Goal: Register for event/course: Sign up to attend an event or enroll in a course

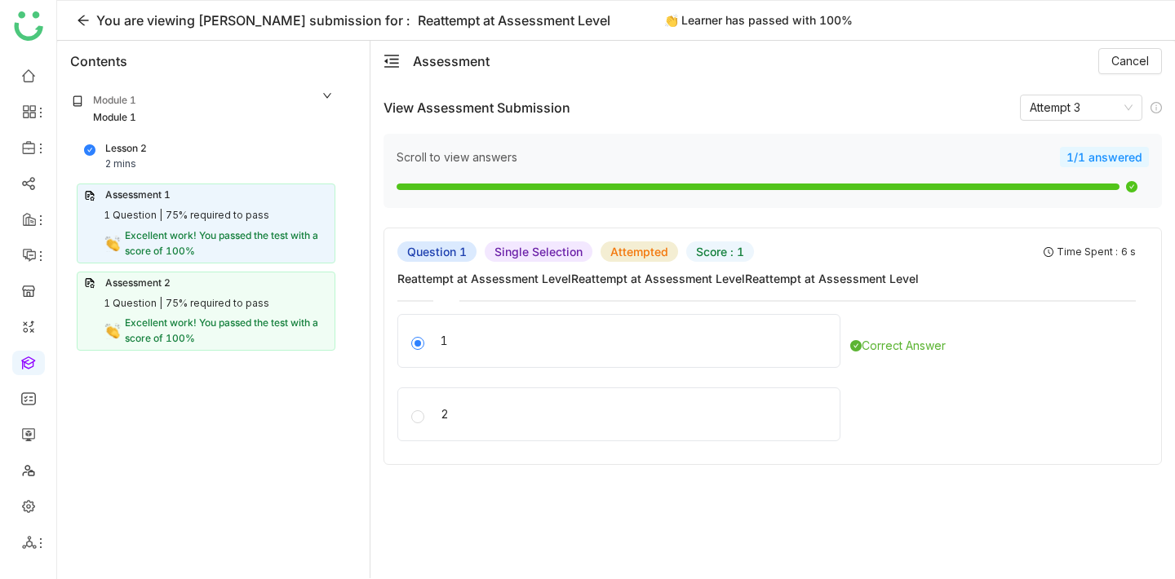
click at [264, 206] on div "Assessment 1 1 Question | 75% required to pass Excellent work! You passed the t…" at bounding box center [206, 223] width 259 height 79
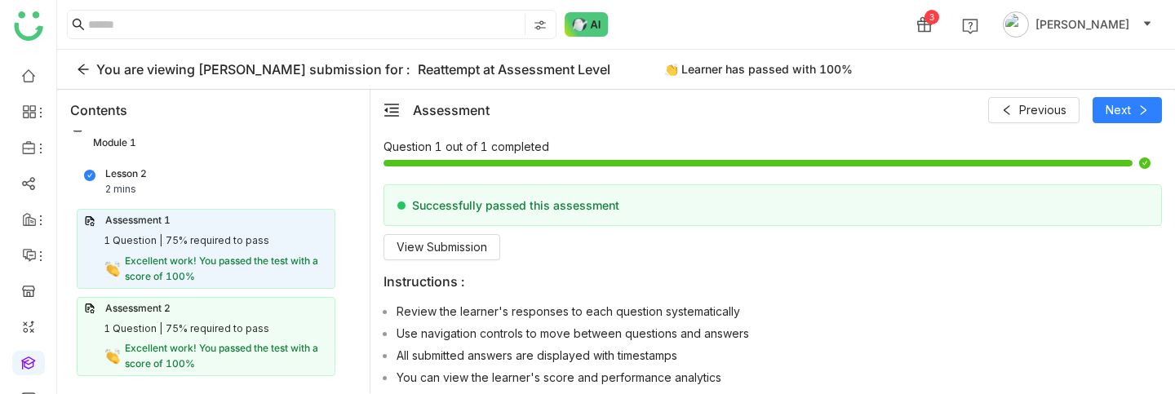
scroll to position [141, 0]
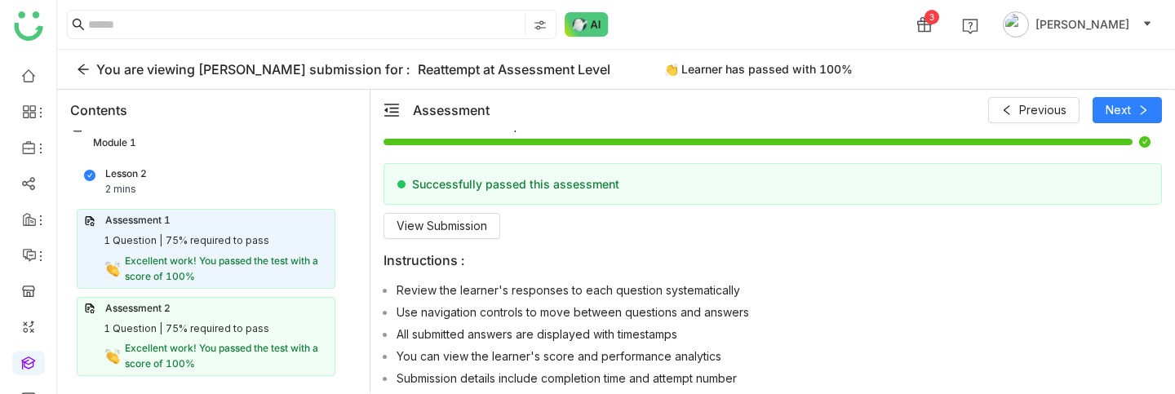
click at [450, 240] on div "Questions 1 Duration 2 min Passing Percentage 75 Question 1 out of 1 completed …" at bounding box center [772, 236] width 778 height 402
click at [450, 228] on span "View Submission" at bounding box center [442, 226] width 91 height 18
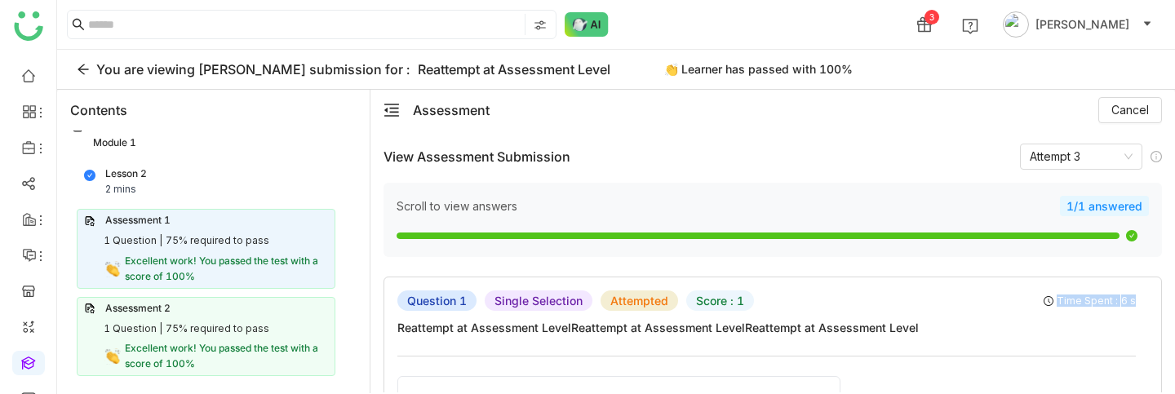
drag, startPoint x: 1149, startPoint y: 298, endPoint x: 1065, endPoint y: 296, distance: 84.1
click at [1073, 293] on div "Question 1 Single Selection Attempted Score : 1 Time Spent : 6 s" at bounding box center [766, 300] width 738 height 20
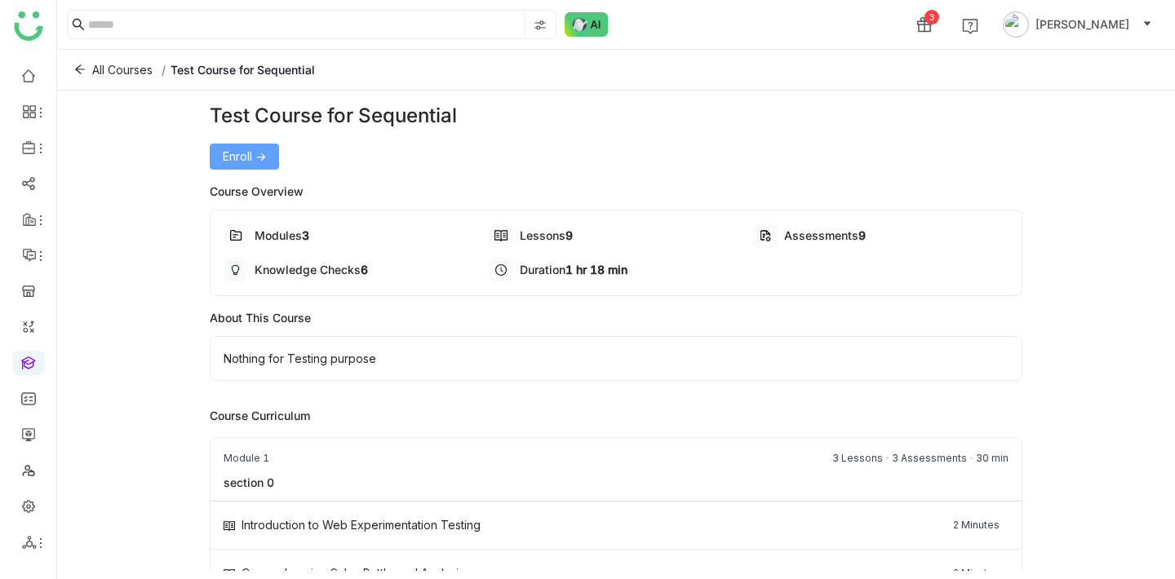
click at [253, 148] on span "Enroll ->" at bounding box center [244, 157] width 43 height 18
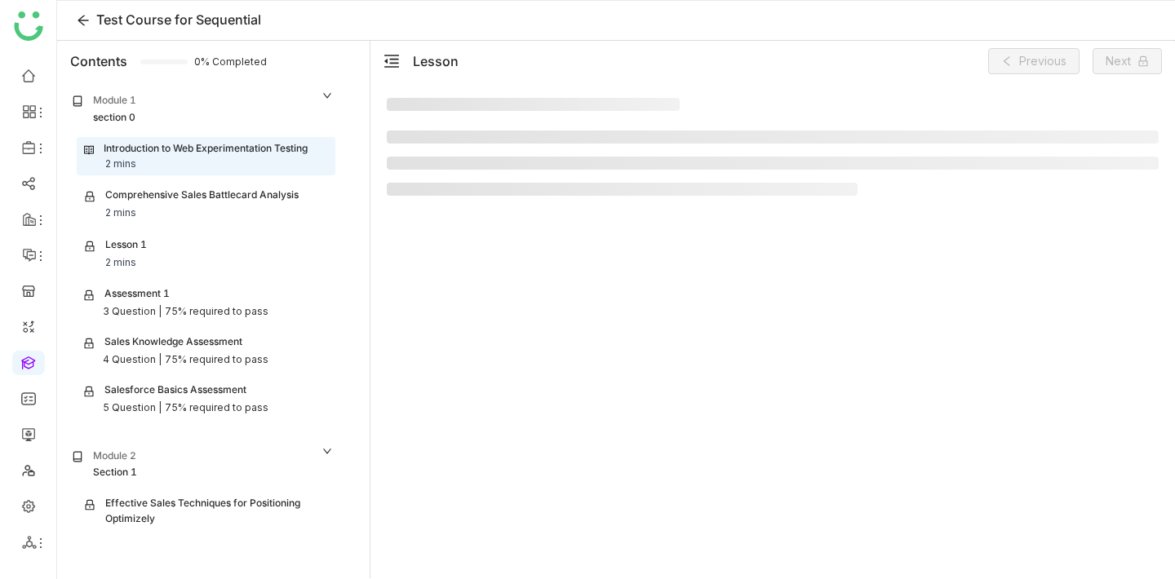
scroll to position [55, 0]
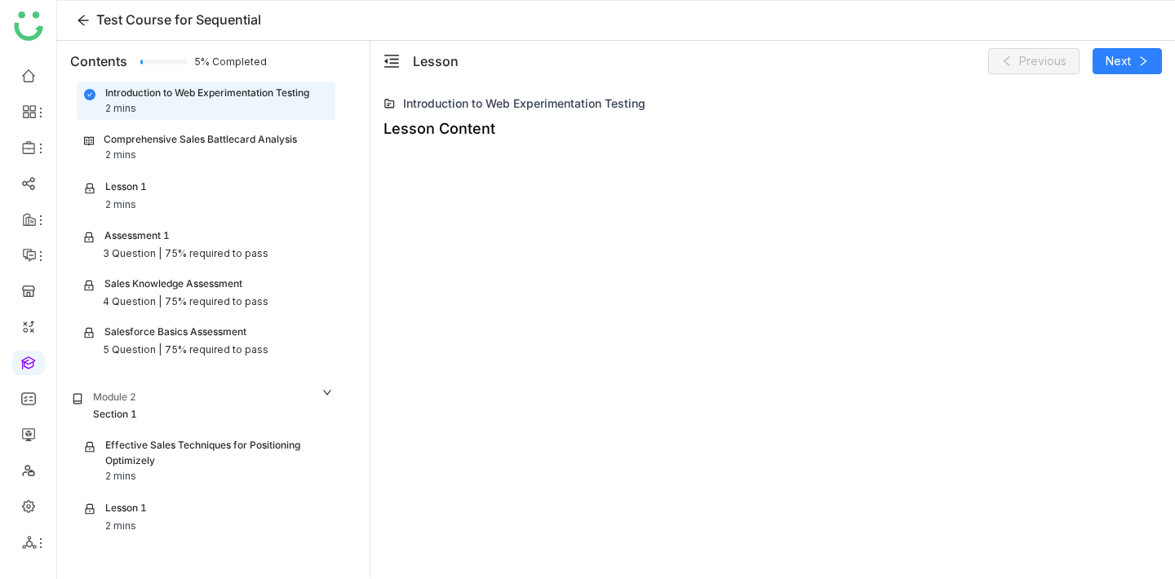
click at [258, 140] on div "Comprehensive Sales Battlecard Analysis" at bounding box center [200, 140] width 193 height 16
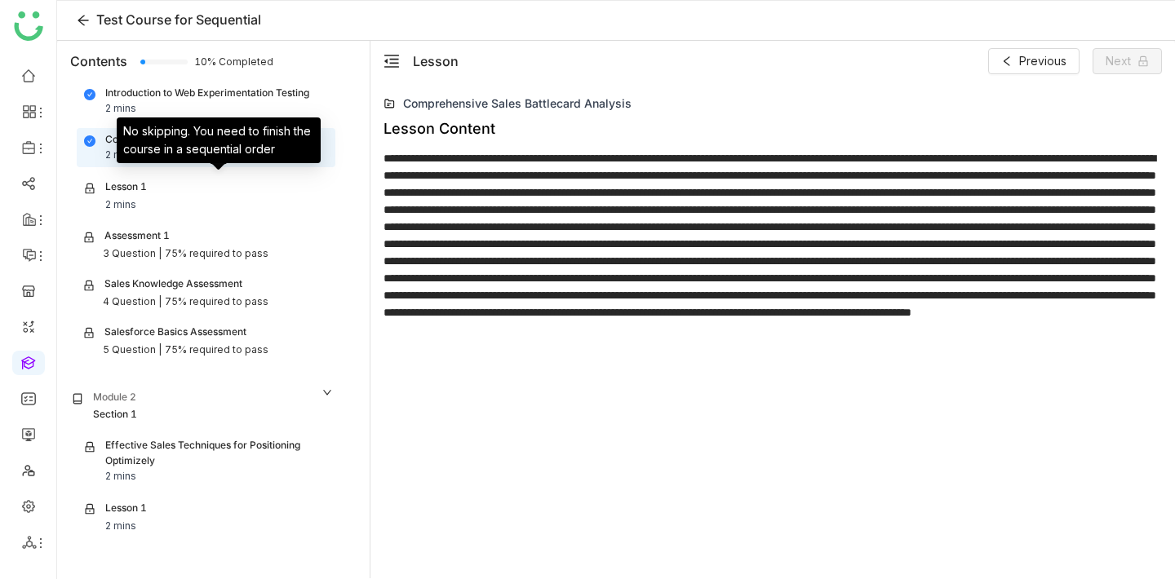
click at [248, 193] on div "Lesson 1 2 mins" at bounding box center [206, 195] width 244 height 33
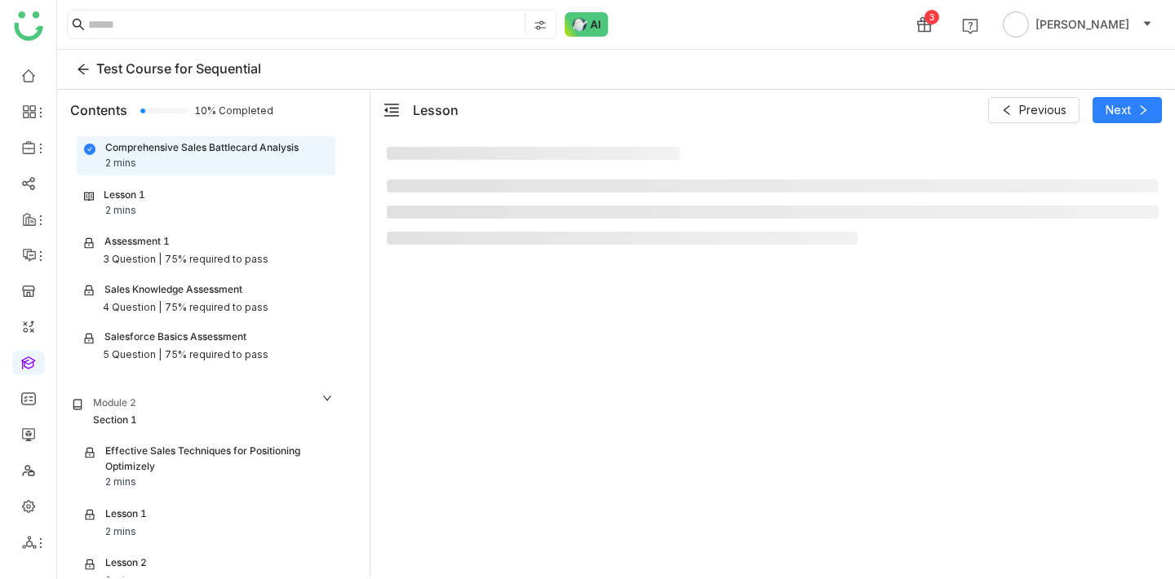
scroll to position [103, 0]
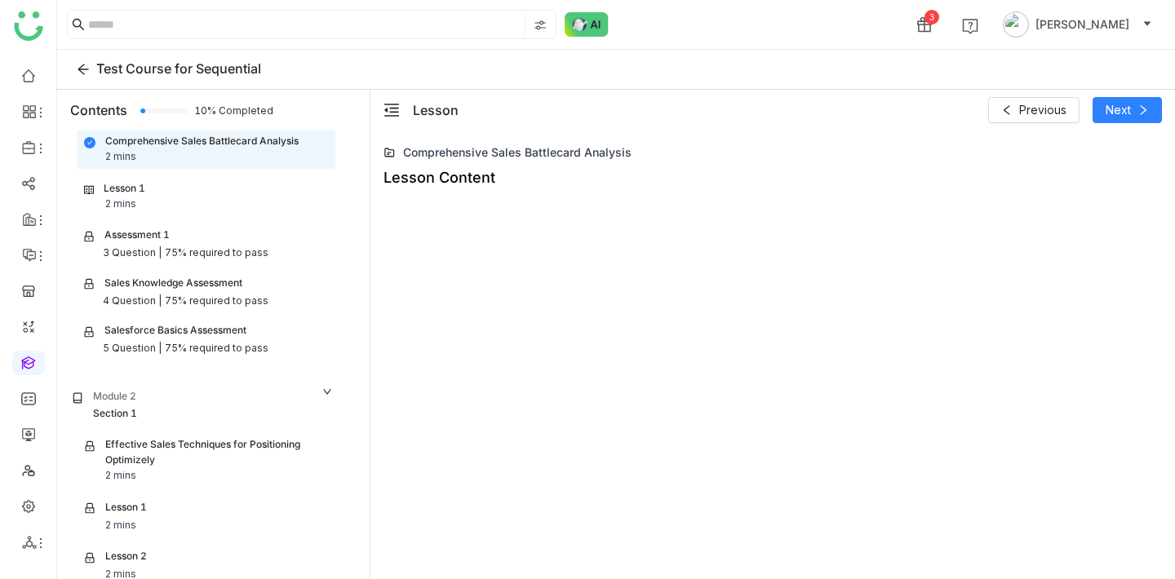
click at [302, 204] on div "Lesson 1 2 mins" at bounding box center [206, 196] width 244 height 31
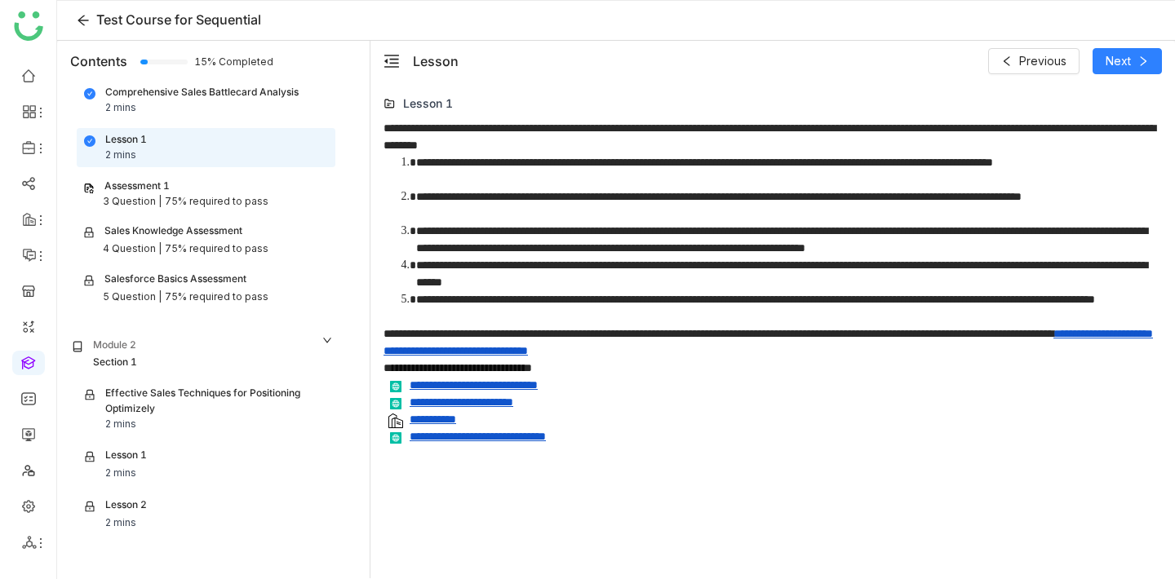
click at [268, 188] on div "Assessment 1" at bounding box center [206, 187] width 246 height 16
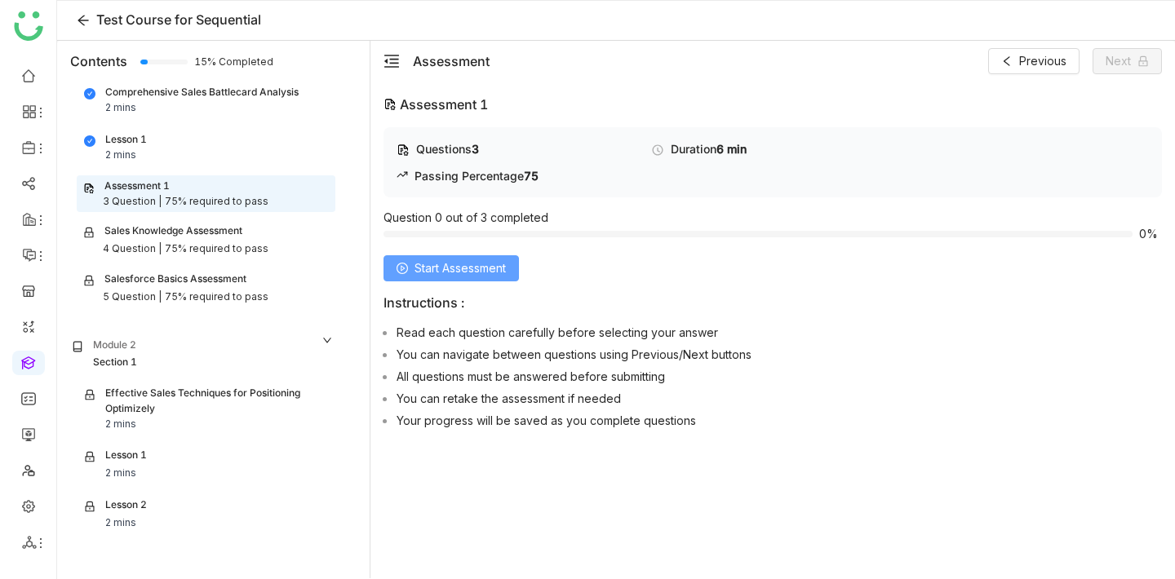
click at [423, 258] on button "Start Assessment" at bounding box center [450, 268] width 135 height 26
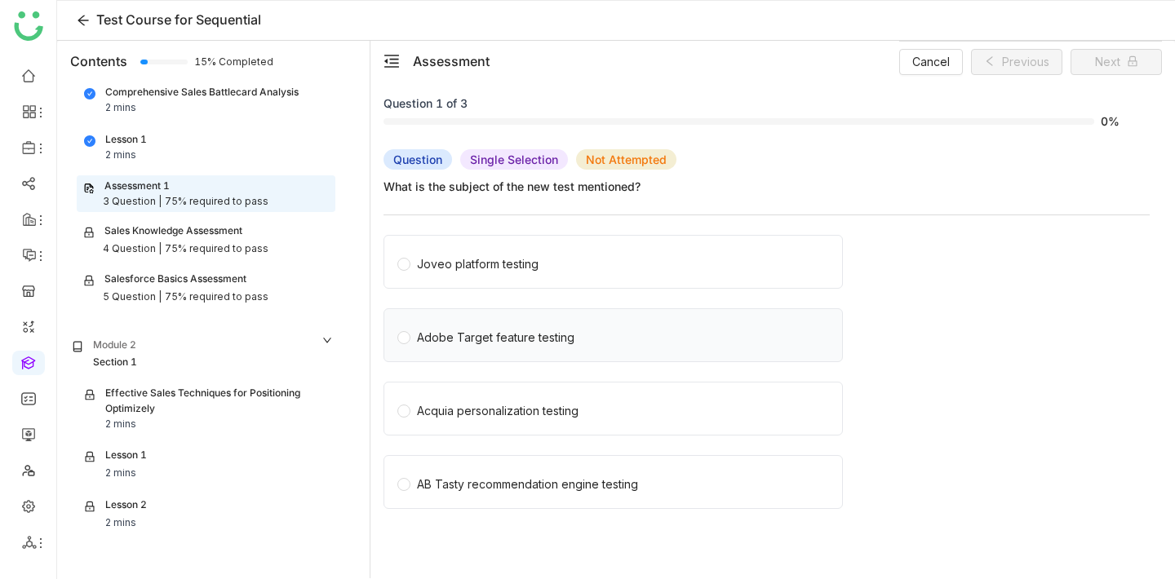
click at [490, 321] on label "Adobe Target feature testing" at bounding box center [616, 335] width 438 height 52
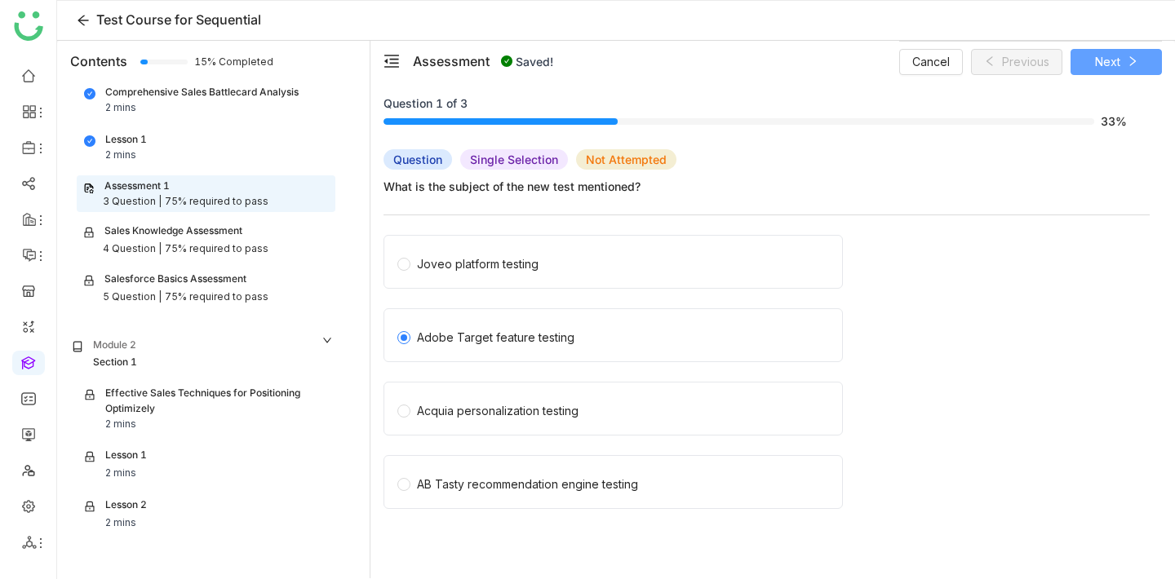
click at [1128, 49] on button "Next" at bounding box center [1115, 62] width 91 height 26
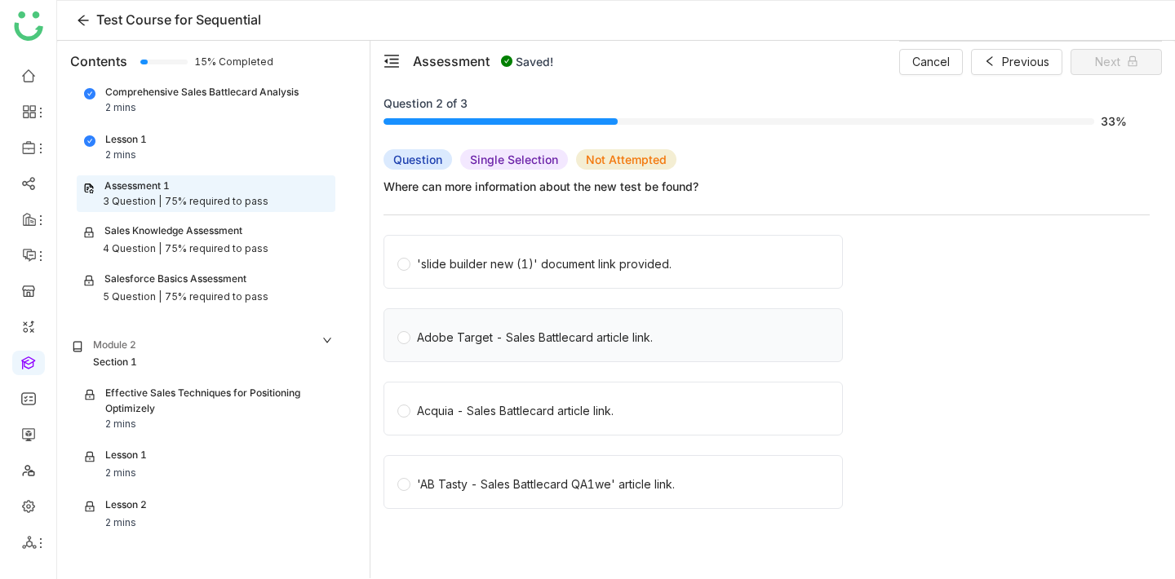
click at [450, 347] on label "Adobe Target - Sales Battlecard article link." at bounding box center [616, 335] width 438 height 52
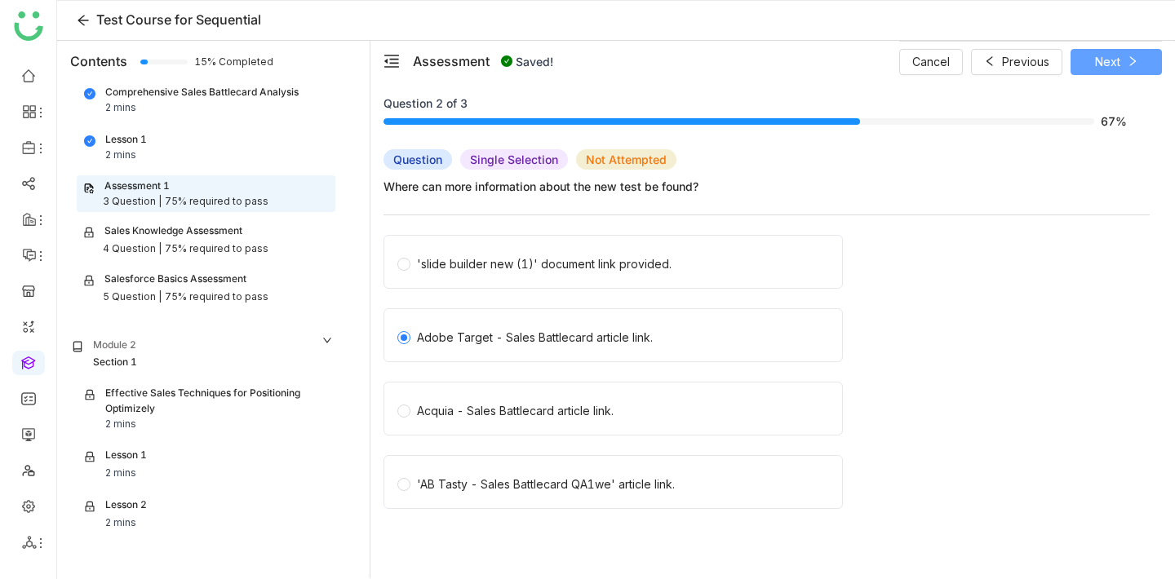
click at [1122, 64] on button "Next" at bounding box center [1115, 62] width 91 height 26
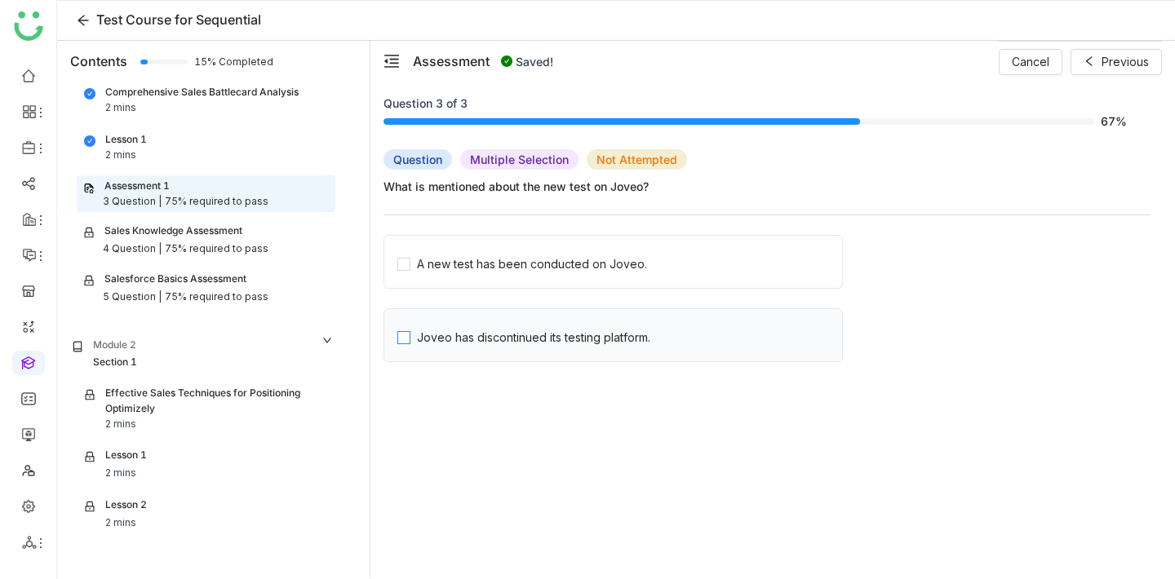
click at [481, 344] on div "Joveo has discontinued its testing platform." at bounding box center [533, 338] width 233 height 18
click at [524, 273] on div "A new test has been conducted on Joveo." at bounding box center [532, 264] width 230 height 18
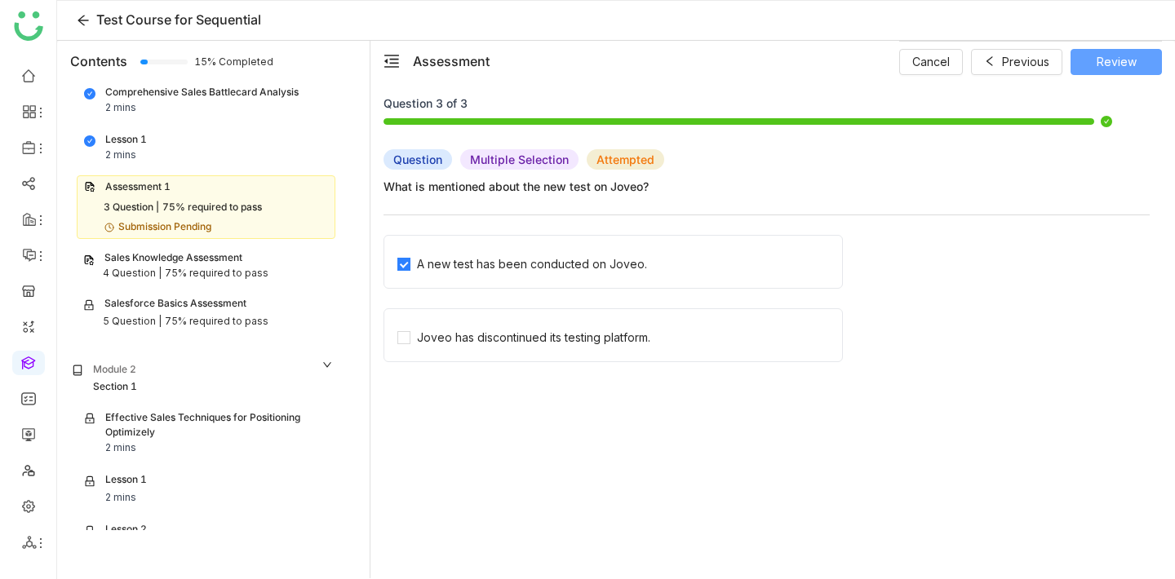
click at [1116, 65] on span "Review" at bounding box center [1117, 62] width 40 height 18
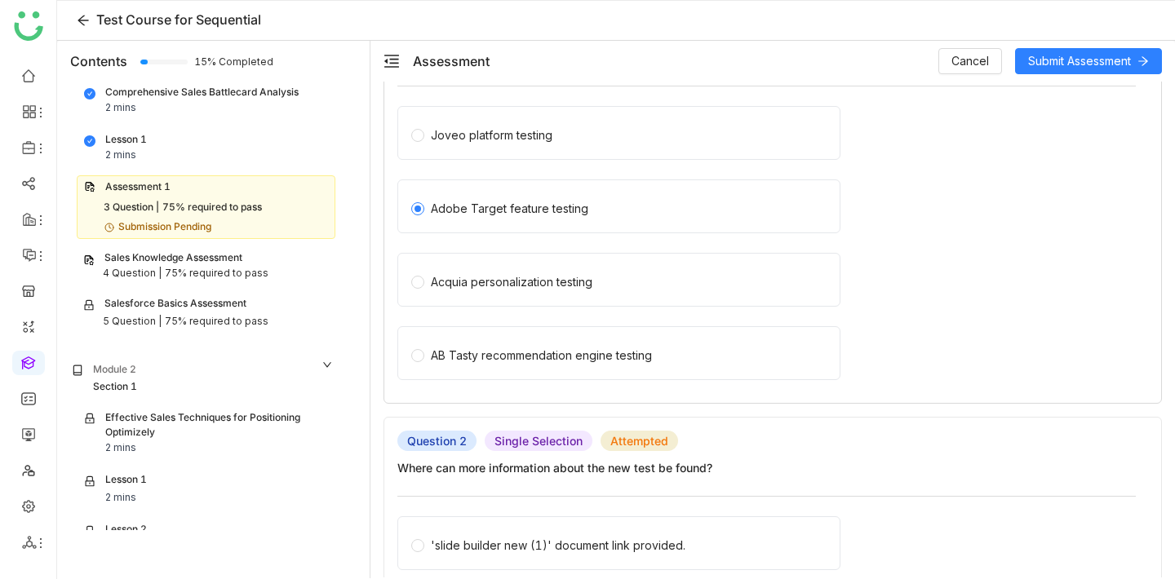
scroll to position [3, 0]
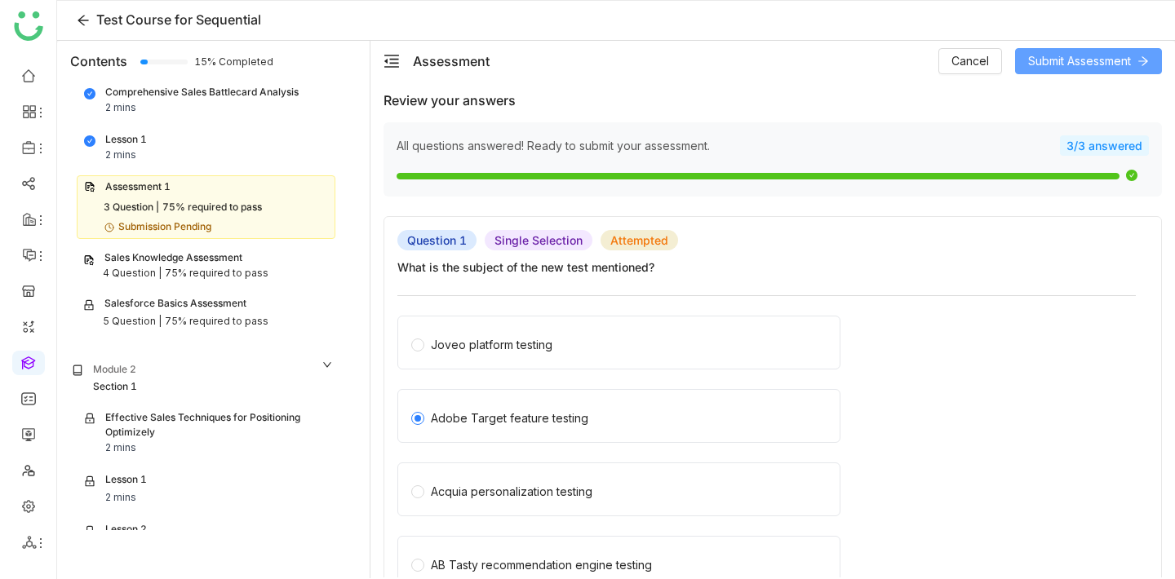
click at [1100, 69] on span "Submit Assessment" at bounding box center [1079, 61] width 103 height 18
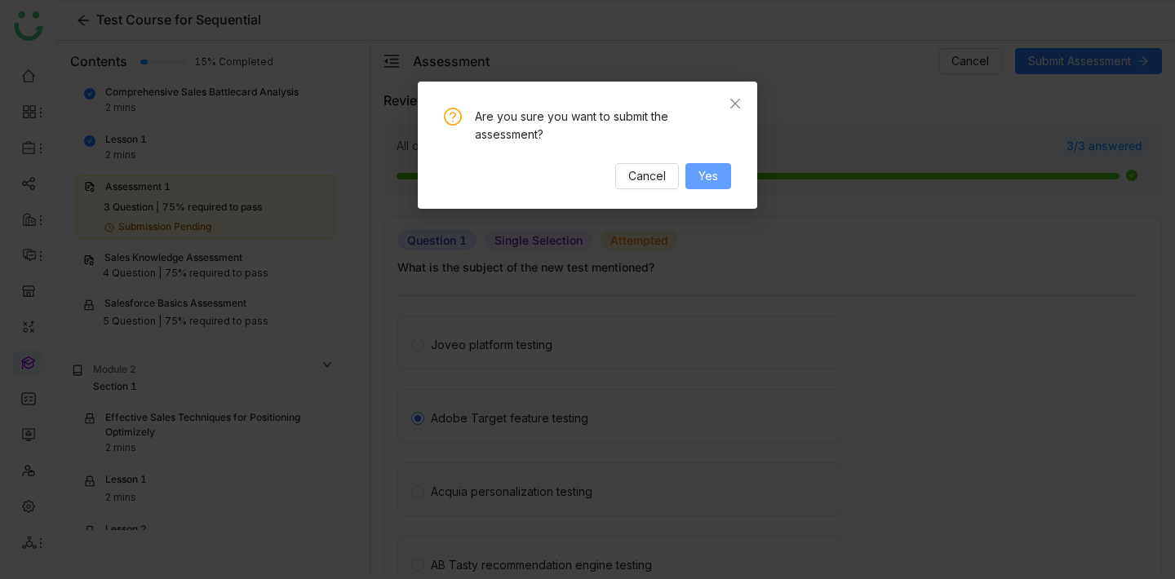
click at [704, 182] on span "Yes" at bounding box center [708, 176] width 20 height 18
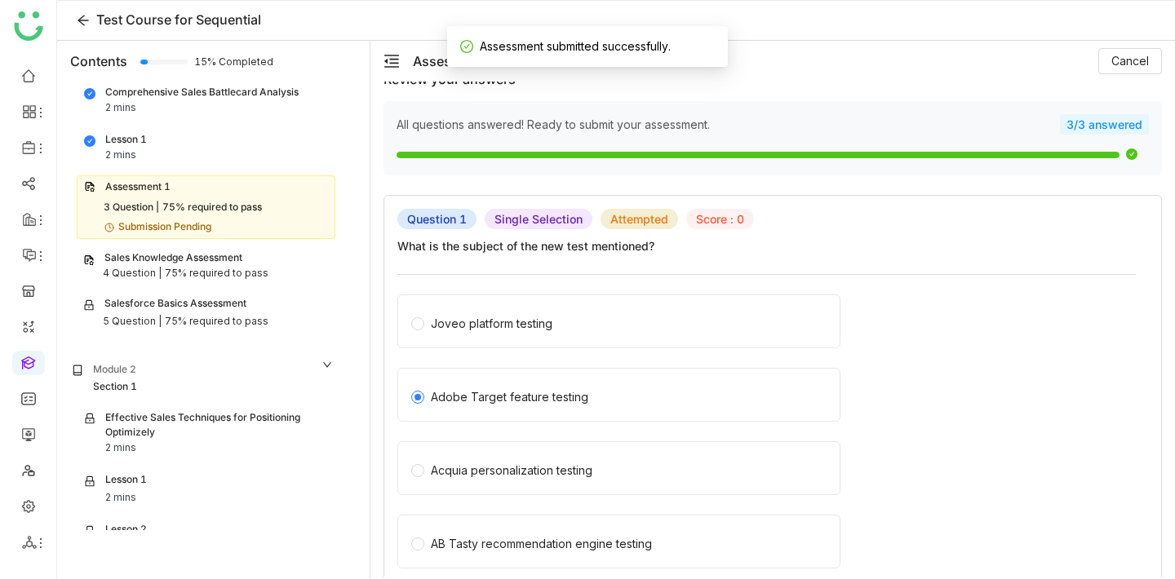
scroll to position [26, 0]
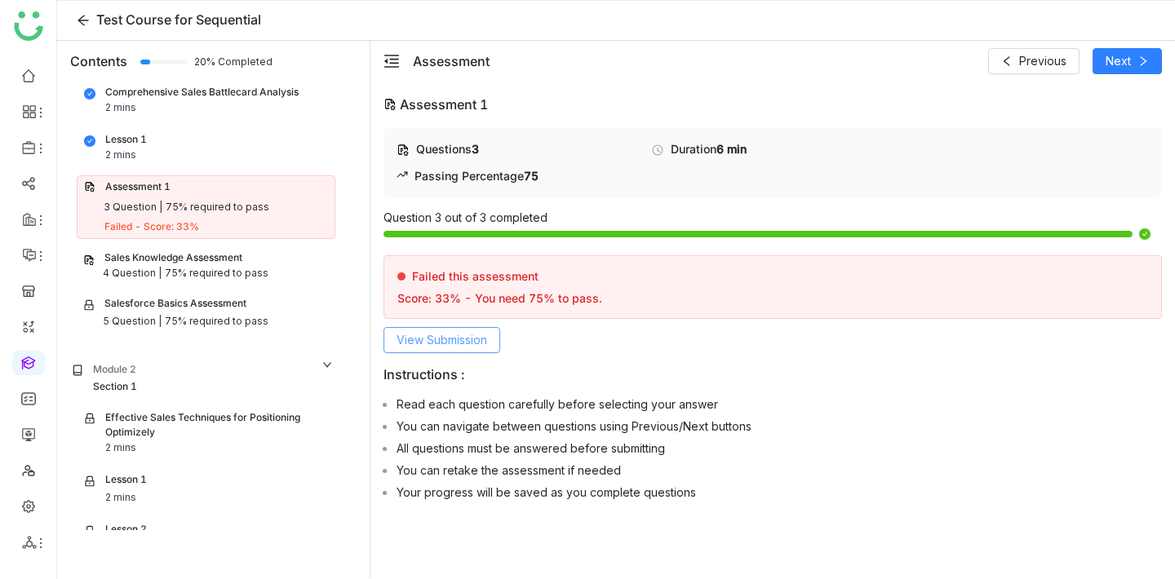
click at [472, 328] on button "View Submission" at bounding box center [441, 340] width 117 height 26
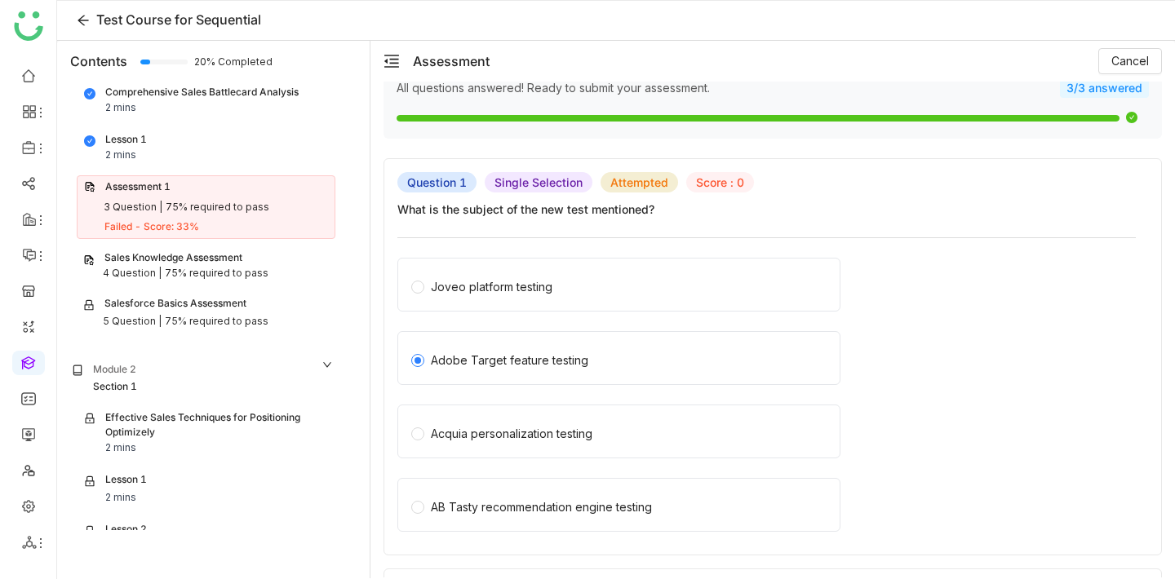
scroll to position [0, 0]
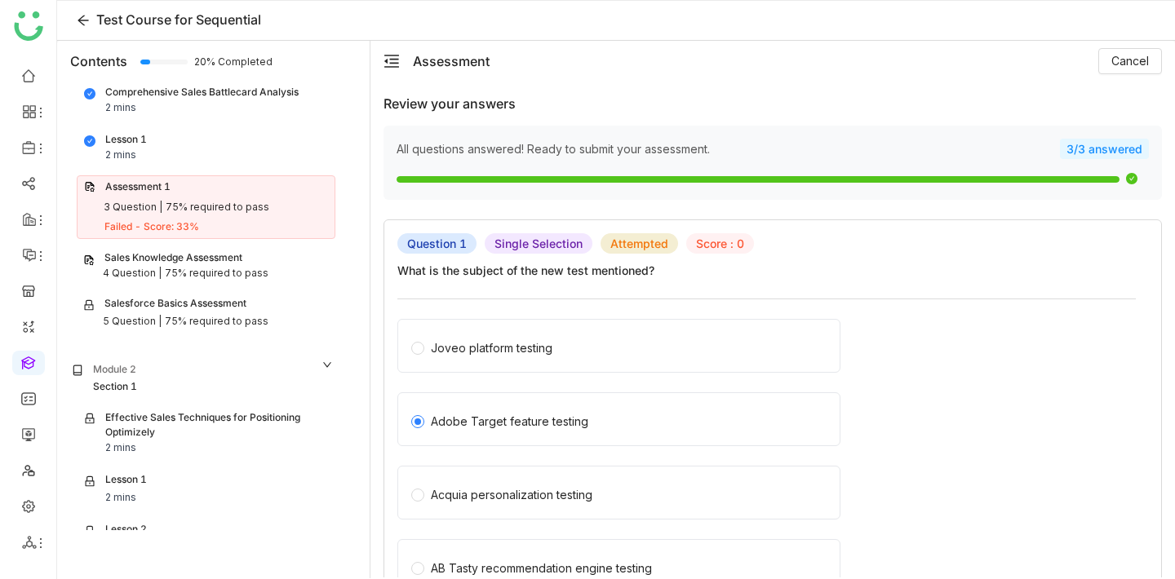
click at [534, 350] on div "Joveo platform testing" at bounding box center [618, 346] width 443 height 54
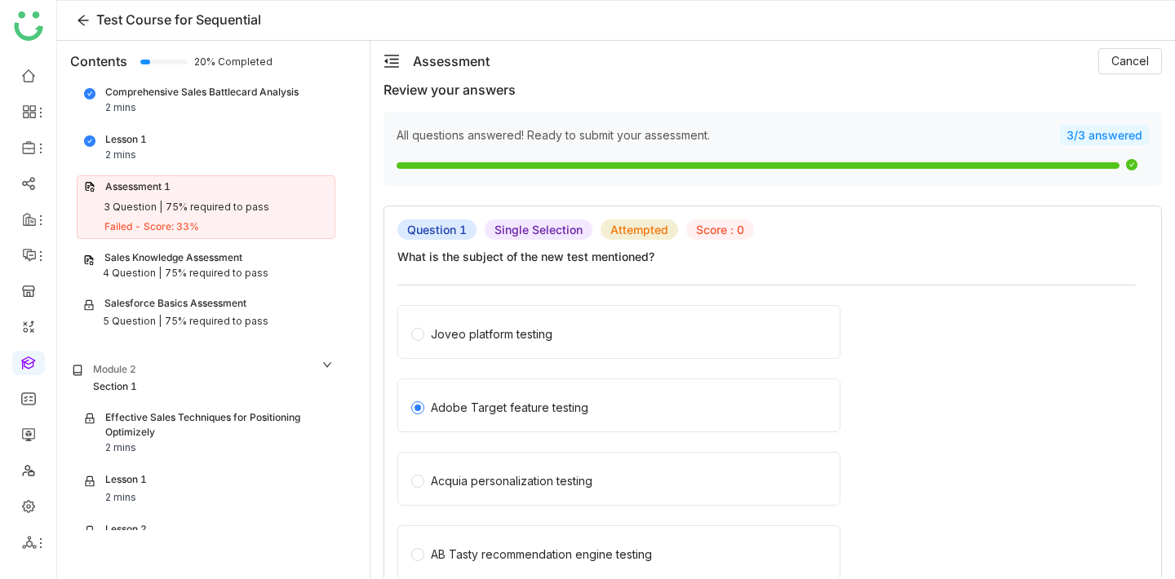
scroll to position [16, 0]
click at [195, 255] on div "Sales Knowledge Assessment" at bounding box center [173, 258] width 138 height 16
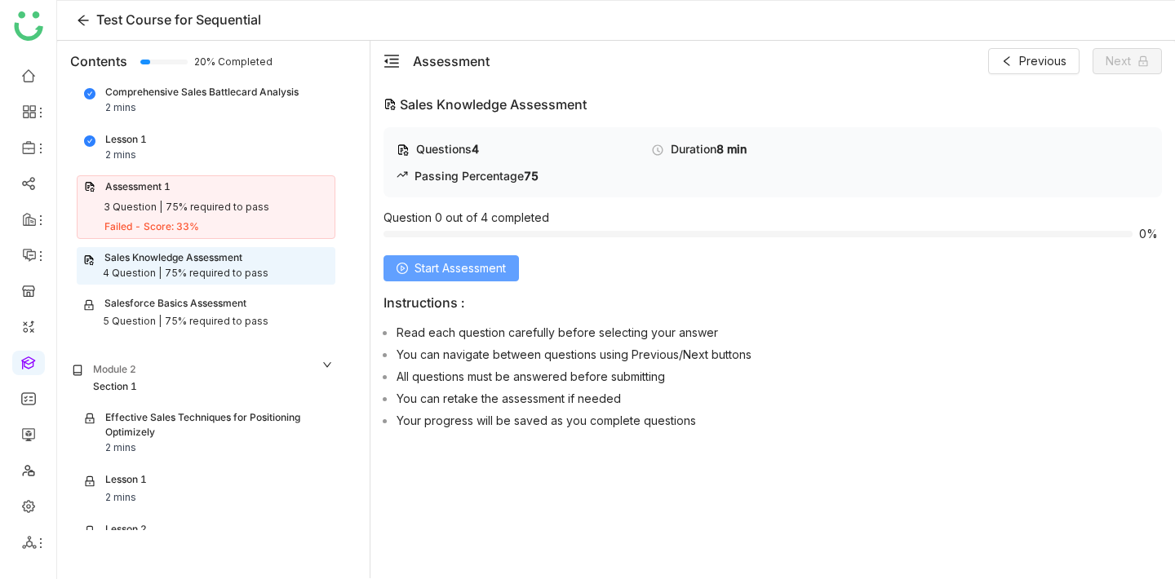
click at [442, 261] on span "Start Assessment" at bounding box center [459, 268] width 91 height 18
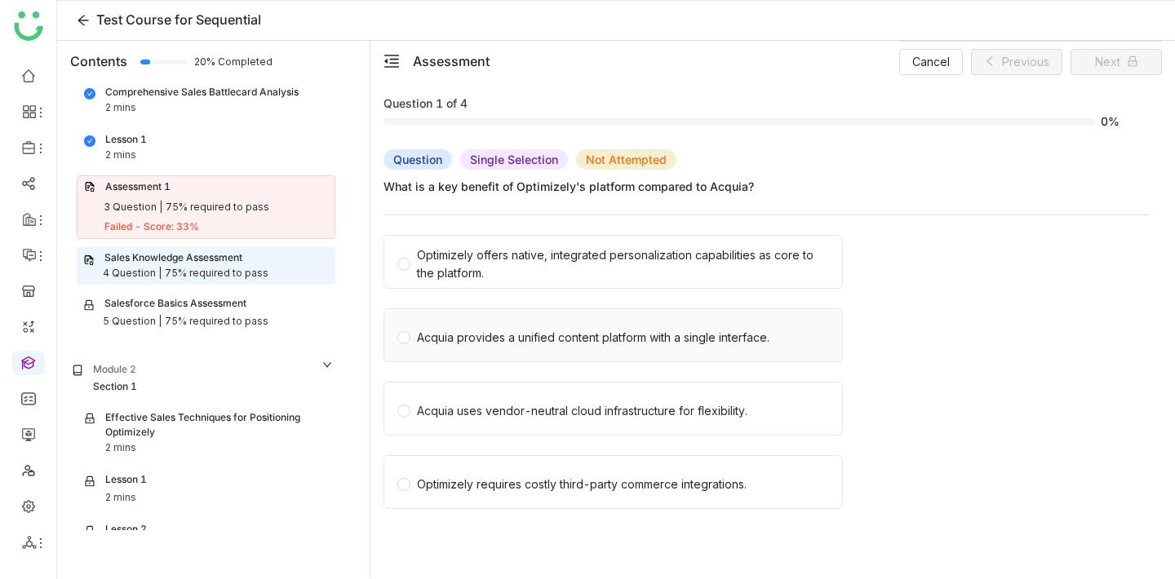
click at [710, 340] on div "Acquia provides a unified content platform with a single interface." at bounding box center [593, 338] width 352 height 18
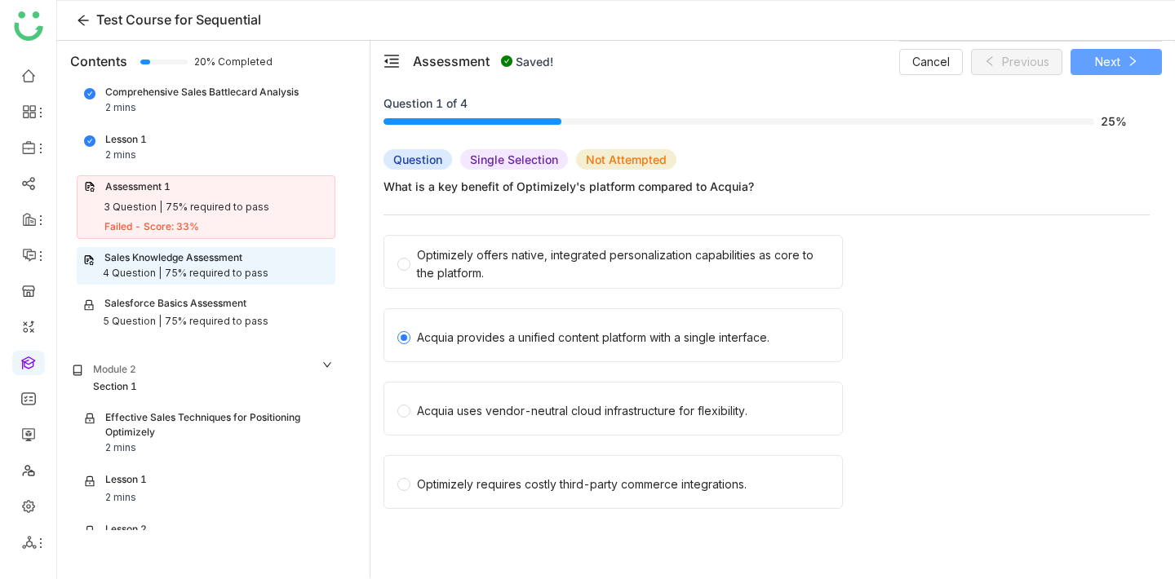
click at [1109, 68] on span "Next" at bounding box center [1107, 62] width 25 height 18
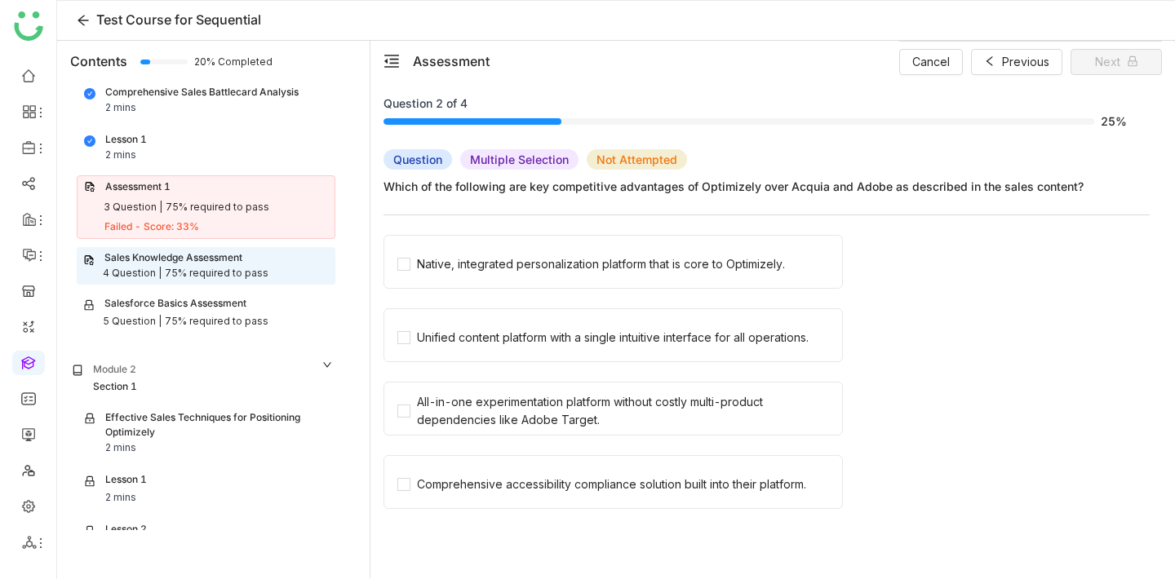
click at [528, 272] on div "Native, integrated personalization platform that is core to Optimizely." at bounding box center [601, 264] width 368 height 18
click at [542, 332] on div "Unified content platform with a single intuitive interface for all operations." at bounding box center [613, 338] width 392 height 18
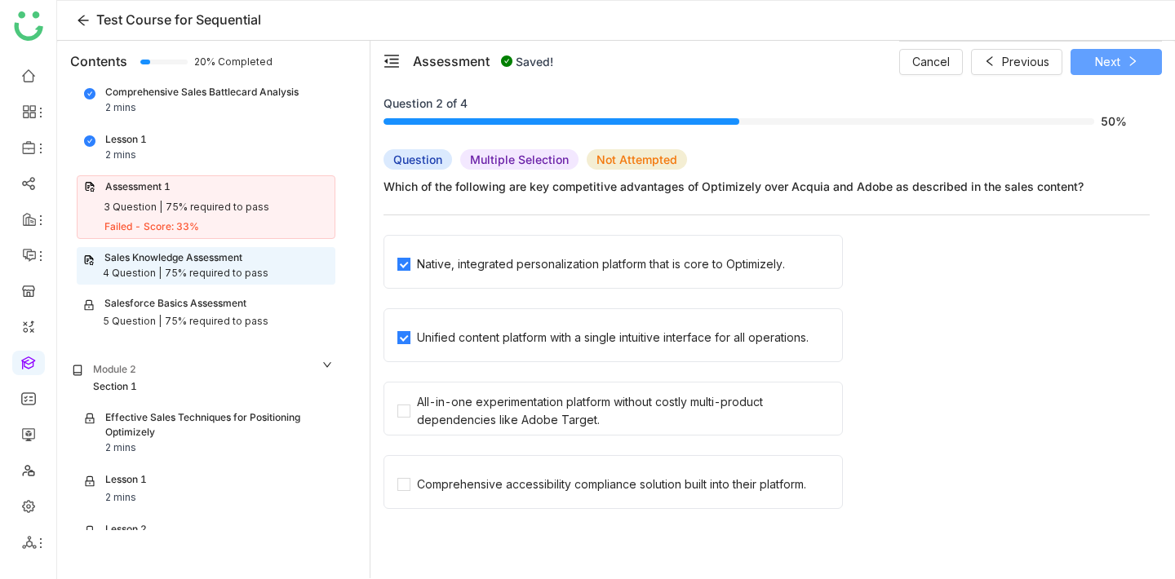
click at [1136, 55] on button "Next" at bounding box center [1115, 62] width 91 height 26
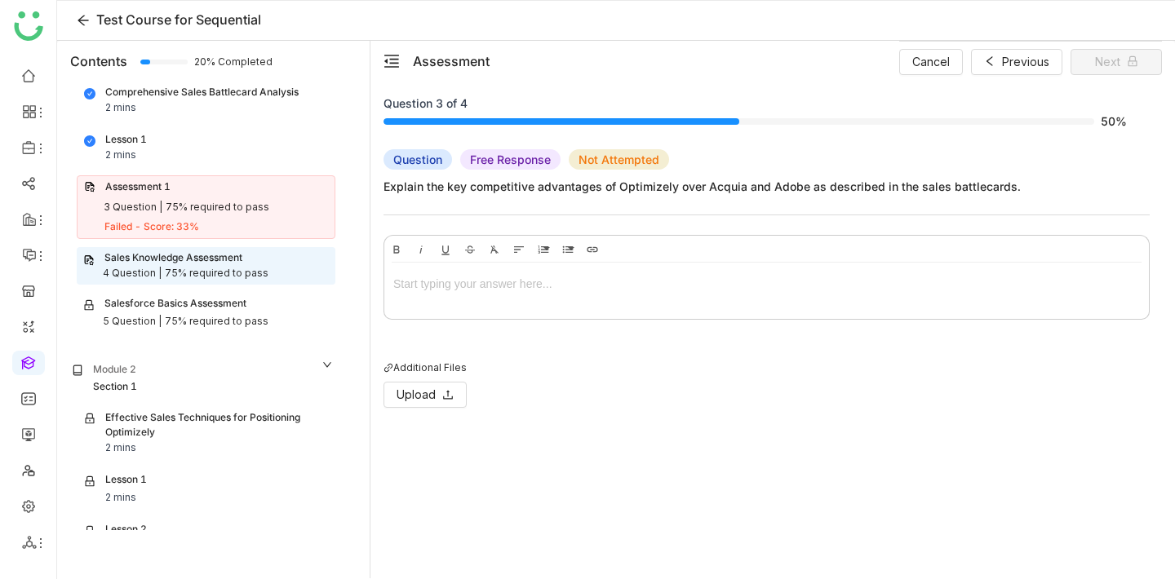
click at [621, 314] on div at bounding box center [766, 316] width 766 height 8
click at [621, 293] on div at bounding box center [766, 284] width 747 height 18
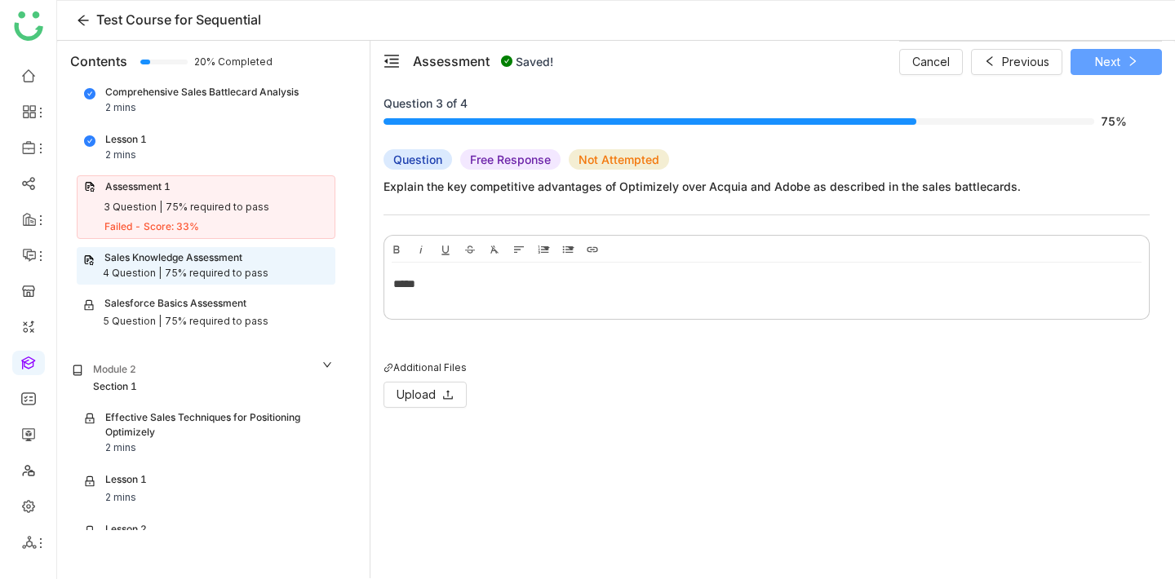
click at [1112, 66] on span "Next" at bounding box center [1107, 62] width 25 height 18
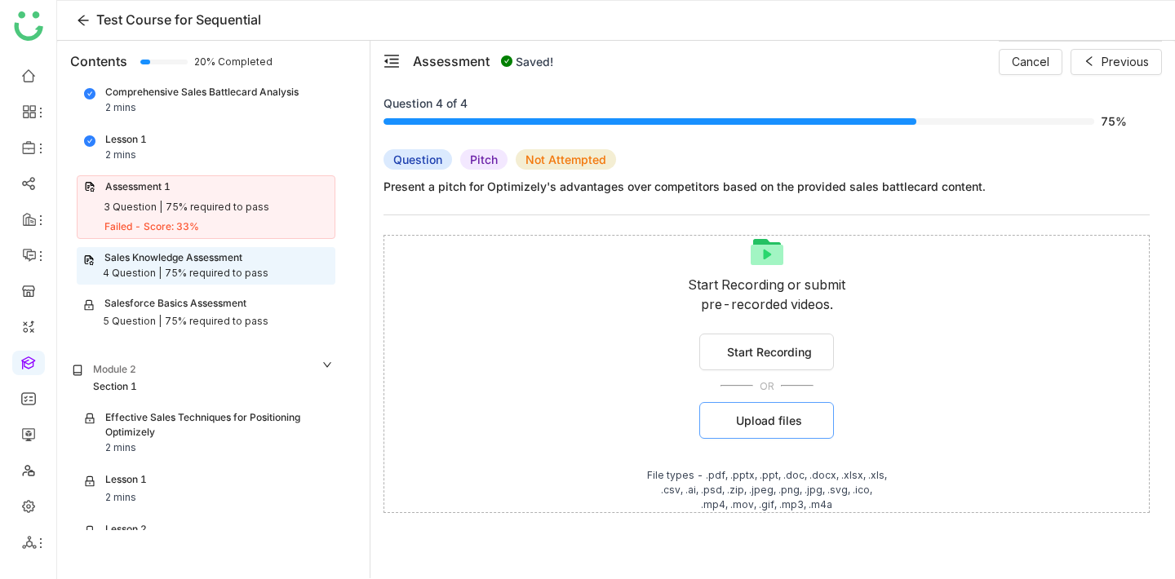
click at [787, 424] on span "Upload files" at bounding box center [769, 420] width 66 height 17
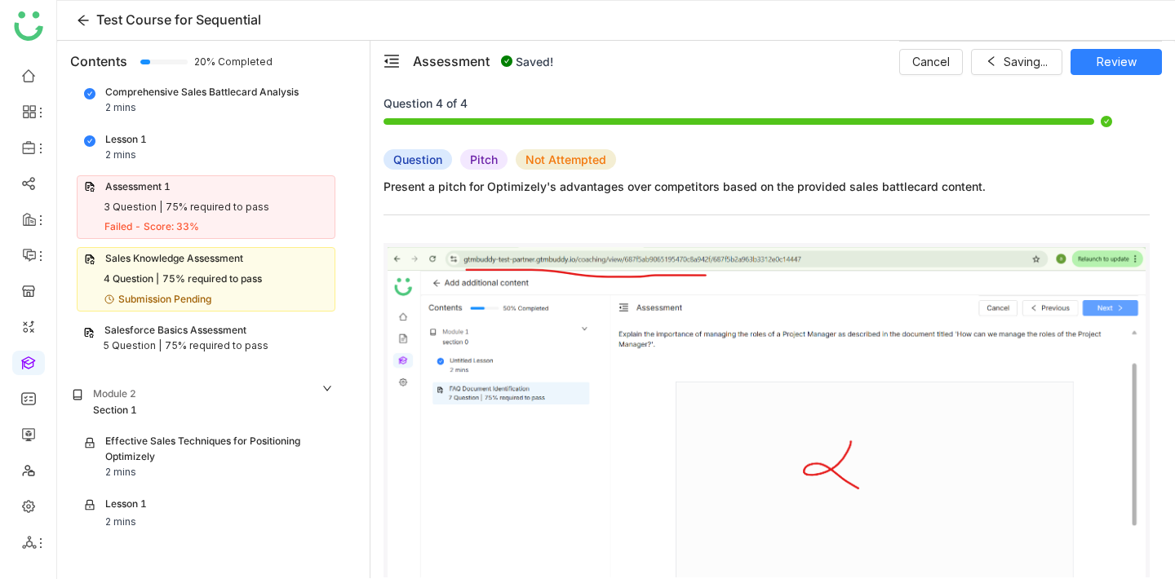
scroll to position [5, 0]
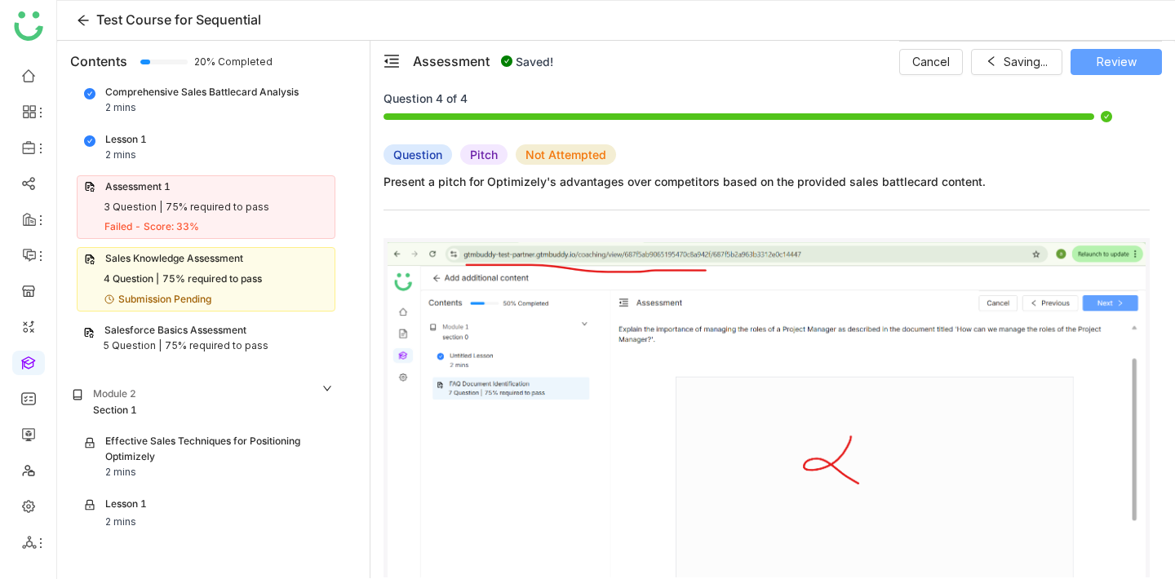
click at [1106, 62] on span "Review" at bounding box center [1117, 62] width 40 height 18
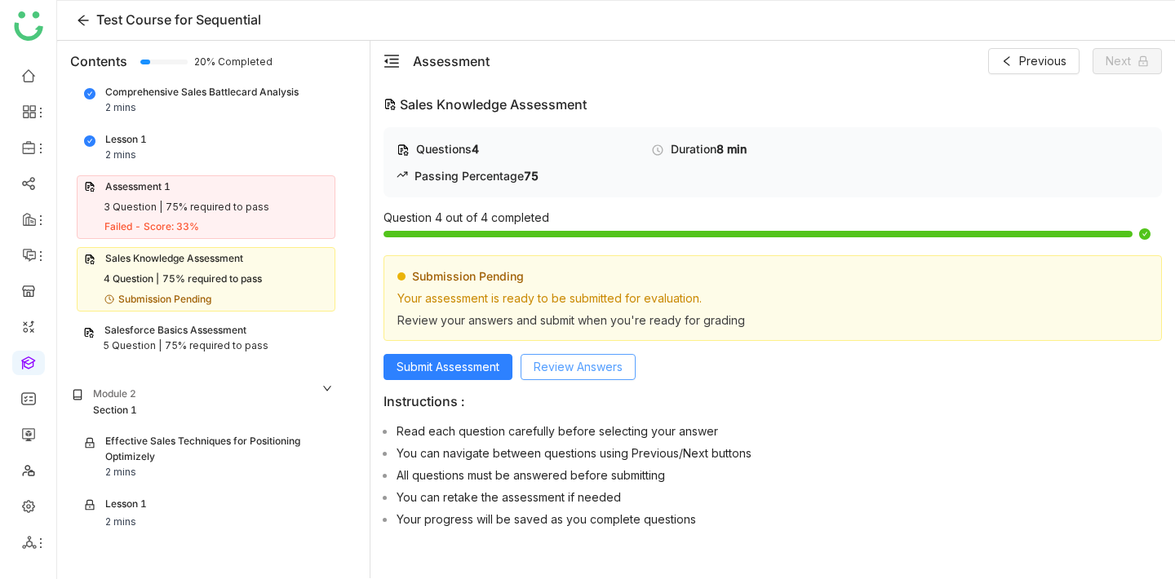
click at [612, 356] on button "Review Answers" at bounding box center [578, 367] width 115 height 26
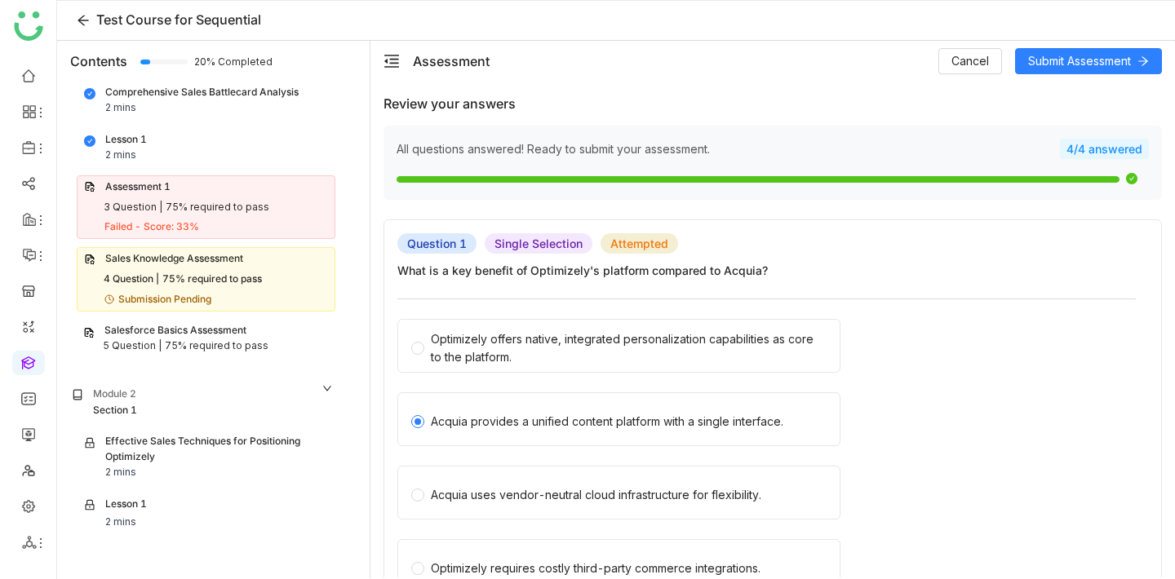
scroll to position [32, 0]
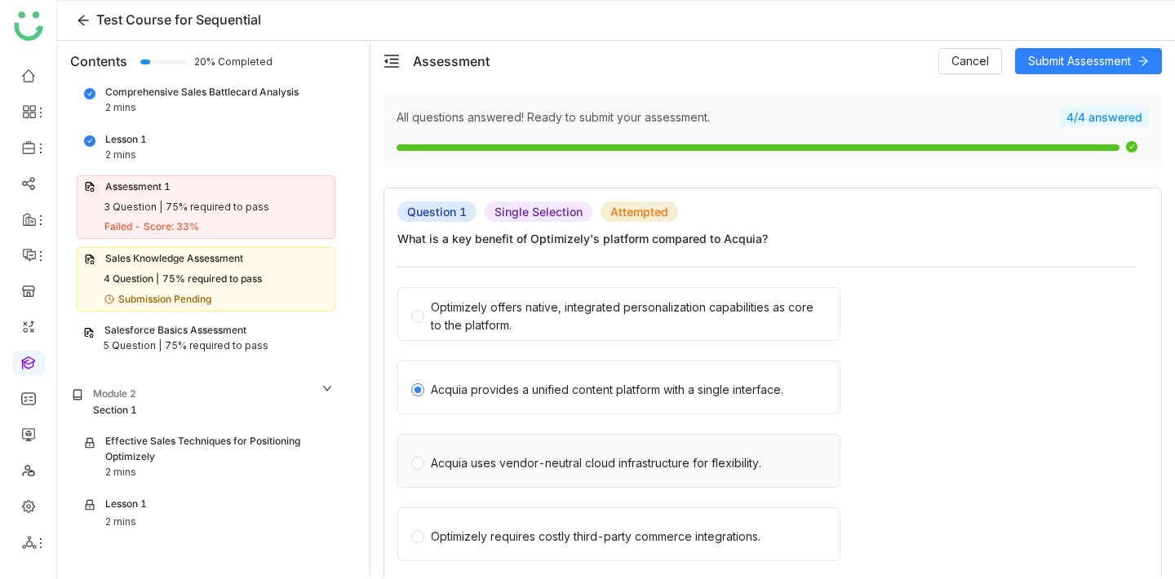
click at [592, 468] on div "Acquia uses vendor-neutral cloud infrastructure for flexibility." at bounding box center [596, 463] width 330 height 18
click at [592, 399] on div "Acquia provides a unified content platform with a single interface." at bounding box center [607, 390] width 352 height 18
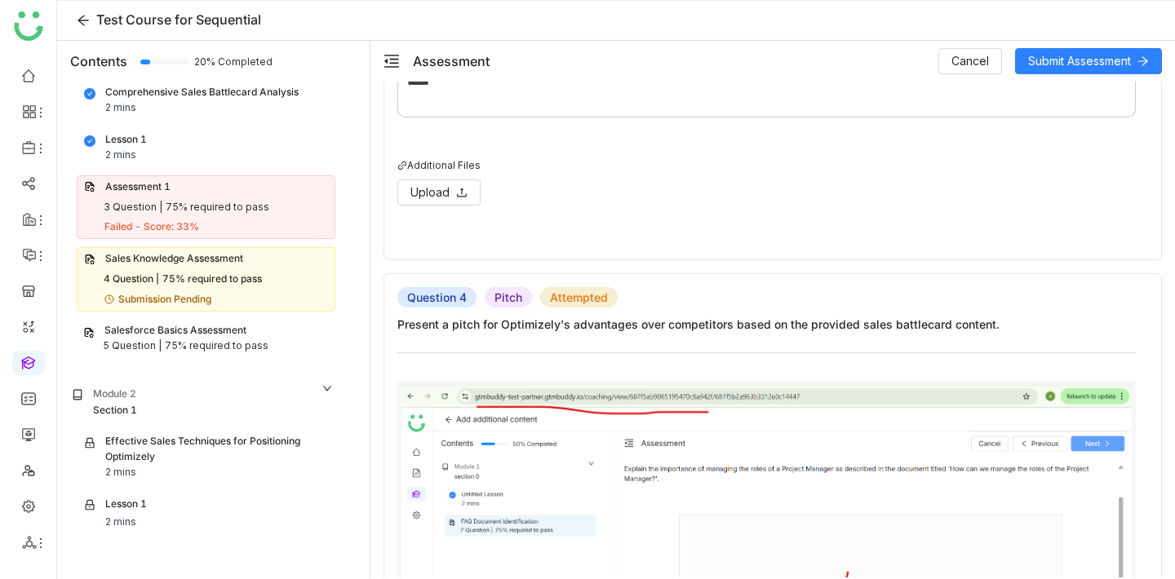
scroll to position [1369, 0]
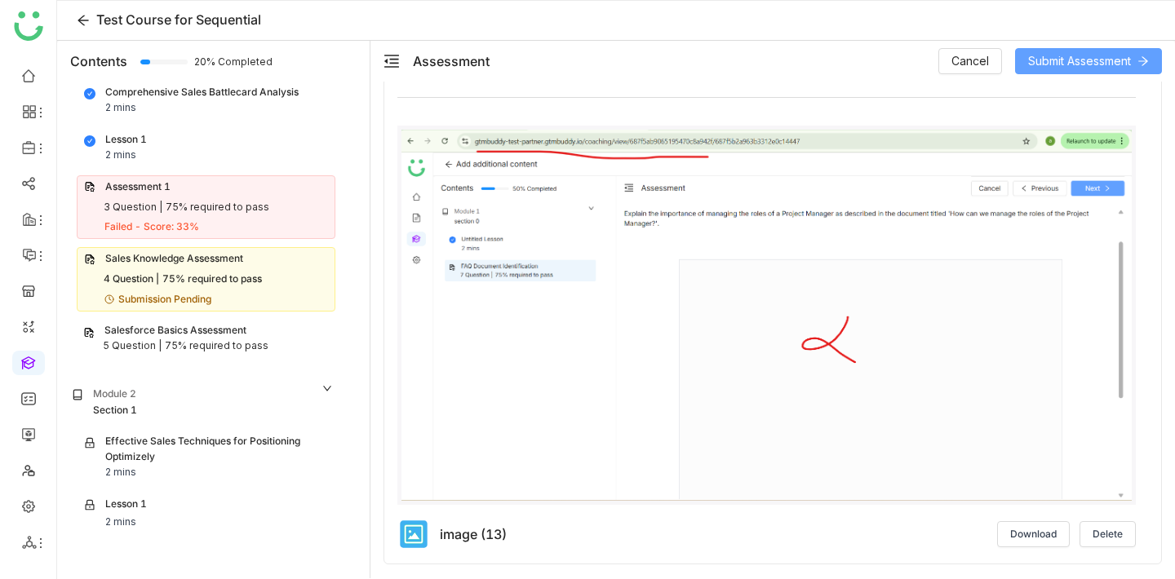
click at [1082, 68] on span "Submit Assessment" at bounding box center [1079, 61] width 103 height 18
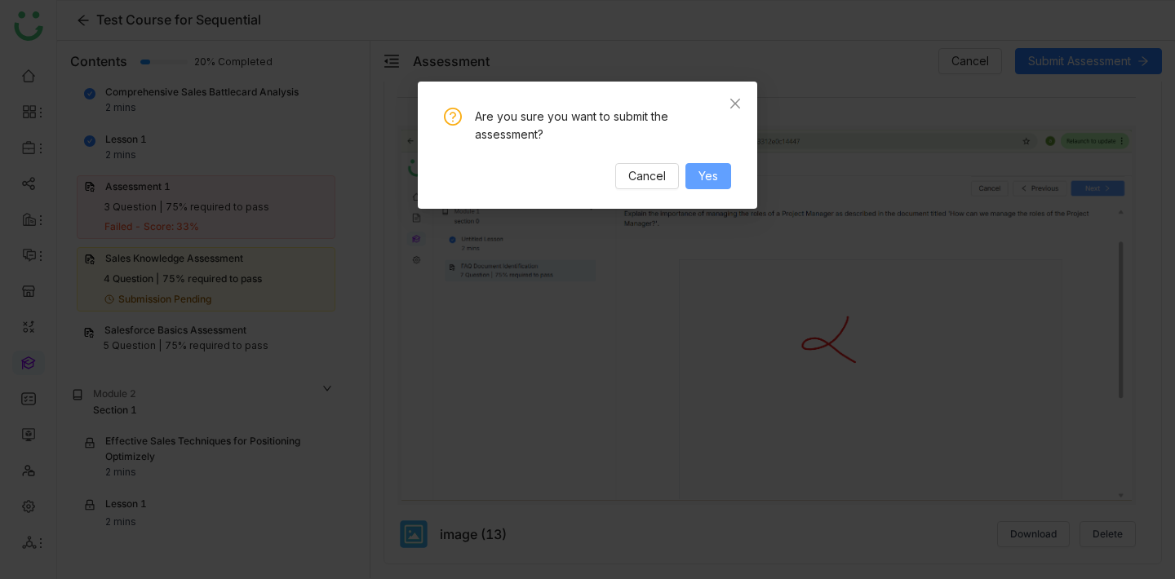
click at [715, 188] on button "Yes" at bounding box center [708, 176] width 46 height 26
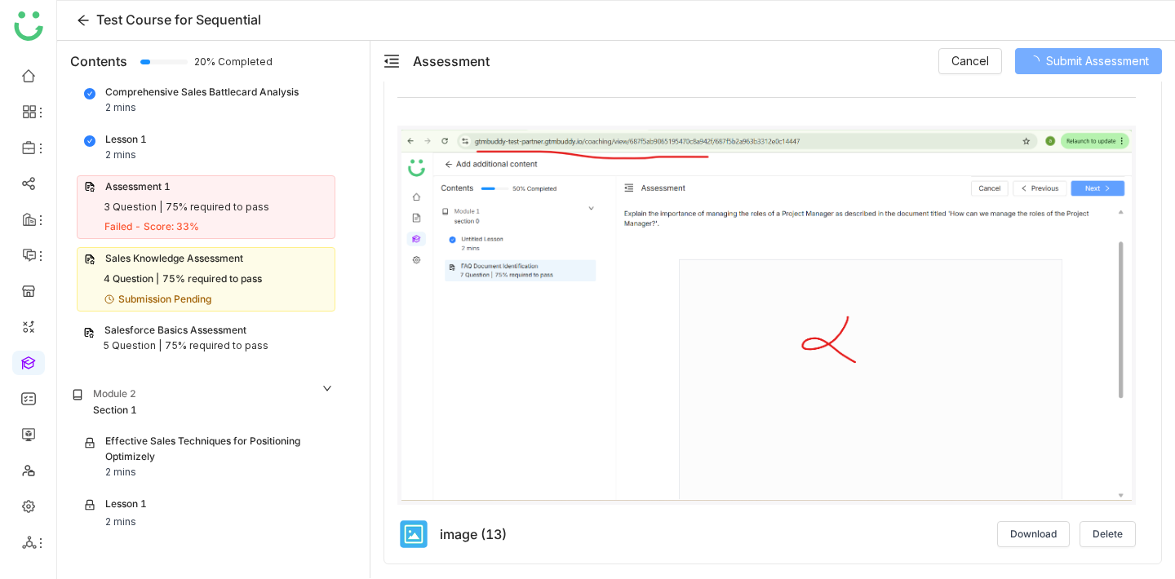
scroll to position [1262, 0]
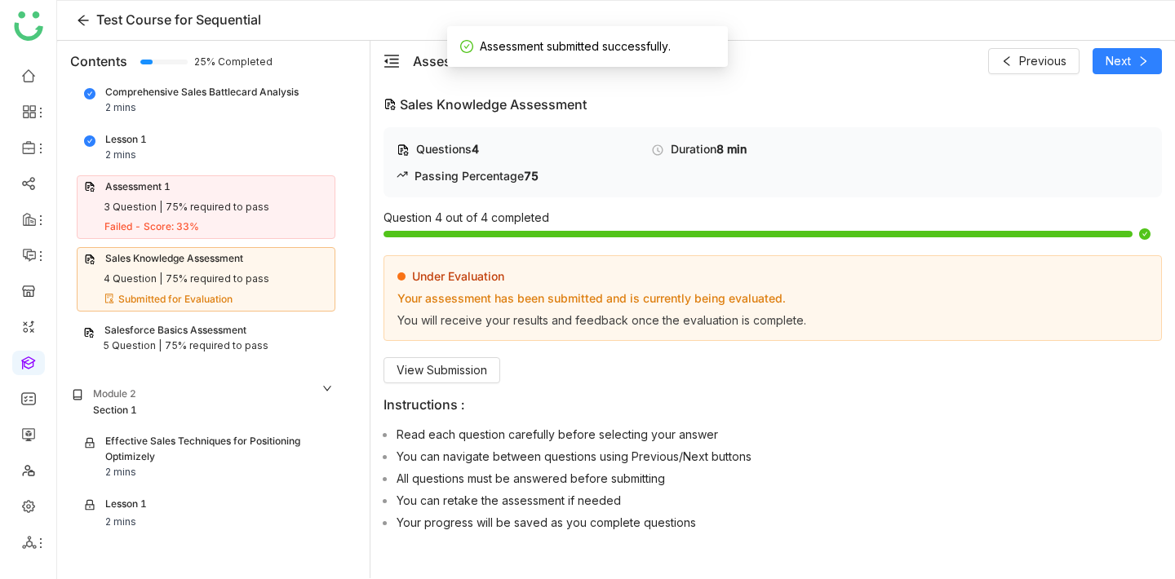
click at [193, 226] on div "Failed - Score: 33%" at bounding box center [151, 227] width 95 height 16
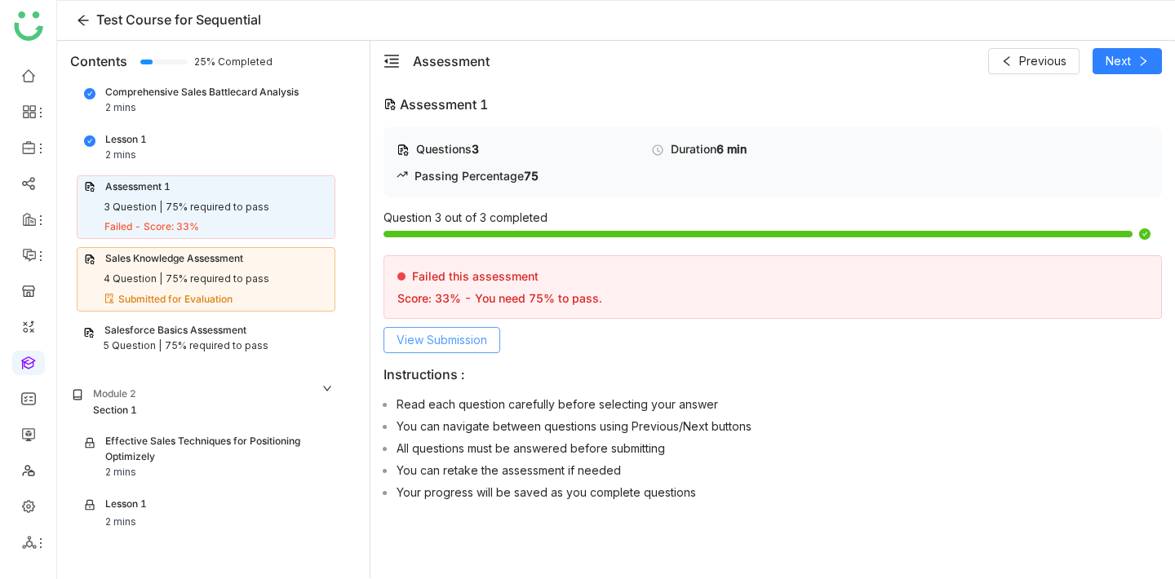
click at [442, 339] on span "View Submission" at bounding box center [442, 340] width 91 height 18
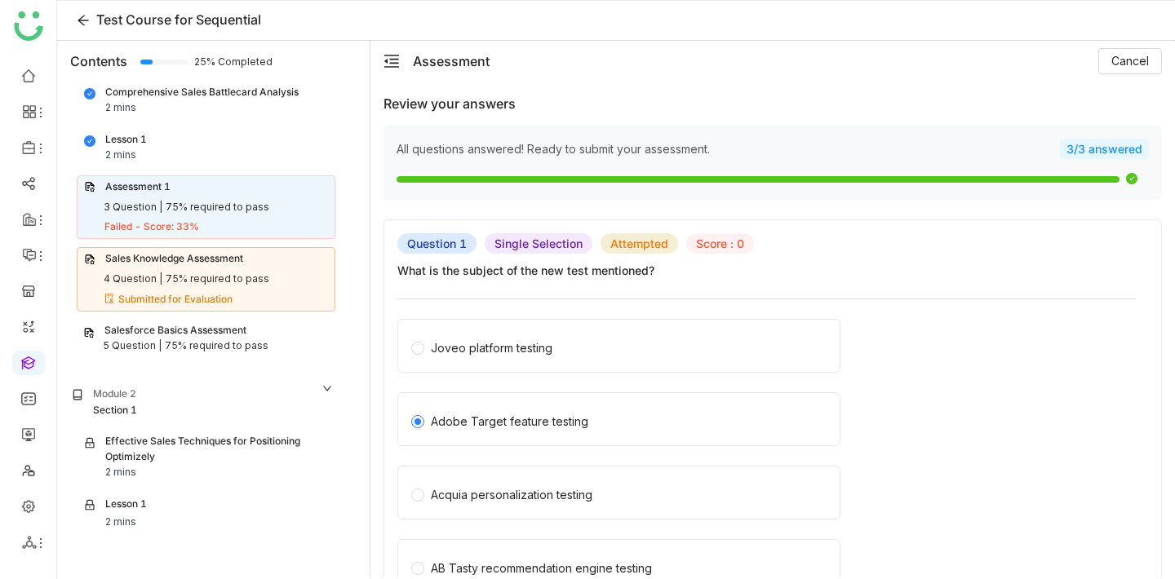
click at [246, 333] on div "Salesforce Basics Assessment" at bounding box center [175, 331] width 142 height 16
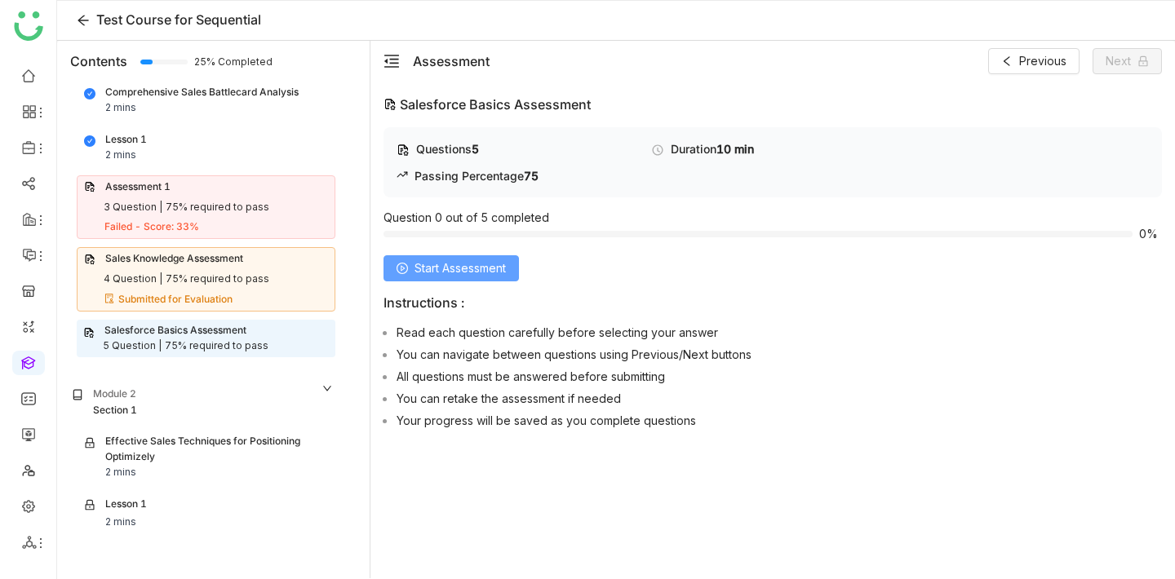
click at [438, 275] on span "Start Assessment" at bounding box center [459, 268] width 91 height 18
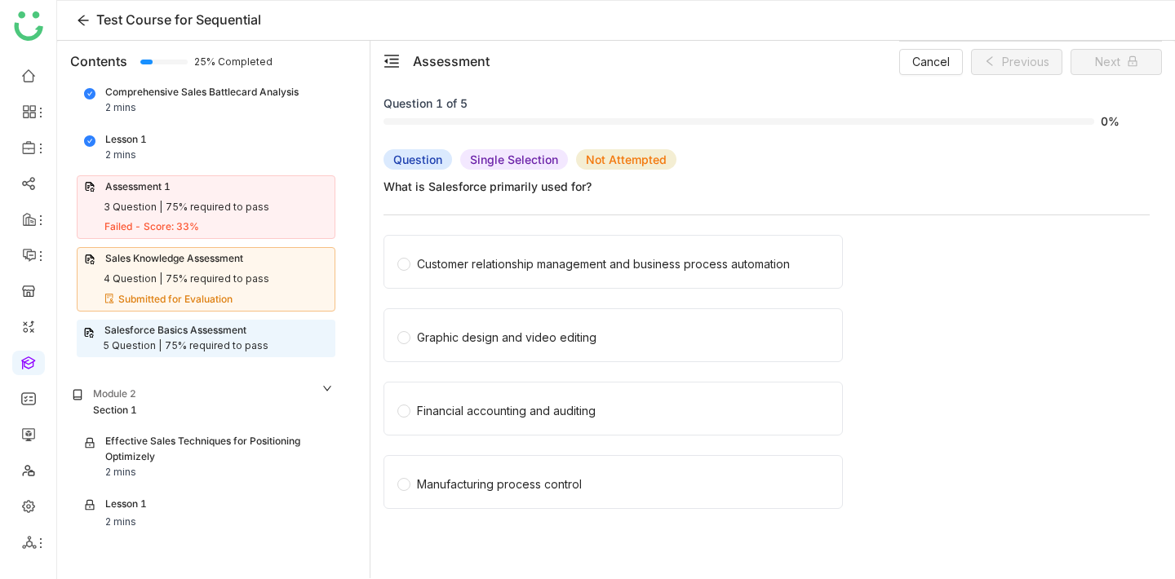
click at [572, 364] on div "Graphic design and video editing" at bounding box center [766, 340] width 766 height 64
click at [573, 354] on label "Graphic design and video editing" at bounding box center [616, 335] width 438 height 52
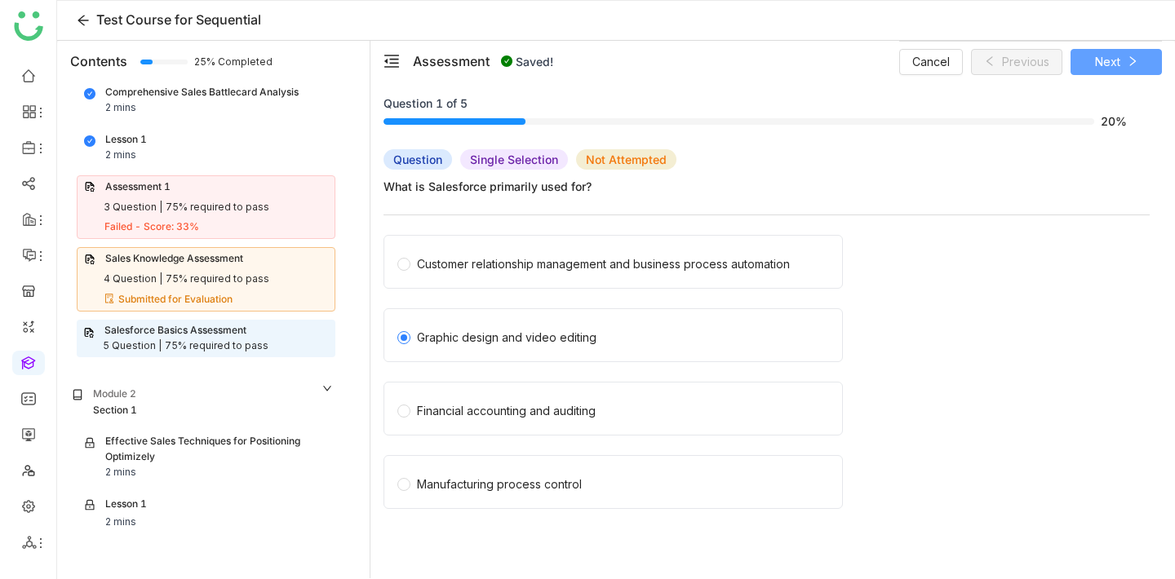
click at [1125, 55] on button "Next" at bounding box center [1115, 62] width 91 height 26
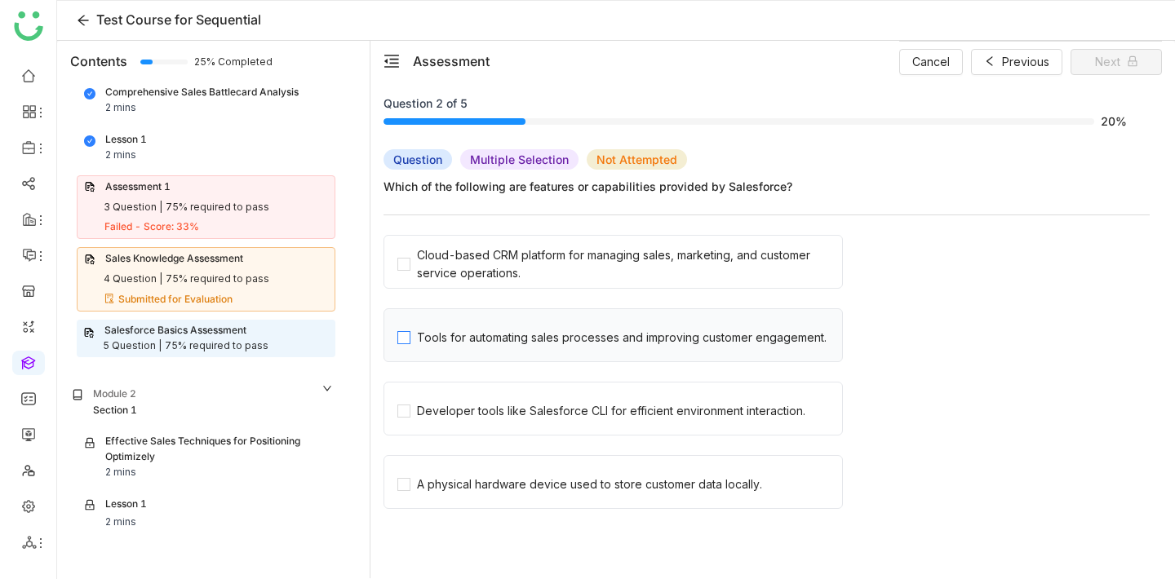
click at [502, 347] on label "Tools for automating sales processes and improving customer engagement." at bounding box center [619, 335] width 445 height 52
click at [501, 410] on div "Developer tools like Salesforce CLI for efficient environment interaction." at bounding box center [611, 411] width 388 height 18
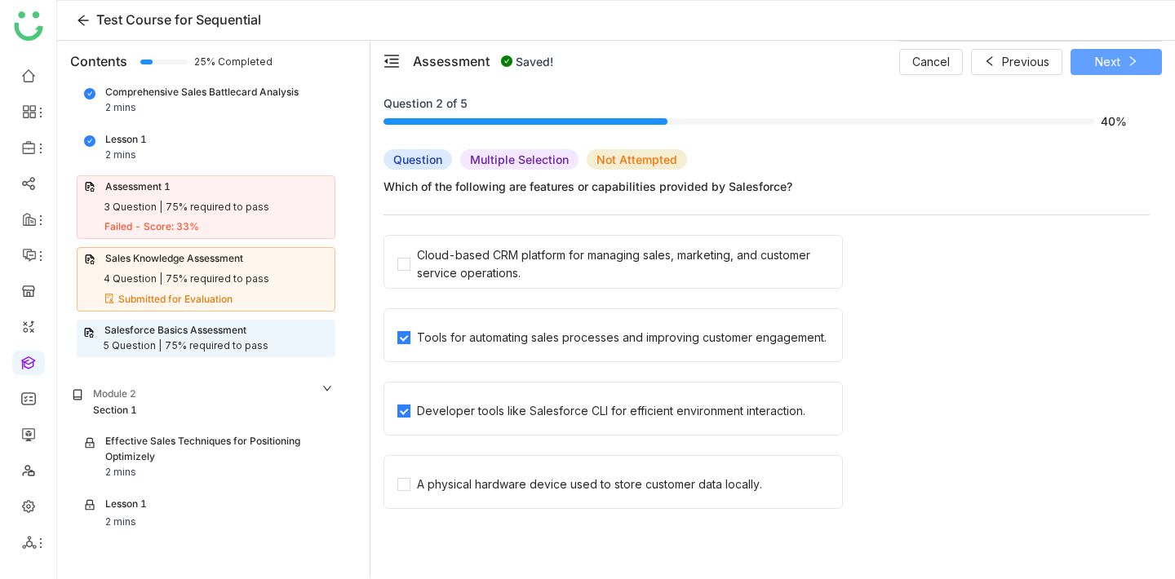
click at [1147, 66] on button "Next" at bounding box center [1115, 62] width 91 height 26
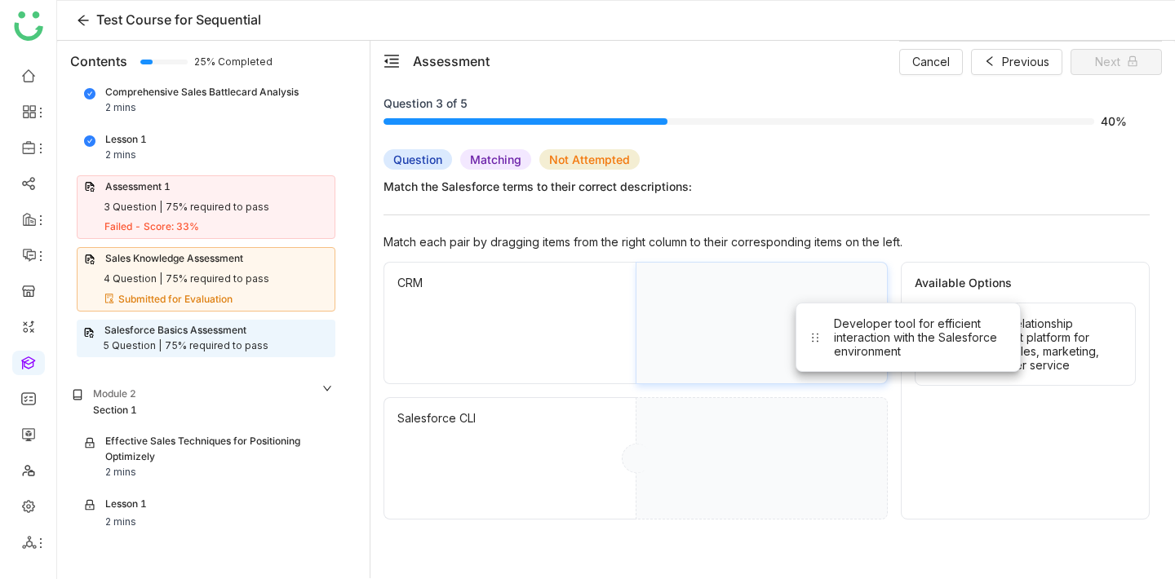
drag, startPoint x: 955, startPoint y: 335, endPoint x: 686, endPoint y: 335, distance: 268.4
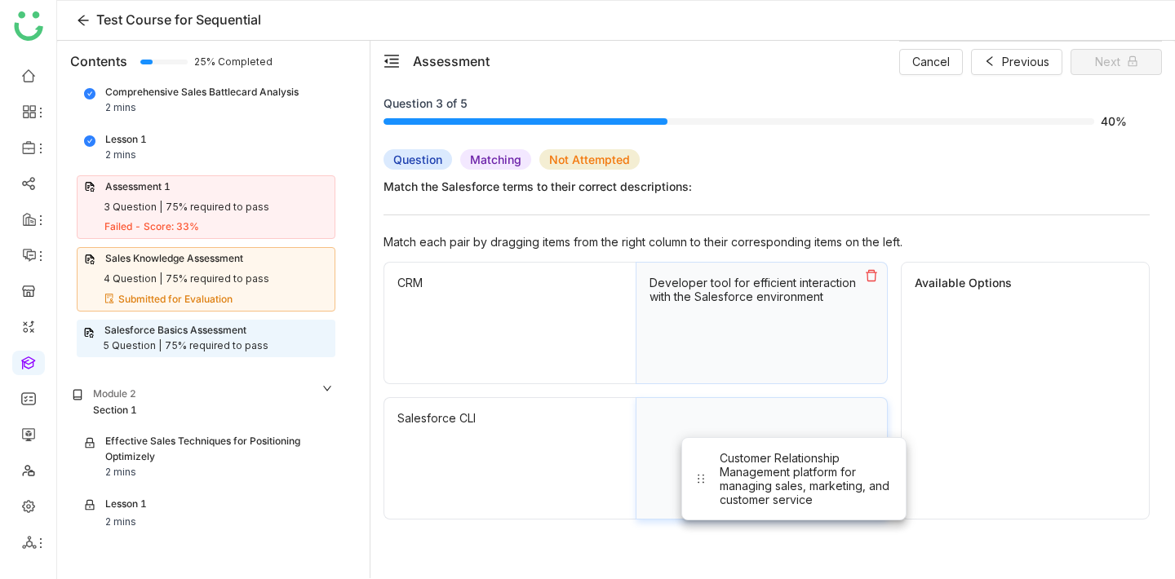
drag, startPoint x: 1014, startPoint y: 336, endPoint x: 747, endPoint y: 502, distance: 314.7
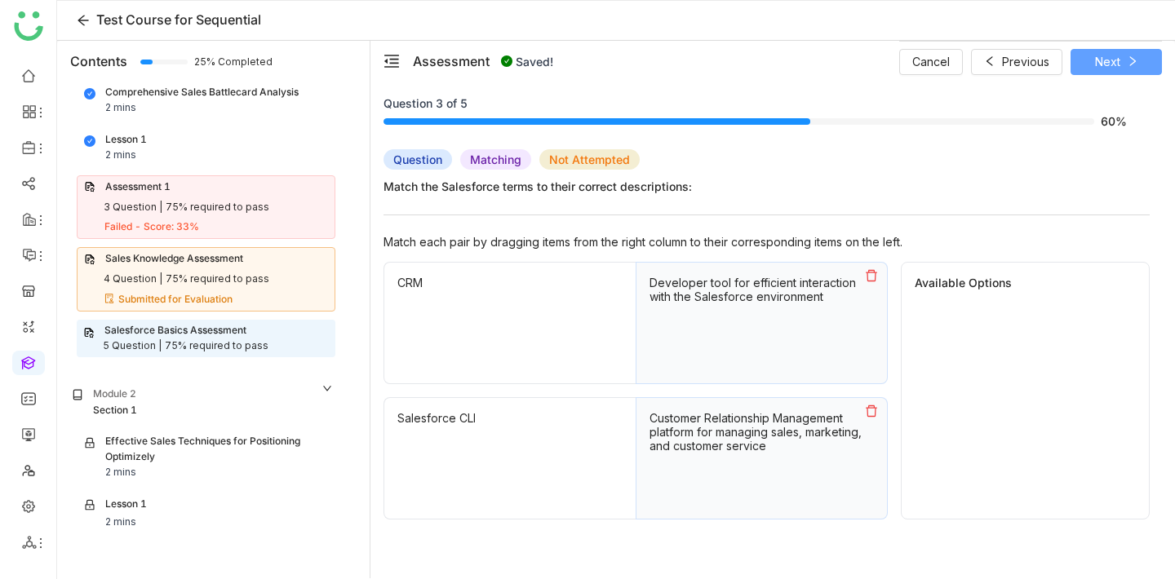
click at [1114, 56] on span "Next" at bounding box center [1107, 62] width 25 height 18
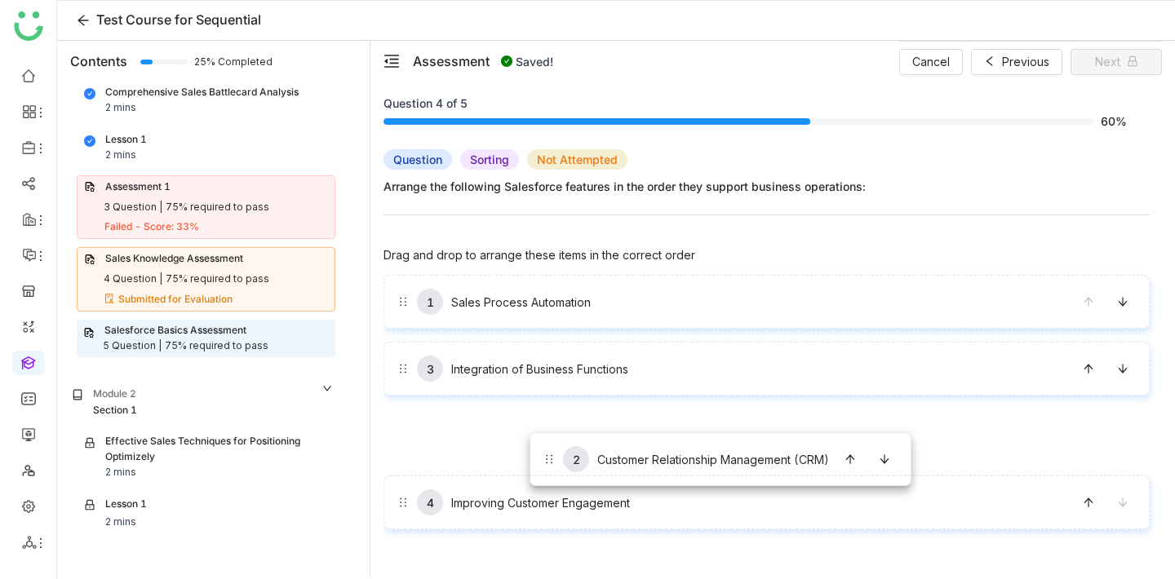
drag, startPoint x: 530, startPoint y: 368, endPoint x: 530, endPoint y: 447, distance: 79.1
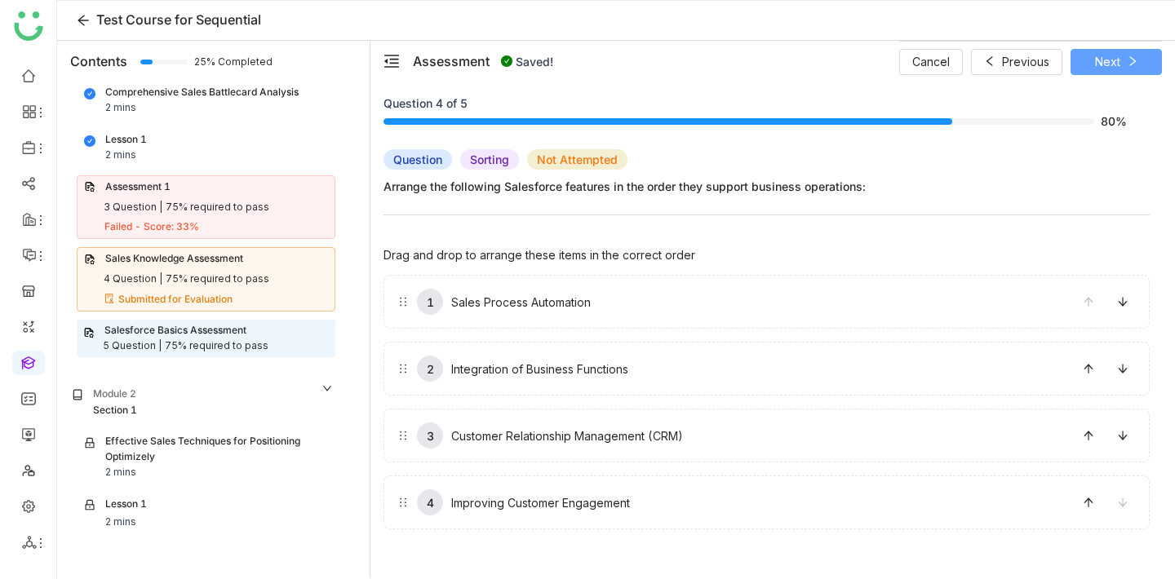
click at [1134, 62] on icon at bounding box center [1132, 61] width 6 height 10
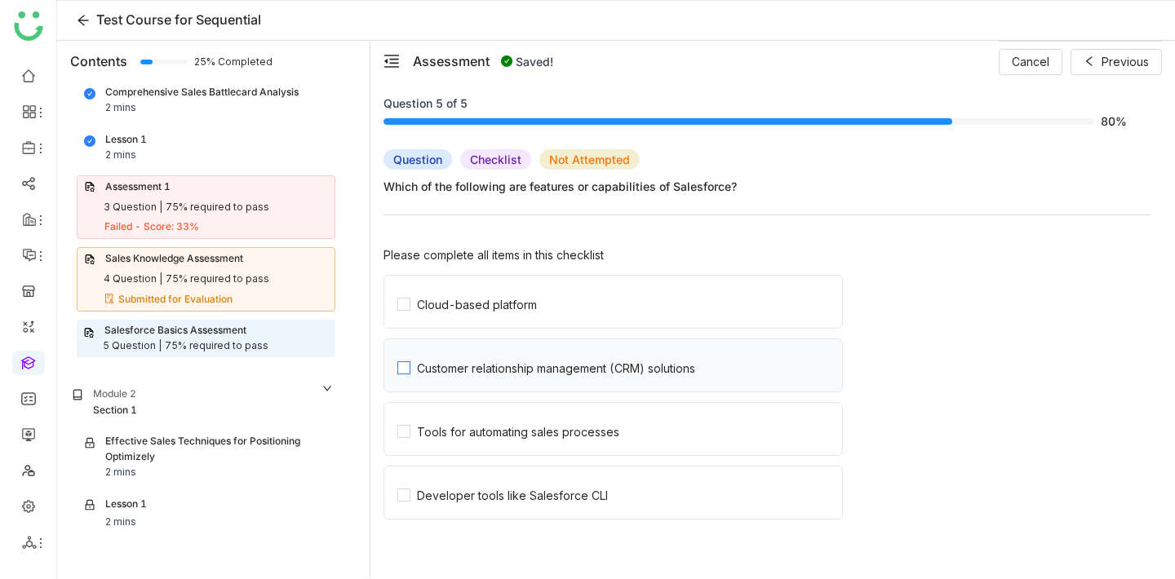
click at [596, 350] on label "Customer relationship management (CRM) solutions" at bounding box center [619, 365] width 445 height 52
click at [596, 301] on label "Cloud-based platform" at bounding box center [619, 302] width 445 height 52
click at [574, 426] on div "Tools for automating sales processes" at bounding box center [518, 432] width 202 height 14
click at [564, 497] on div "Developer tools like Salesforce CLI" at bounding box center [512, 496] width 191 height 14
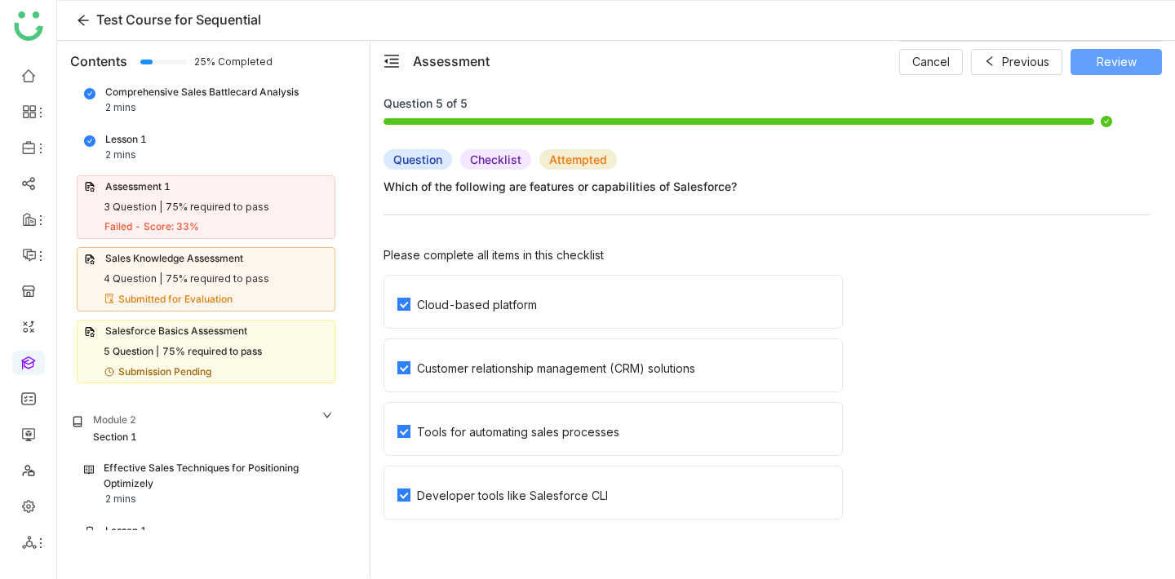
click at [1141, 62] on button "Review" at bounding box center [1115, 62] width 91 height 26
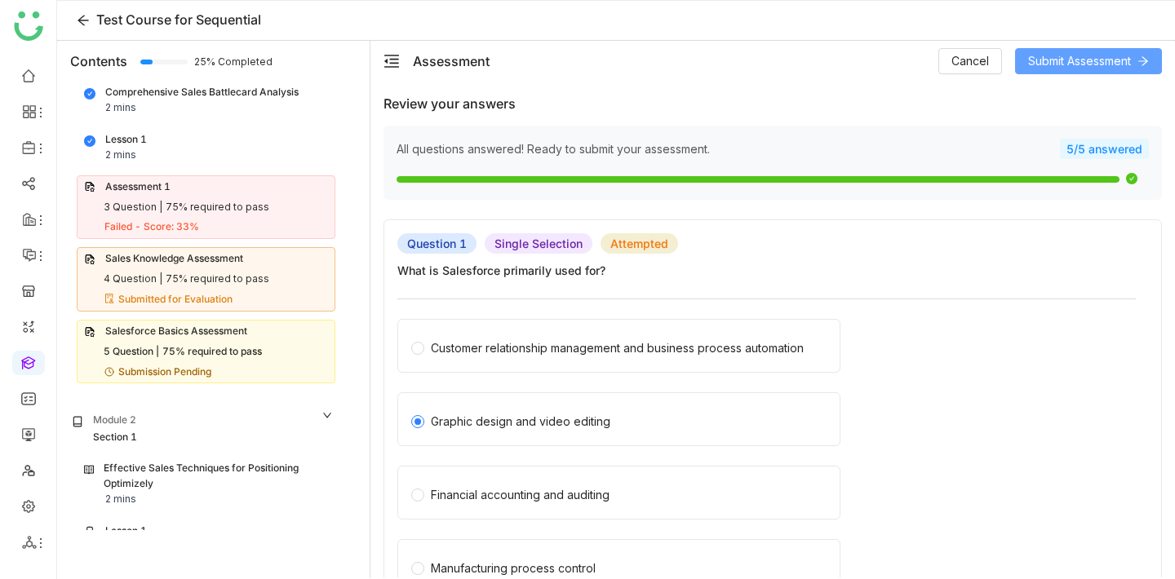
click at [1128, 64] on span "Submit Assessment" at bounding box center [1079, 61] width 103 height 18
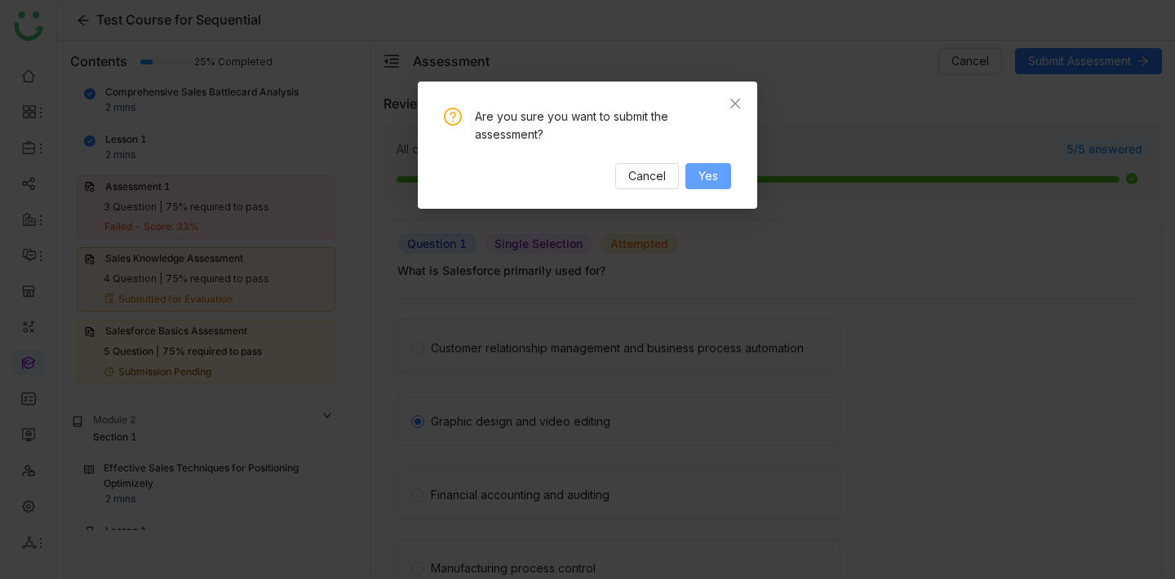
click at [719, 183] on button "Yes" at bounding box center [708, 176] width 46 height 26
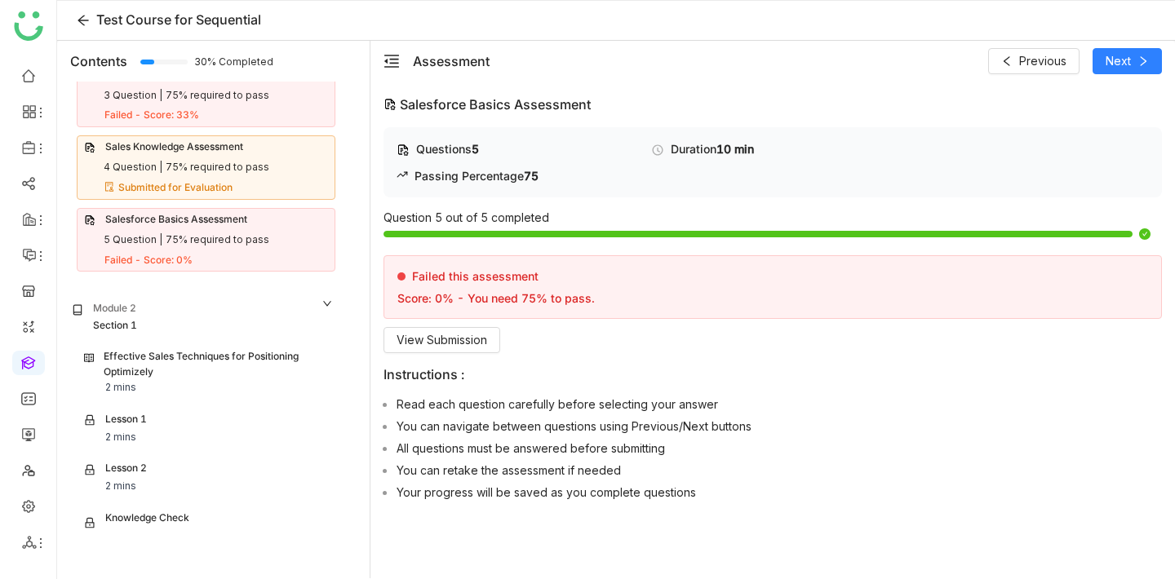
scroll to position [277, 0]
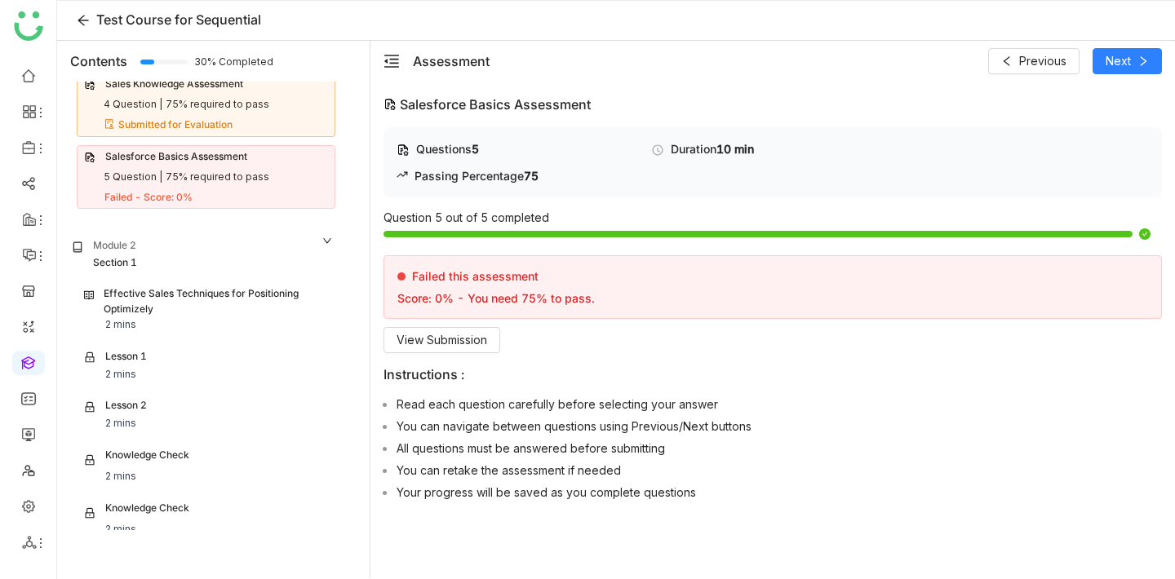
click at [223, 304] on div "Effective Sales Techniques for Positioning Optimizely 2 mins" at bounding box center [206, 309] width 244 height 47
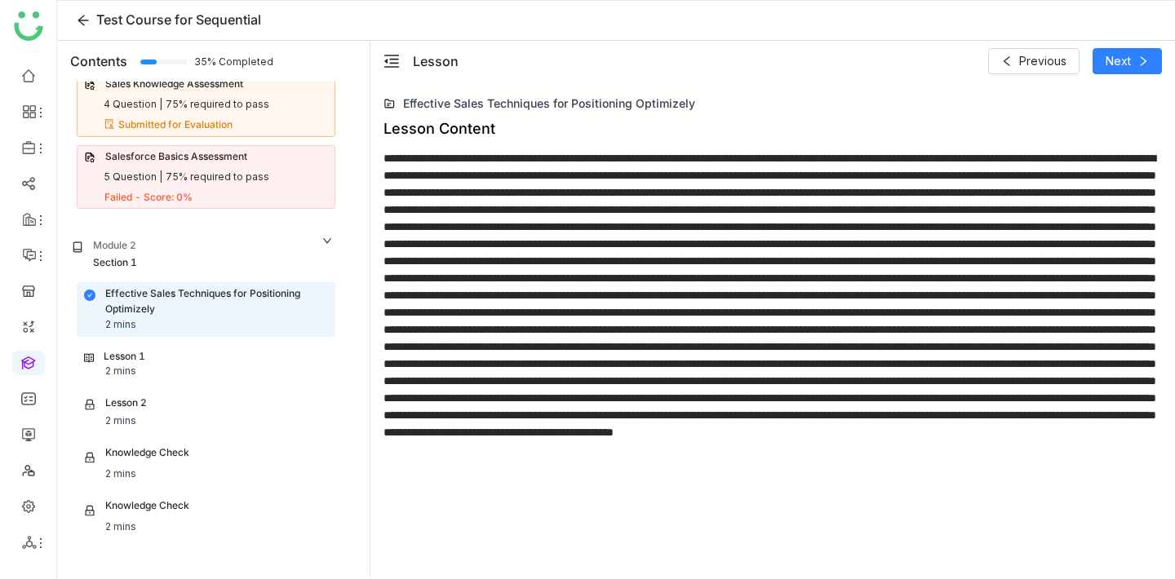
click at [184, 355] on div "Lesson 1 2 mins" at bounding box center [206, 364] width 244 height 31
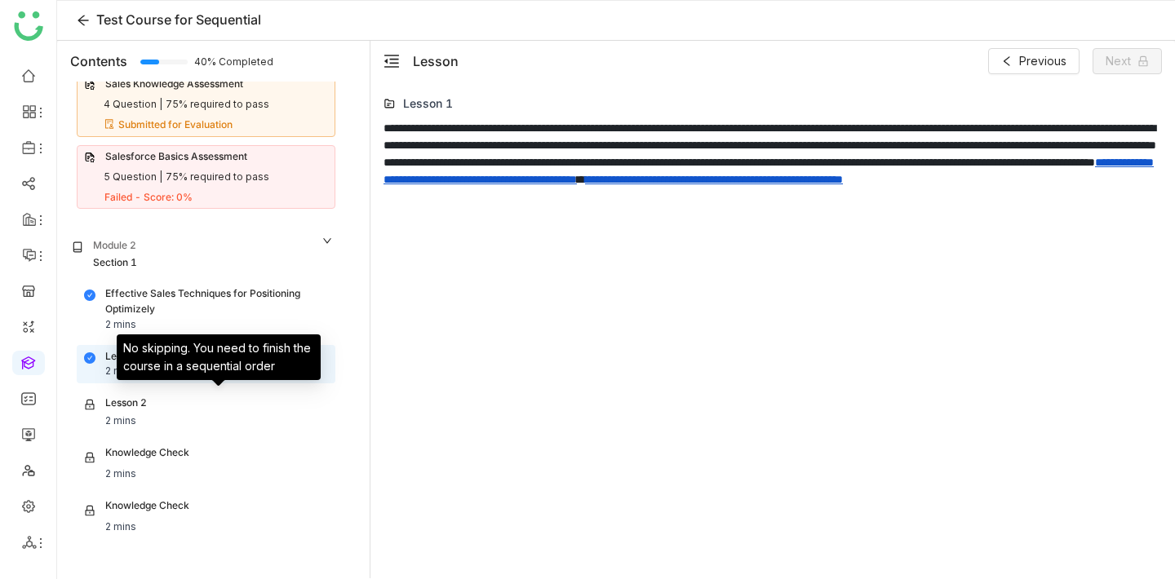
click at [146, 409] on div "Lesson 2" at bounding box center [126, 405] width 42 height 18
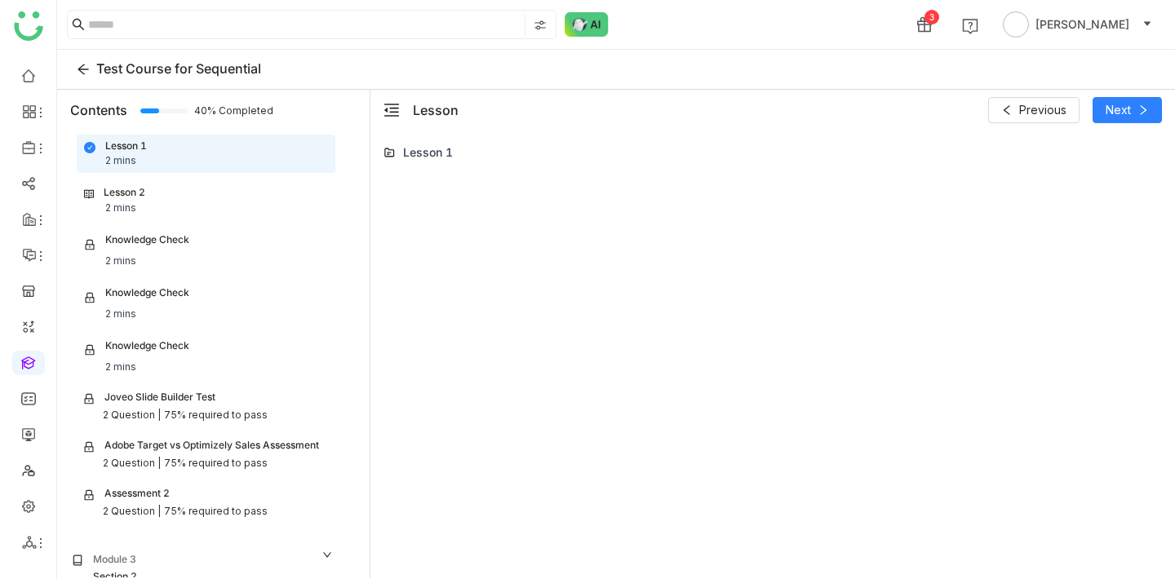
scroll to position [541, 0]
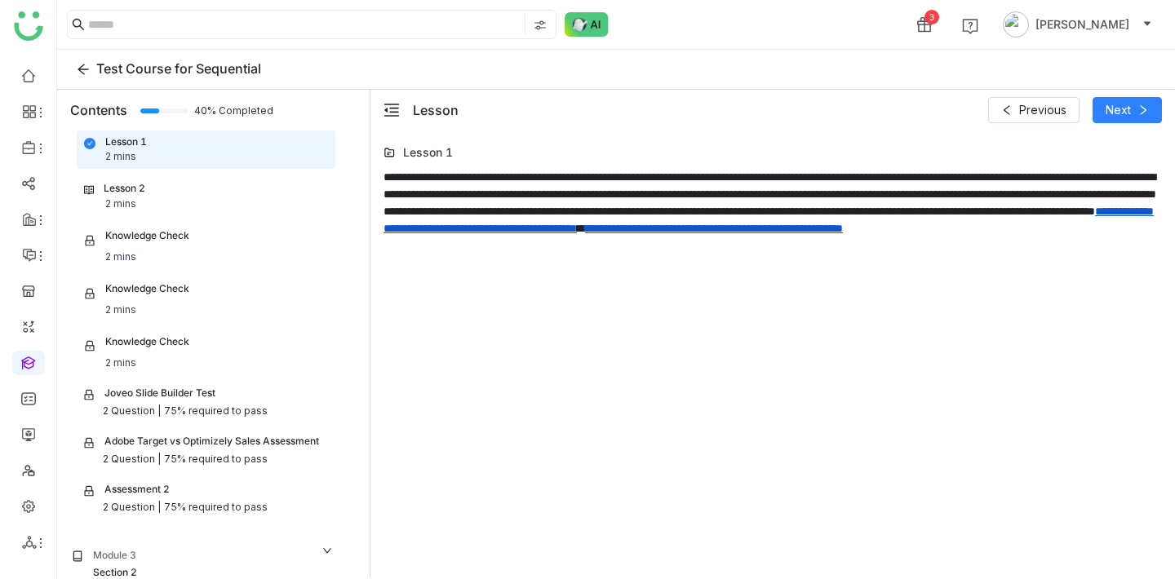
click at [181, 193] on div "Lesson 2 2 mins" at bounding box center [206, 196] width 244 height 31
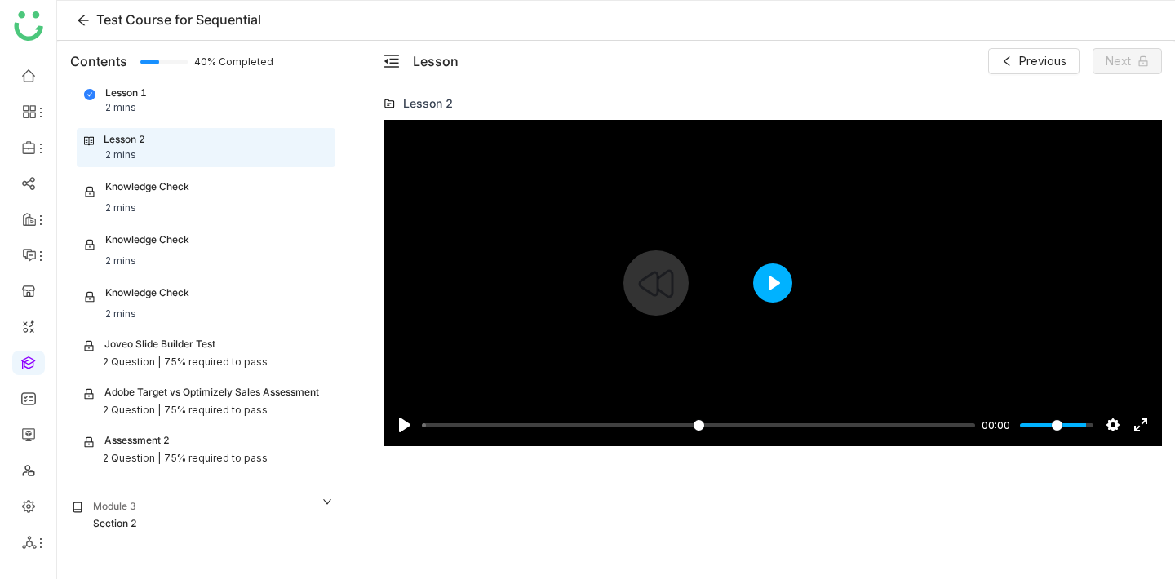
click at [786, 294] on button "Play" at bounding box center [772, 283] width 39 height 39
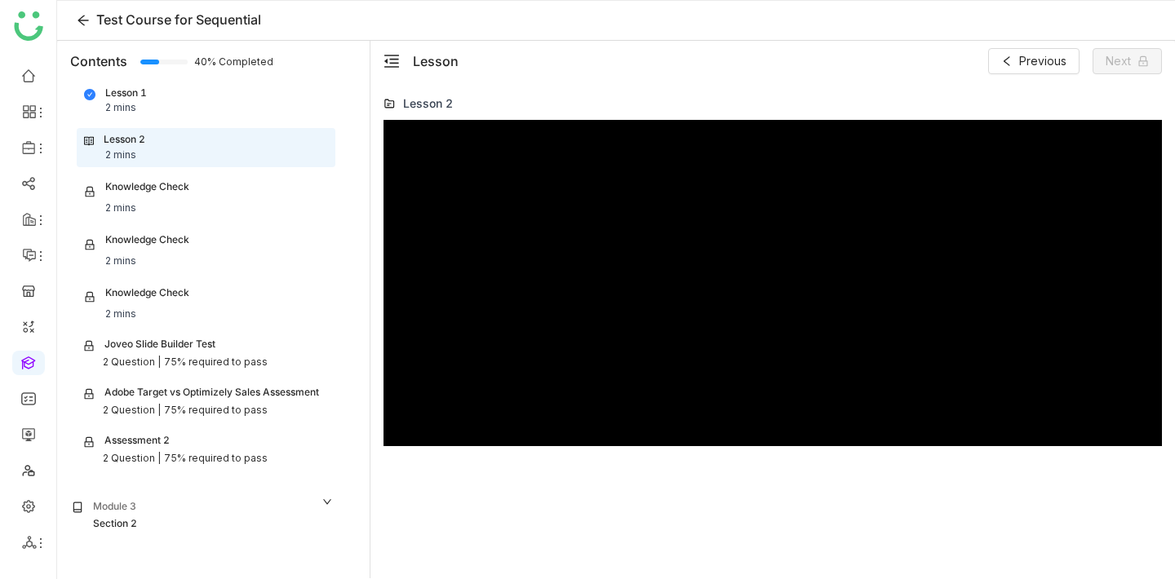
type input "***"
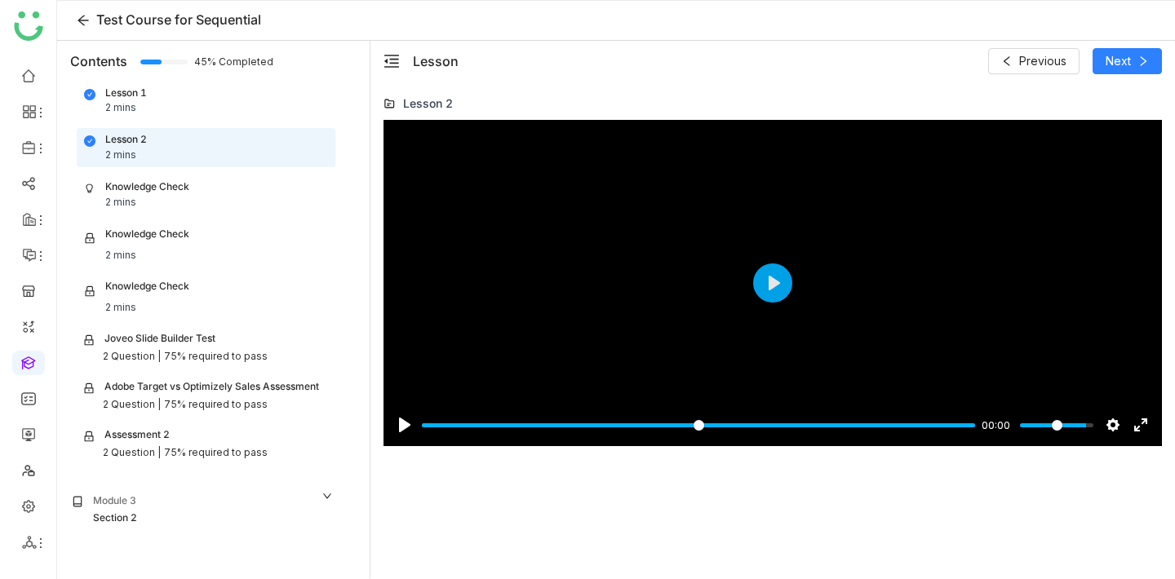
click at [140, 179] on div "Knowledge Check" at bounding box center [147, 187] width 84 height 16
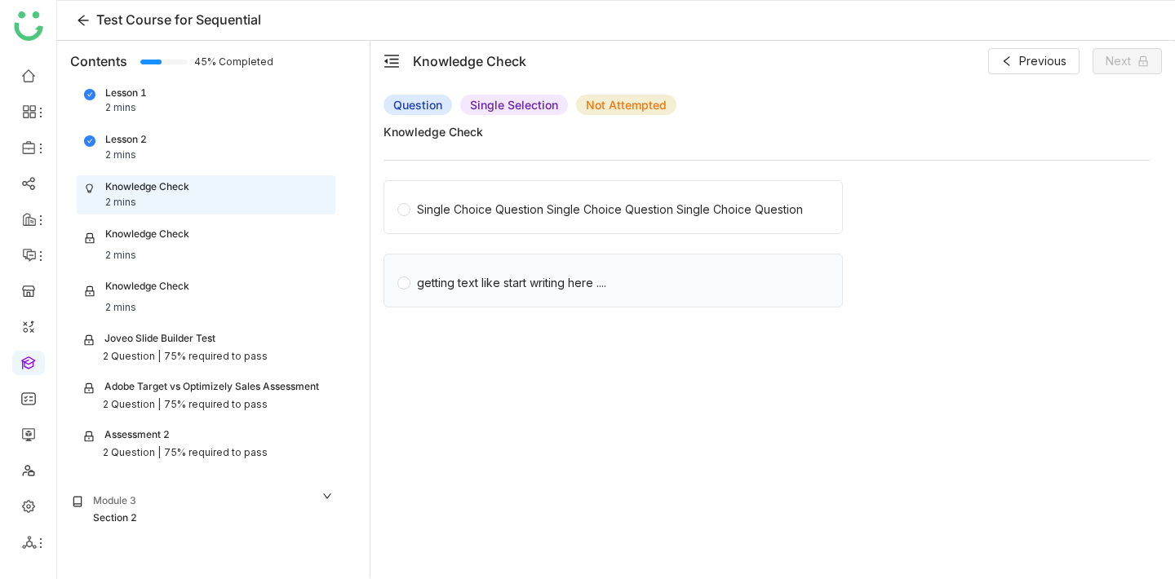
click at [576, 281] on div "getting text like start writing here ...." at bounding box center [511, 283] width 189 height 18
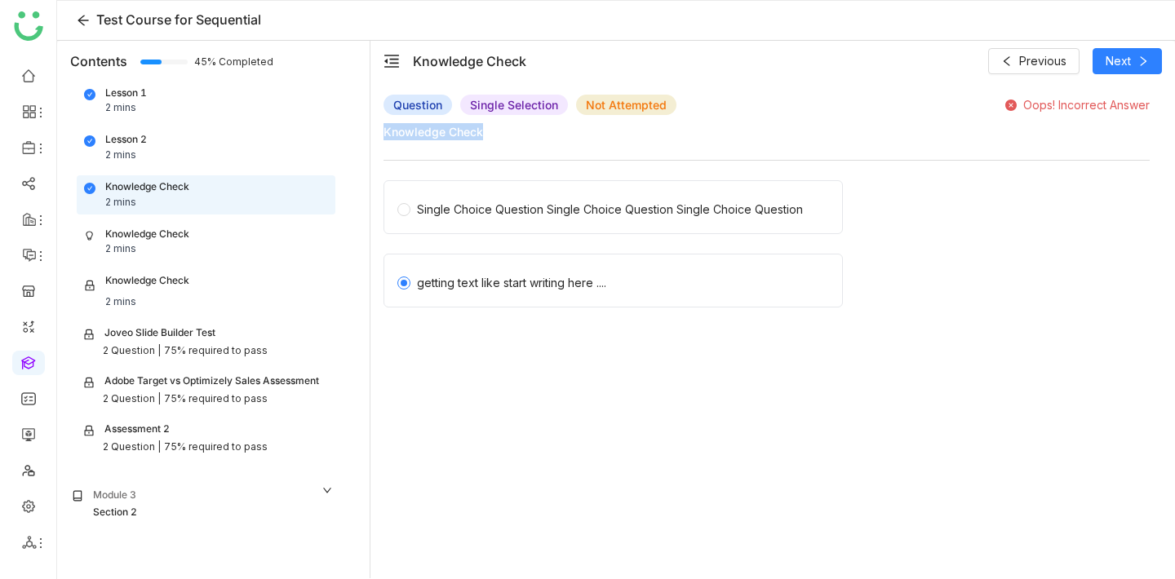
drag, startPoint x: 385, startPoint y: 134, endPoint x: 499, endPoint y: 131, distance: 113.4
click at [499, 131] on span "Knowledge Check" at bounding box center [766, 131] width 766 height 17
click at [254, 246] on div "Knowledge Check 2 mins" at bounding box center [206, 242] width 244 height 31
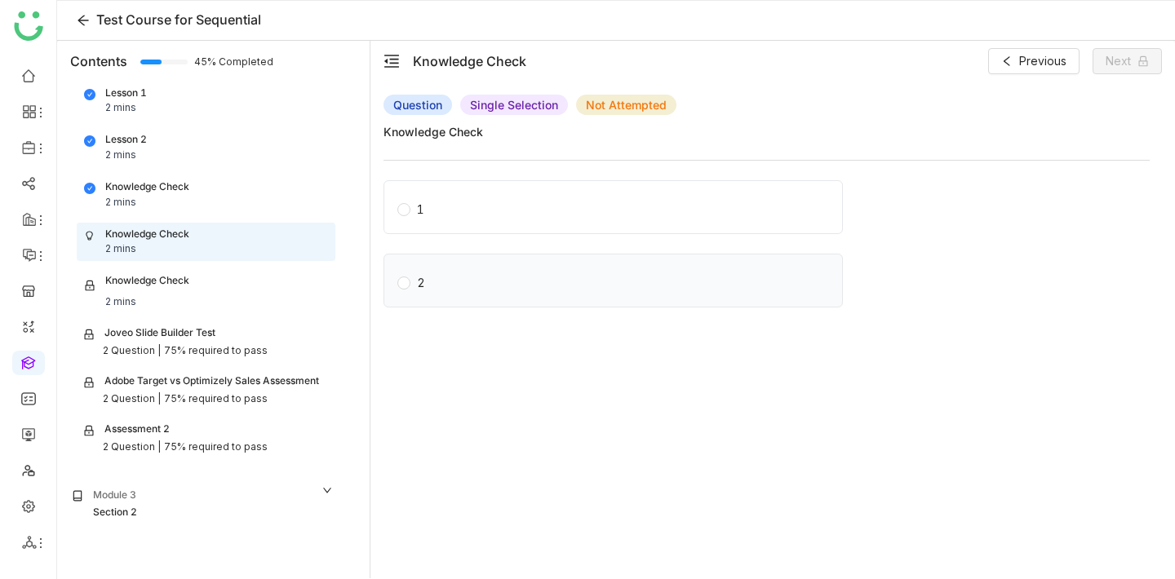
click at [569, 269] on label "2" at bounding box center [616, 281] width 438 height 52
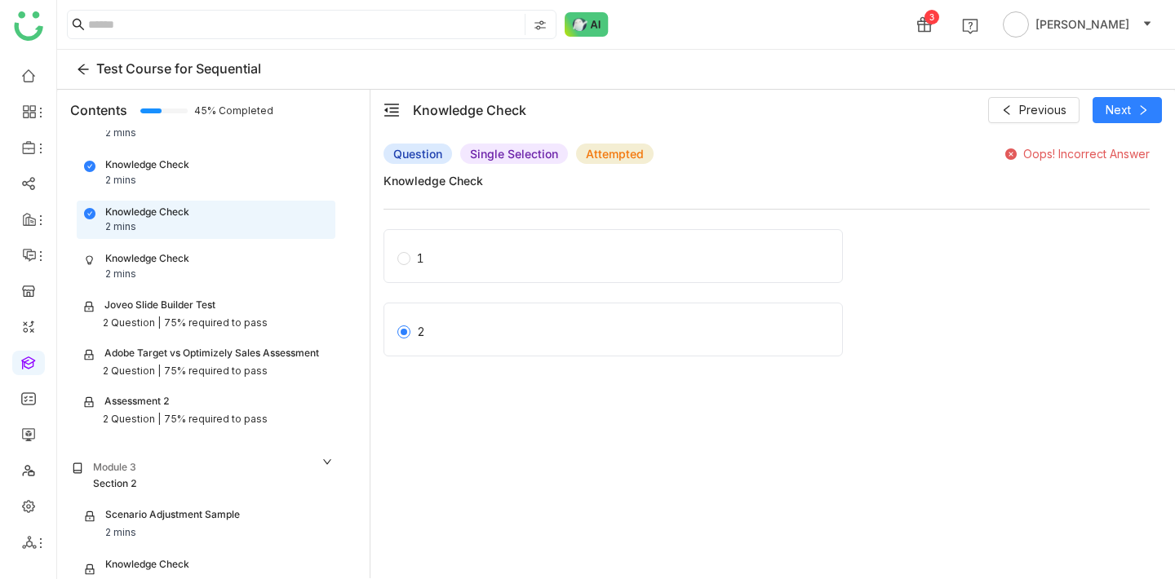
scroll to position [581, 0]
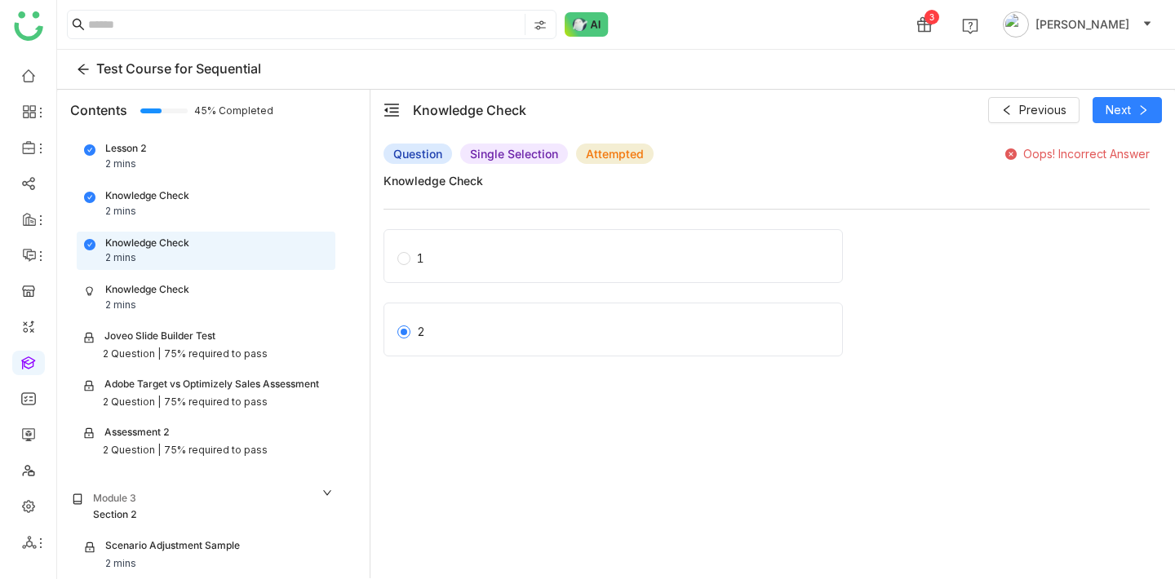
click at [249, 221] on div "Knowledge Check 2 mins" at bounding box center [206, 204] width 257 height 38
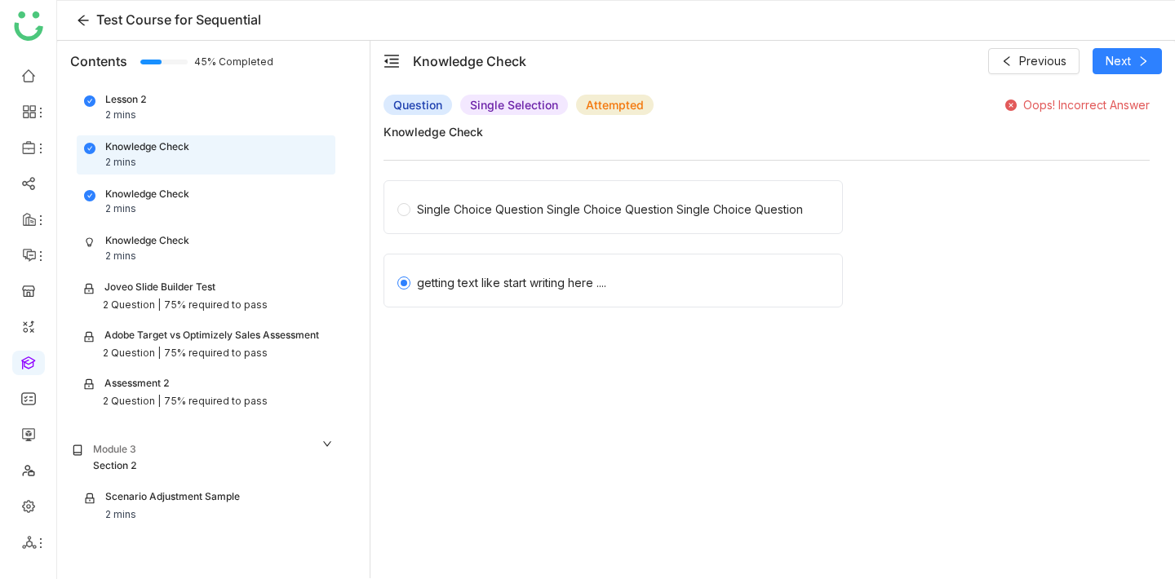
click at [212, 242] on div "Knowledge Check 2 mins" at bounding box center [206, 248] width 244 height 31
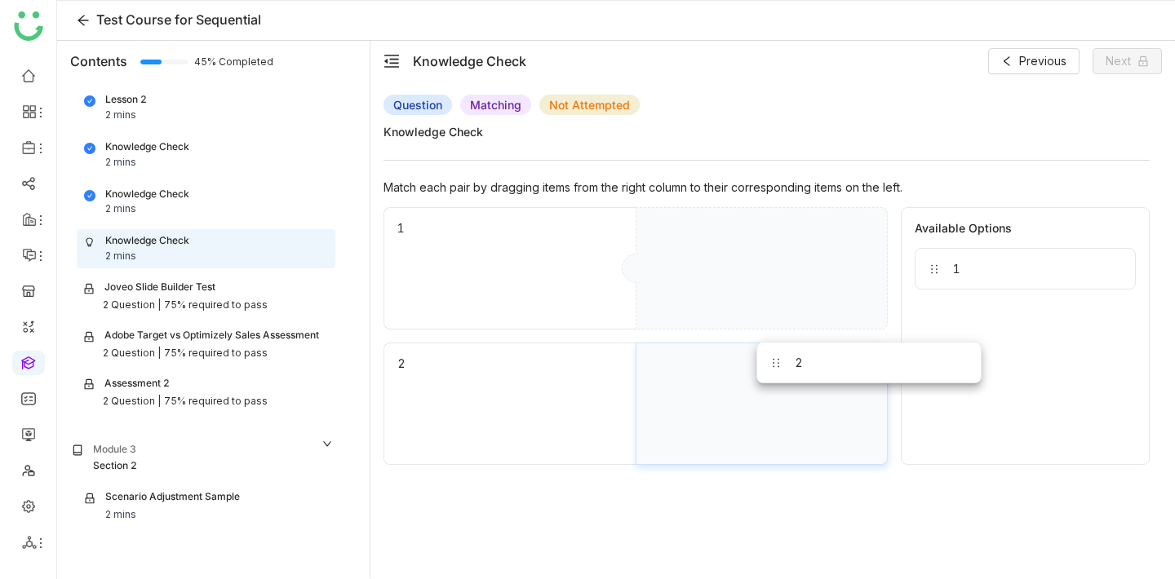
drag, startPoint x: 1013, startPoint y: 267, endPoint x: 847, endPoint y: 361, distance: 191.1
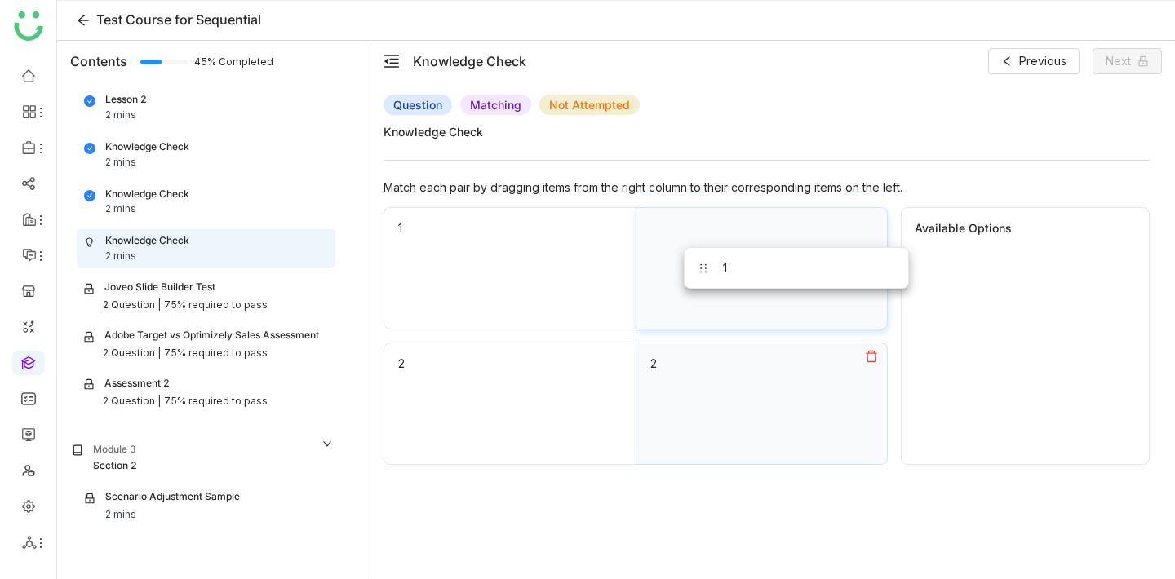
drag, startPoint x: 991, startPoint y: 274, endPoint x: 752, endPoint y: 273, distance: 239.1
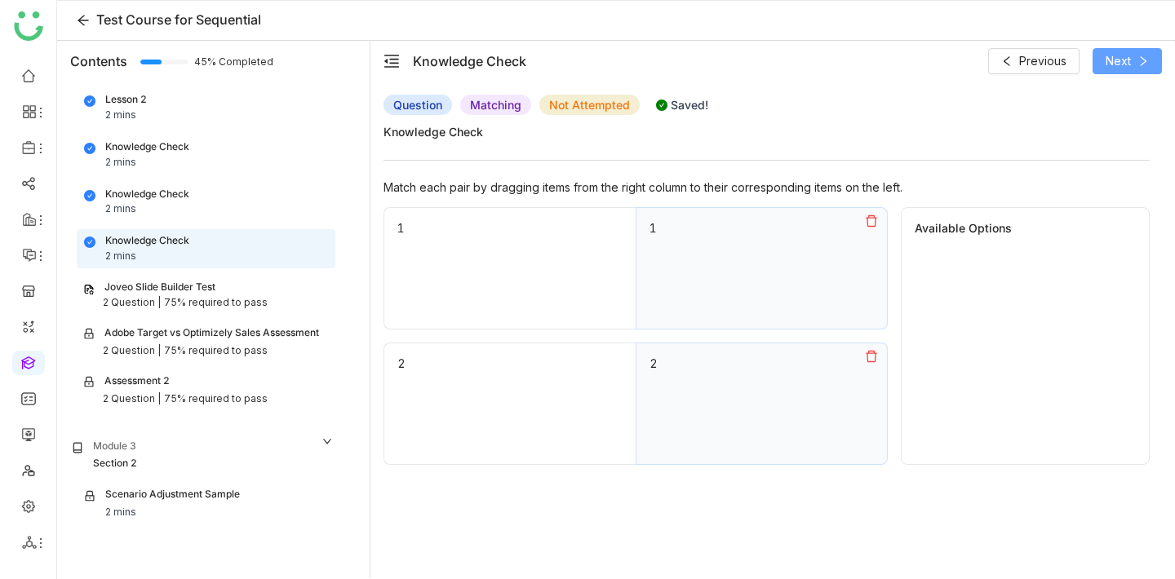
click at [1101, 57] on button "Next" at bounding box center [1126, 61] width 69 height 26
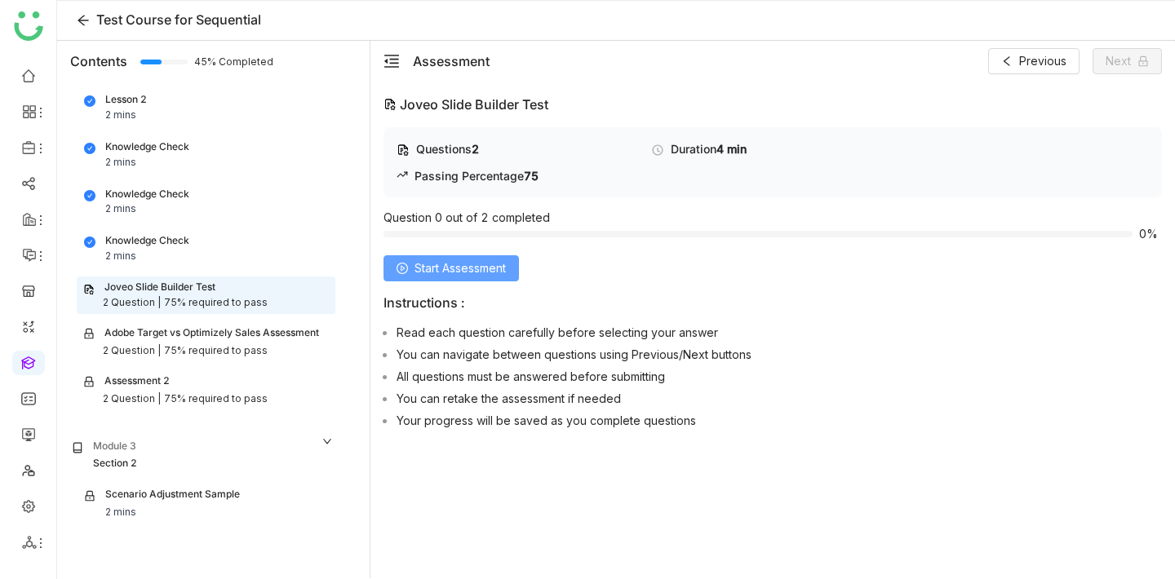
click at [435, 264] on span "Start Assessment" at bounding box center [459, 268] width 91 height 18
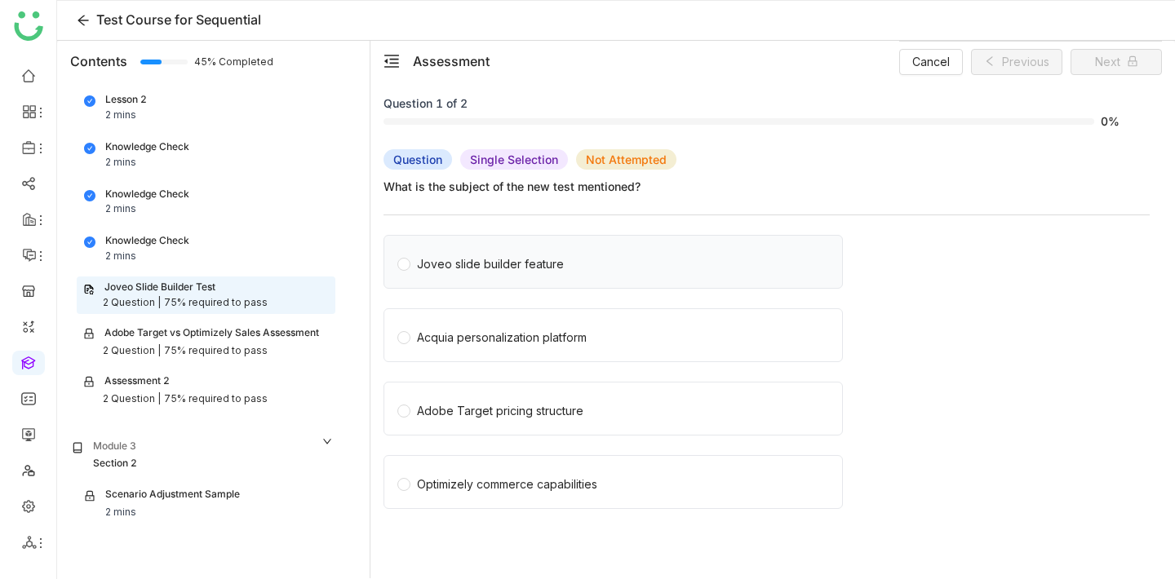
click at [600, 253] on label "Joveo slide builder feature" at bounding box center [616, 262] width 438 height 52
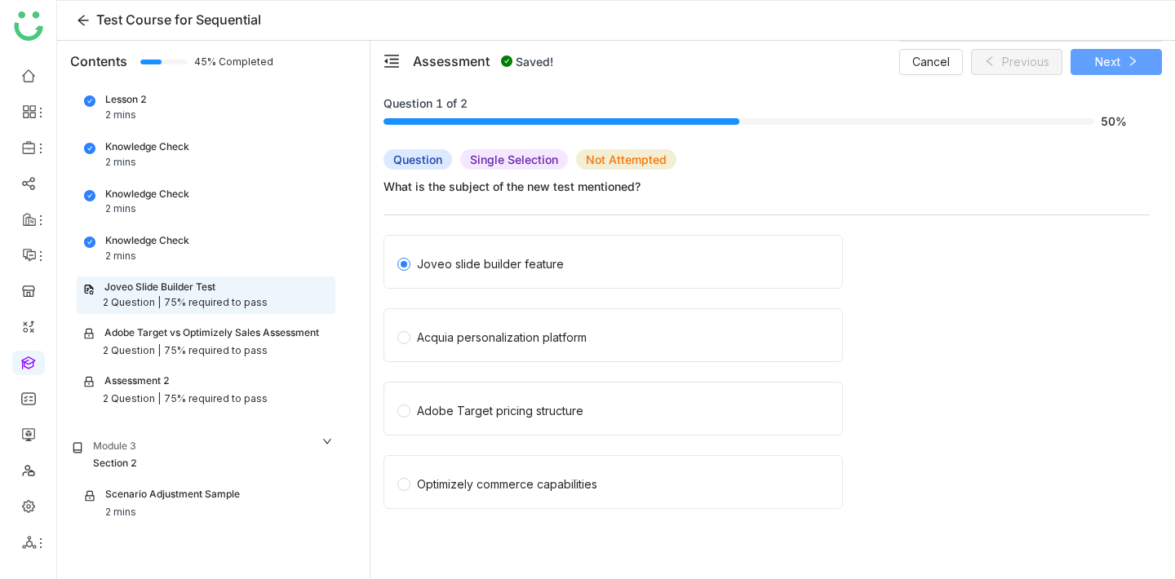
click at [1102, 59] on span "Next" at bounding box center [1107, 62] width 25 height 18
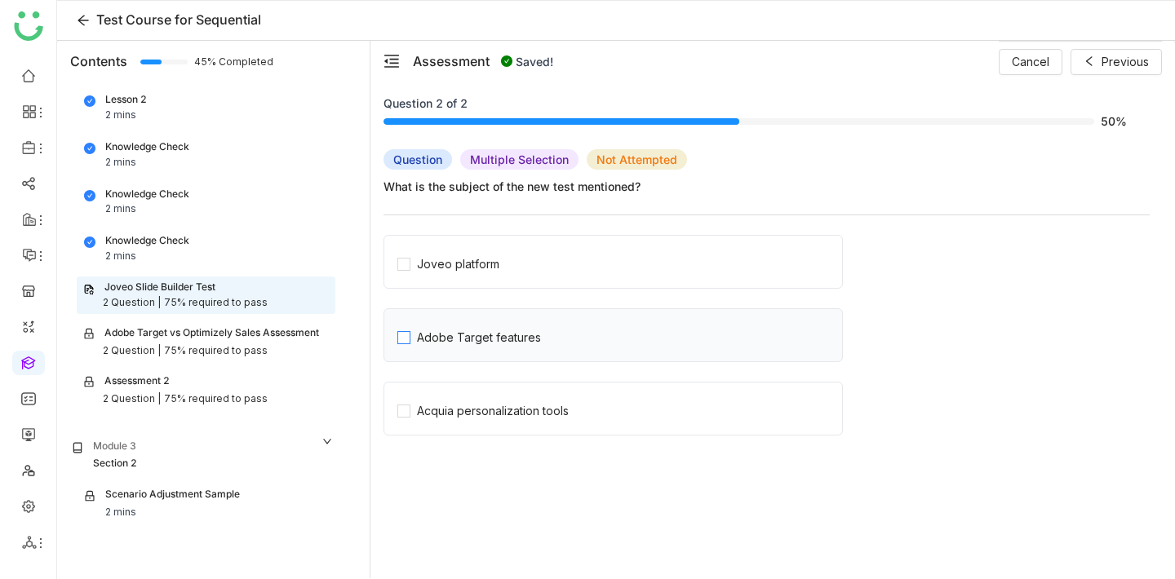
click at [541, 340] on span "Adobe Target features" at bounding box center [478, 335] width 137 height 23
click at [542, 401] on span "Acquia personalization tools" at bounding box center [492, 408] width 165 height 23
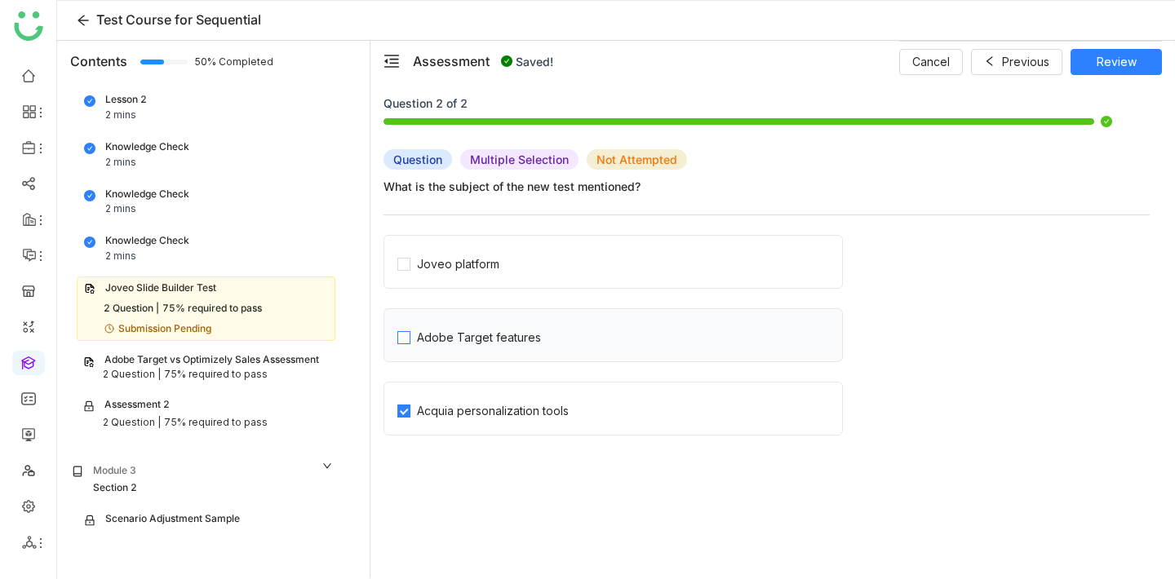
click at [525, 342] on div "Adobe Target features" at bounding box center [479, 338] width 124 height 18
click at [1141, 49] on button "Review" at bounding box center [1115, 62] width 91 height 26
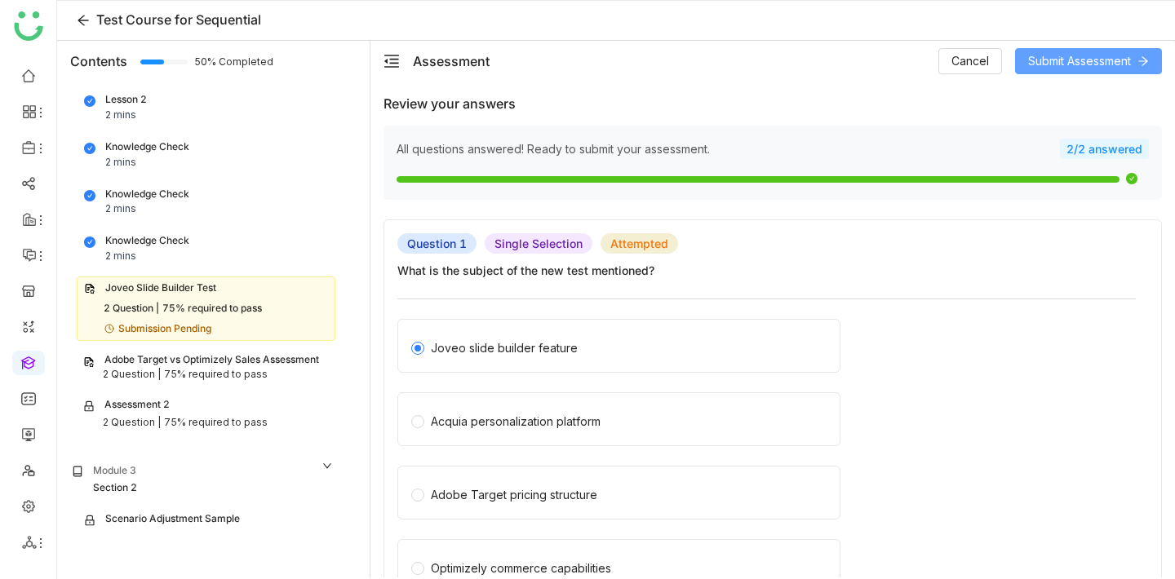
click at [1053, 62] on span "Submit Assessment" at bounding box center [1079, 61] width 103 height 18
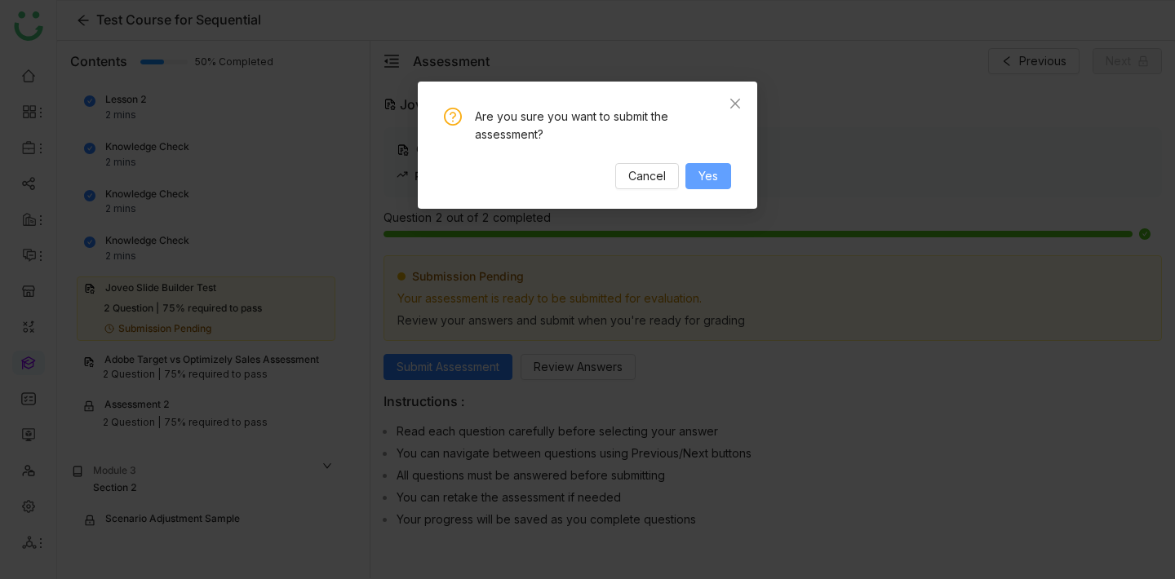
click at [698, 180] on span "Yes" at bounding box center [708, 176] width 20 height 18
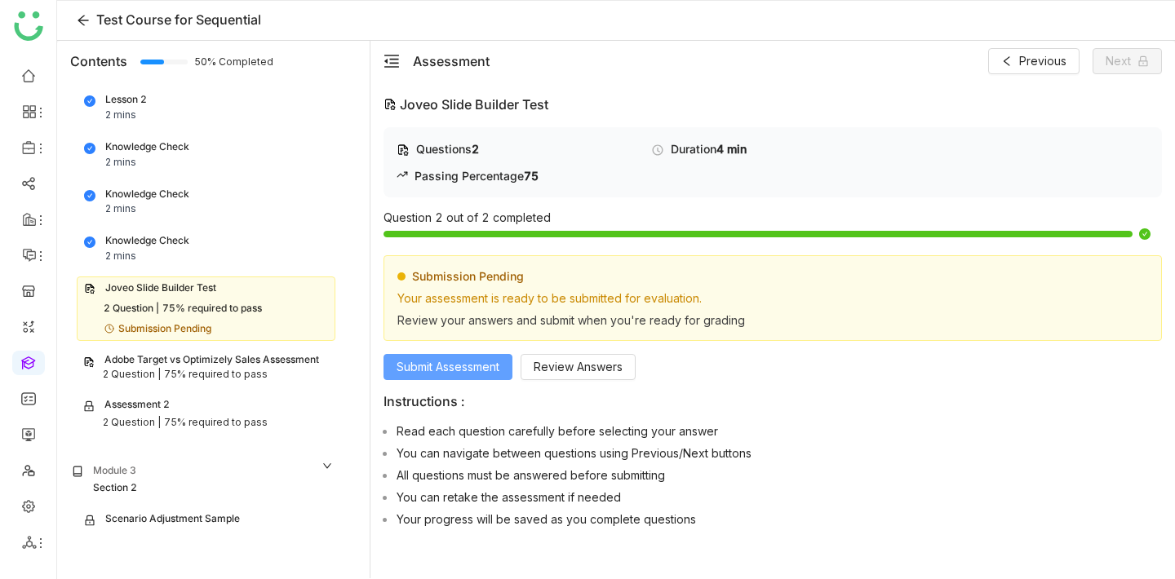
click at [453, 373] on span "Submit Assessment" at bounding box center [448, 367] width 103 height 18
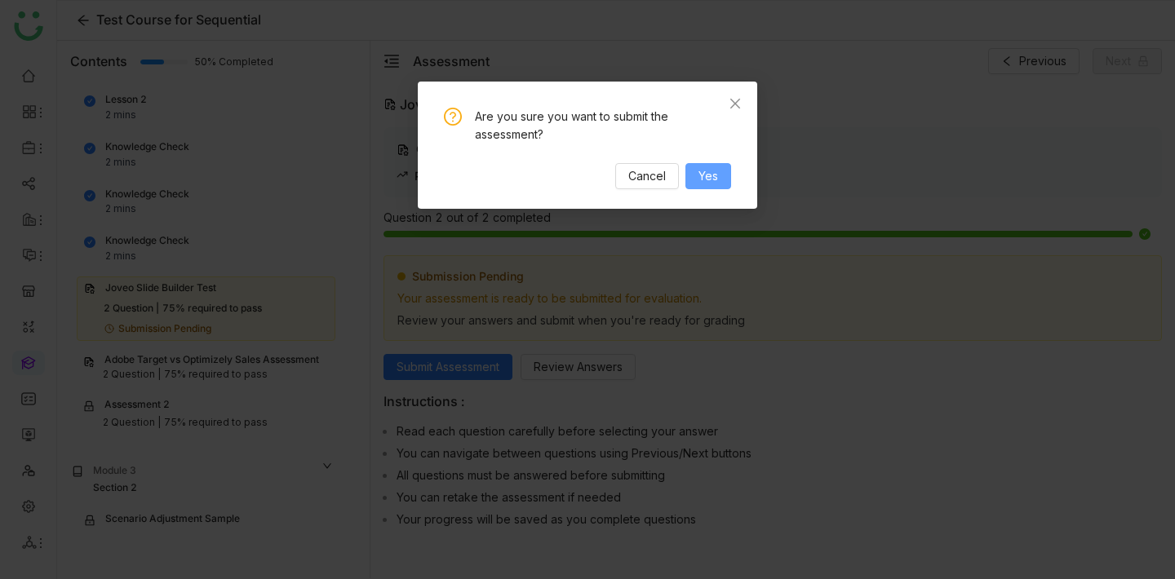
click at [716, 167] on span "Yes" at bounding box center [708, 176] width 20 height 18
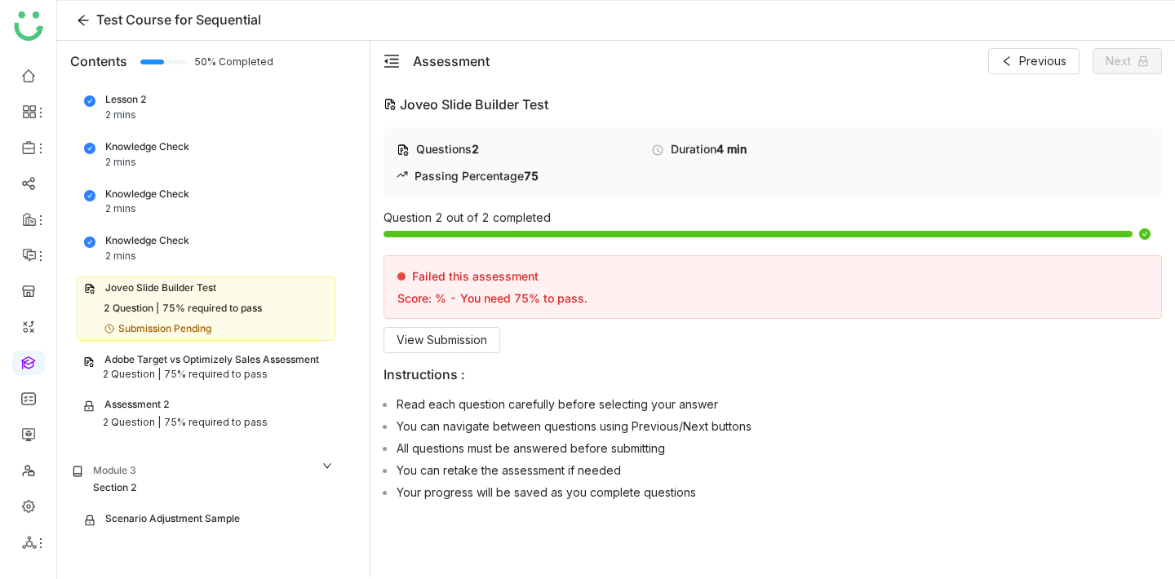
click at [211, 362] on div "Adobe Target vs Optimizely Sales Assessment" at bounding box center [211, 360] width 215 height 16
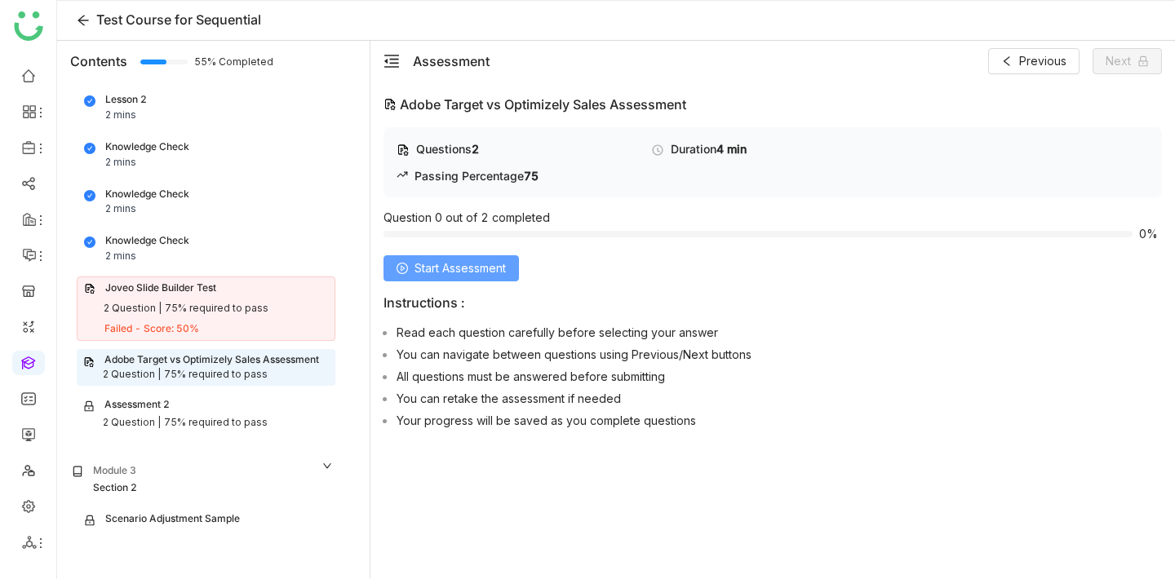
click at [414, 281] on button "Start Assessment" at bounding box center [450, 268] width 135 height 26
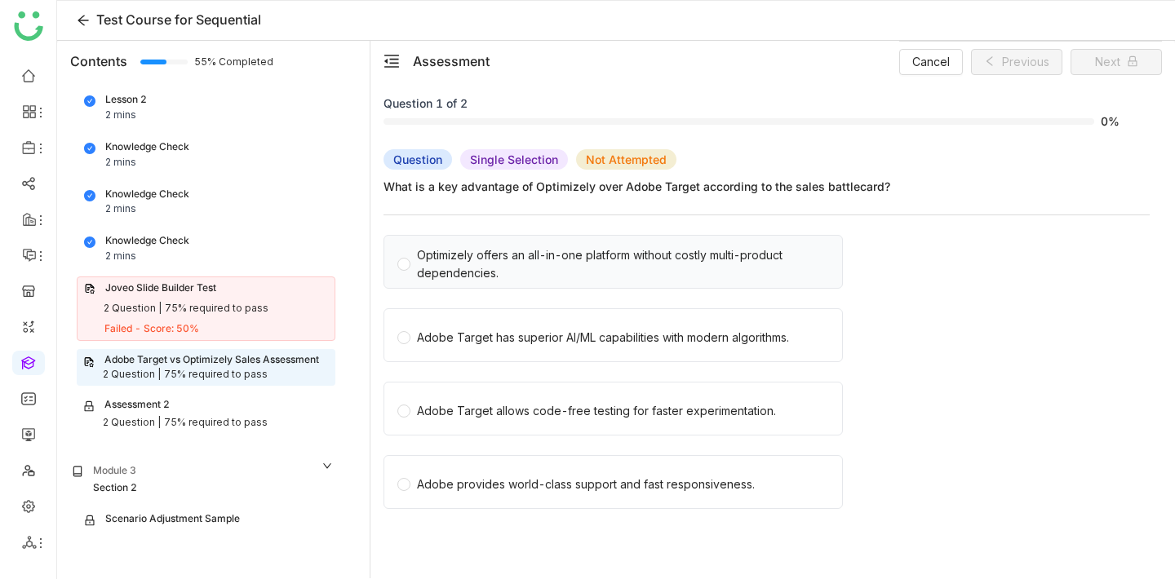
click at [793, 254] on div "Optimizely offers an all-in-one platform without costly multi-product dependenc…" at bounding box center [623, 264] width 412 height 36
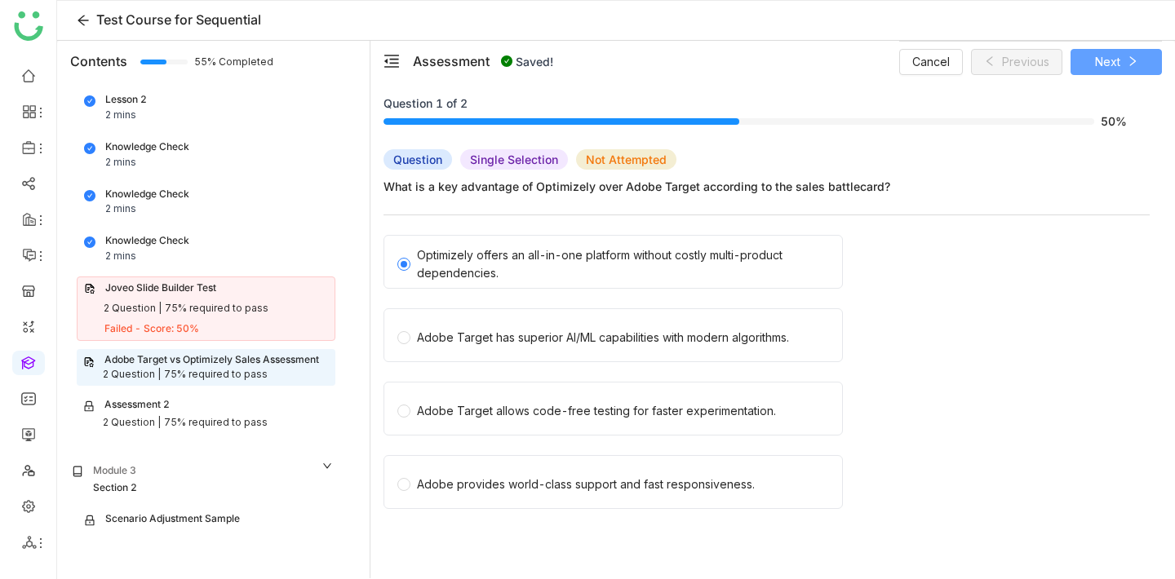
click at [1101, 66] on span "Next" at bounding box center [1107, 62] width 25 height 18
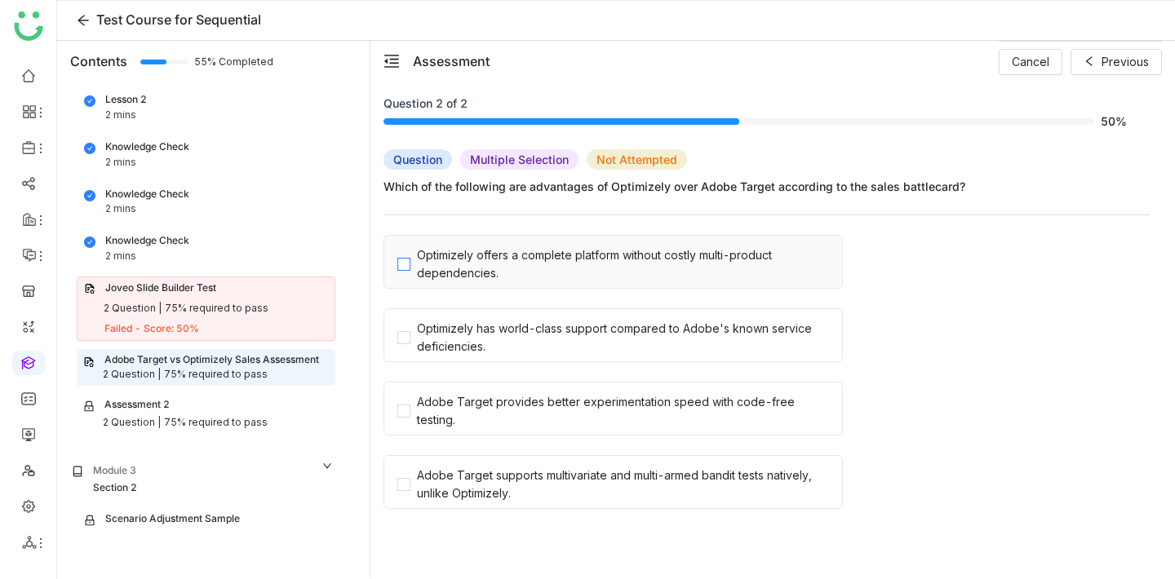
click at [675, 272] on div "Optimizely offers a complete platform without costly multi-product dependencies." at bounding box center [626, 264] width 419 height 36
click at [673, 308] on nz-checkbox-wrapper "Optimizely offers a complete platform without costly multi-product dependencies…" at bounding box center [766, 377] width 766 height 284
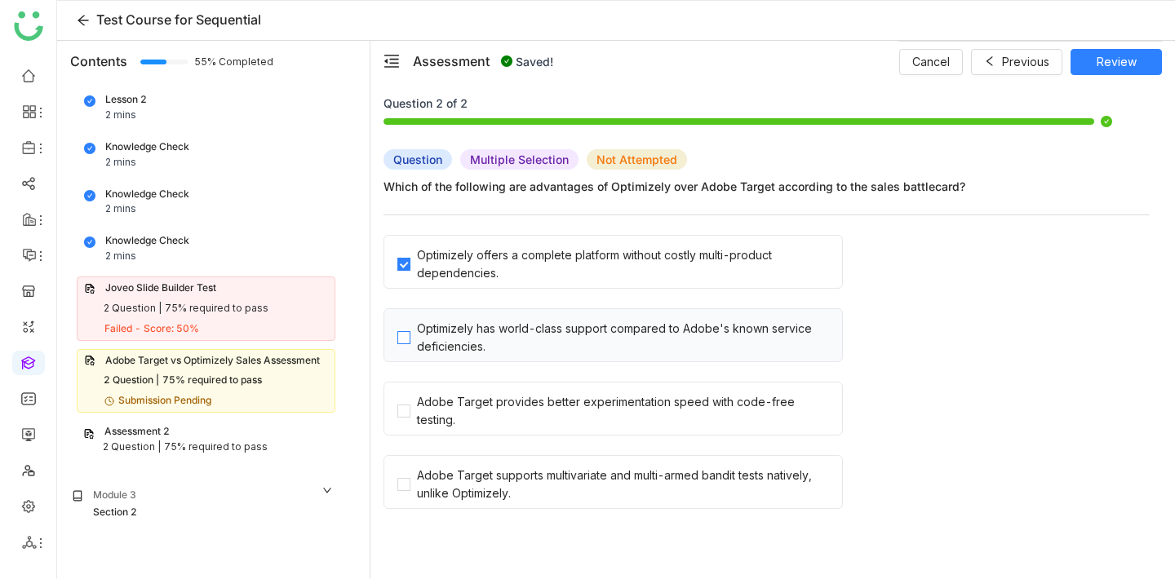
click at [672, 323] on div "Optimizely has world-class support compared to Adobe's known service deficienci…" at bounding box center [626, 338] width 419 height 36
click at [1117, 53] on span "Review" at bounding box center [1117, 62] width 40 height 18
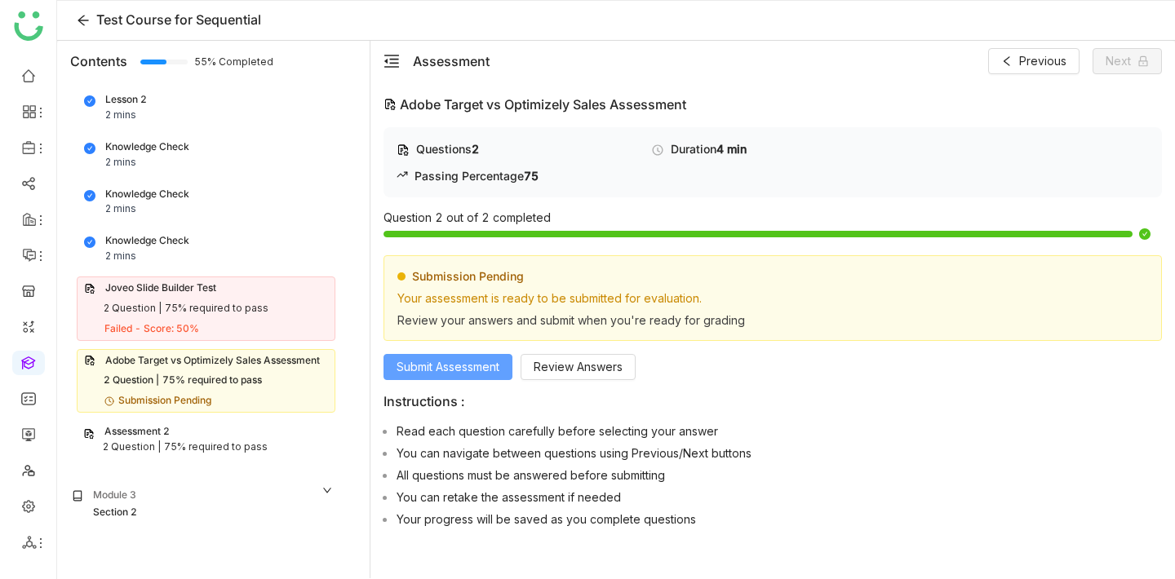
click at [440, 372] on span "Submit Assessment" at bounding box center [448, 367] width 103 height 18
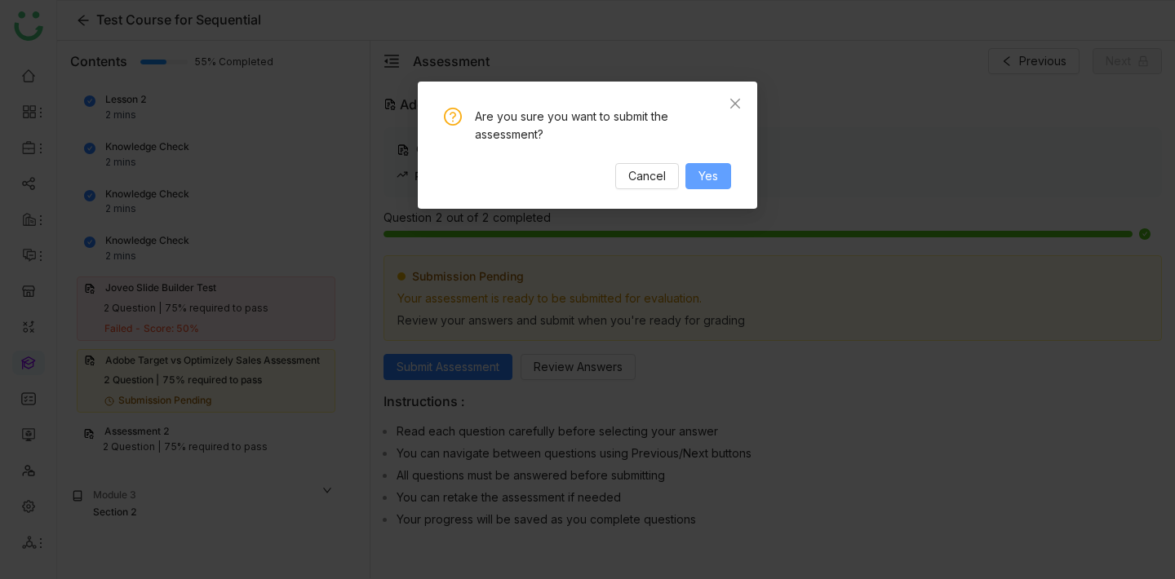
click at [711, 172] on span "Yes" at bounding box center [708, 176] width 20 height 18
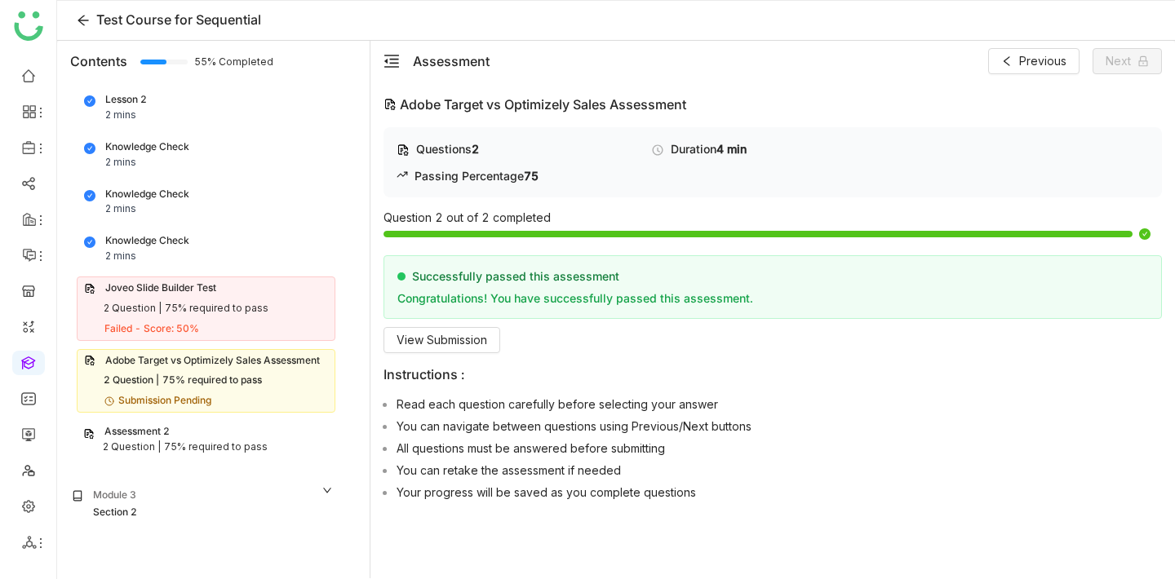
click at [170, 439] on div "Assessment 2" at bounding box center [136, 432] width 65 height 16
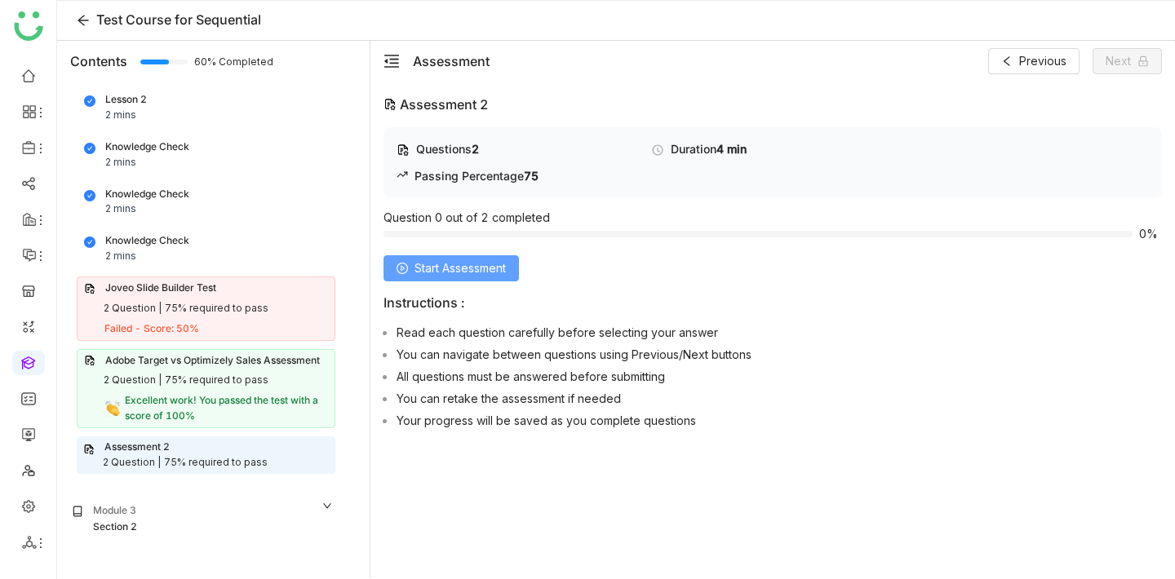
click at [493, 260] on span "Start Assessment" at bounding box center [459, 268] width 91 height 18
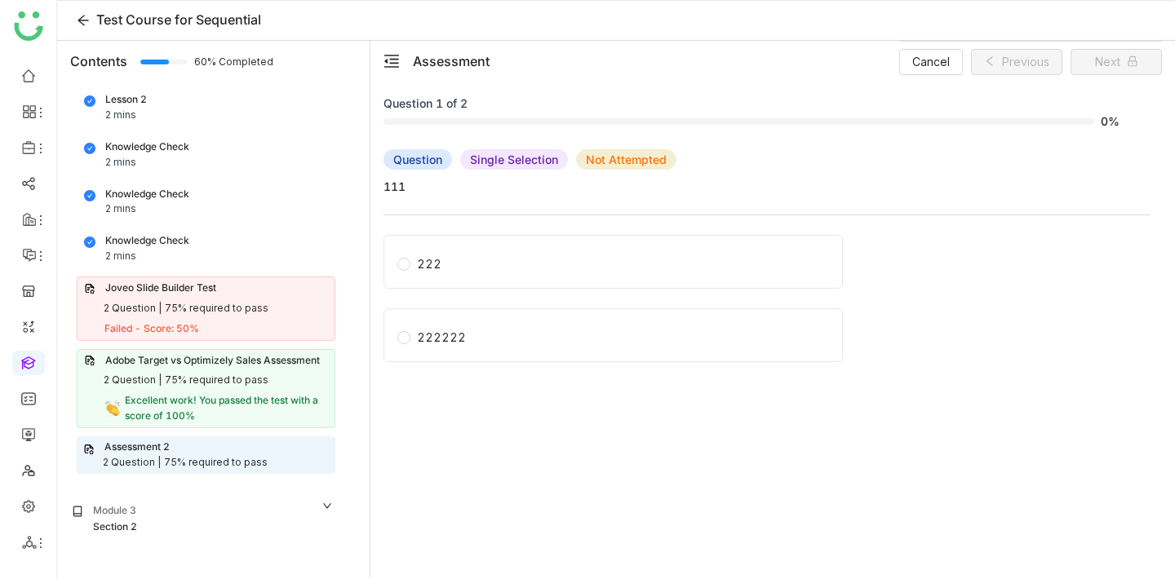
click at [493, 260] on label "222" at bounding box center [616, 262] width 438 height 52
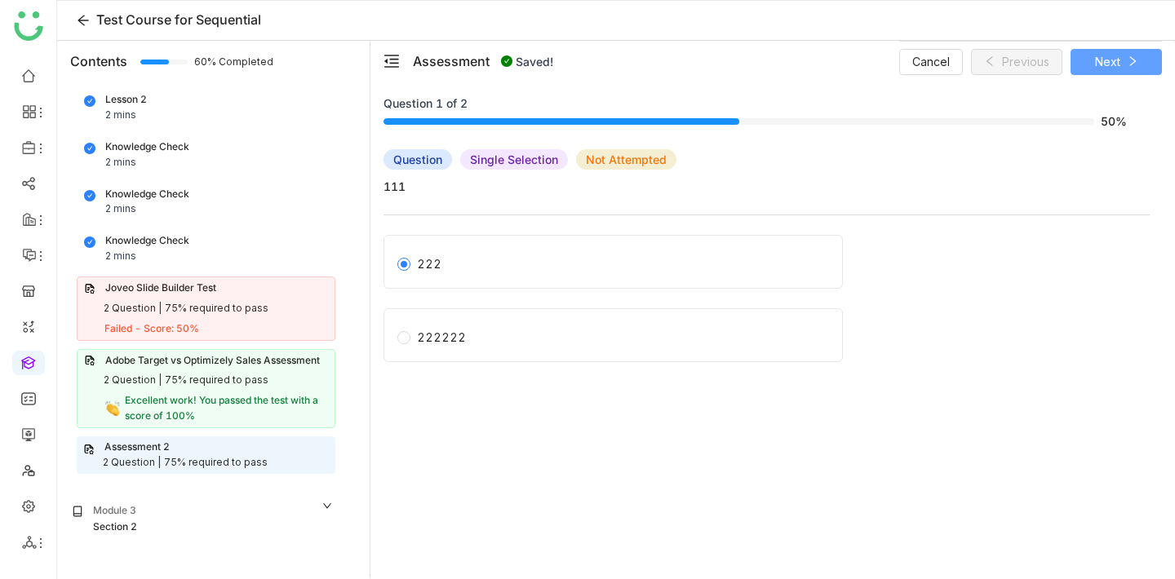
click at [1135, 51] on button "Next" at bounding box center [1115, 62] width 91 height 26
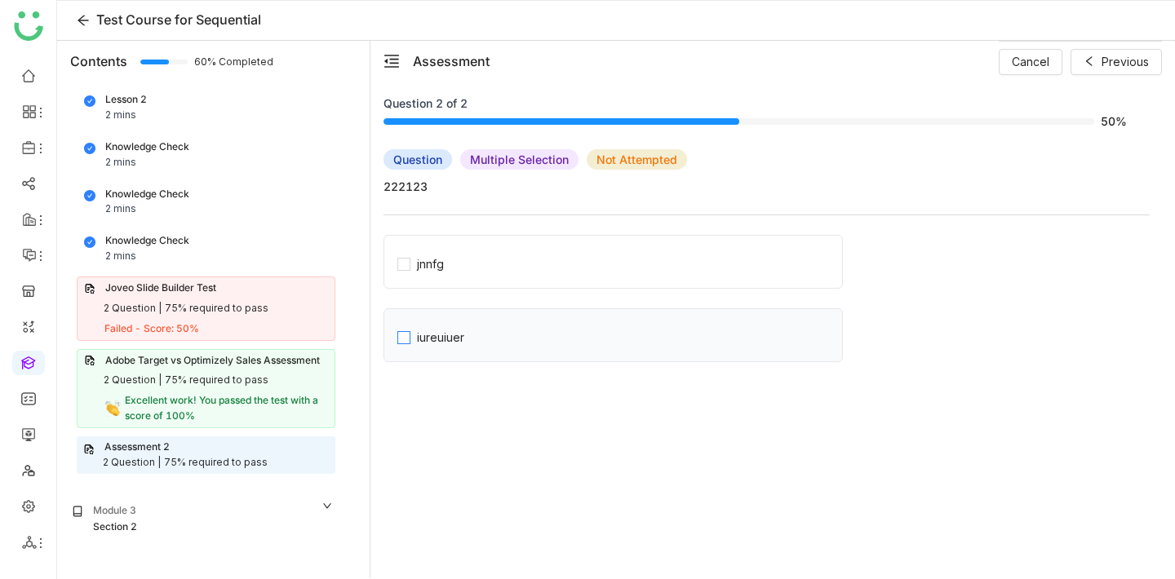
click at [569, 335] on label "iureuiuer" at bounding box center [619, 335] width 445 height 52
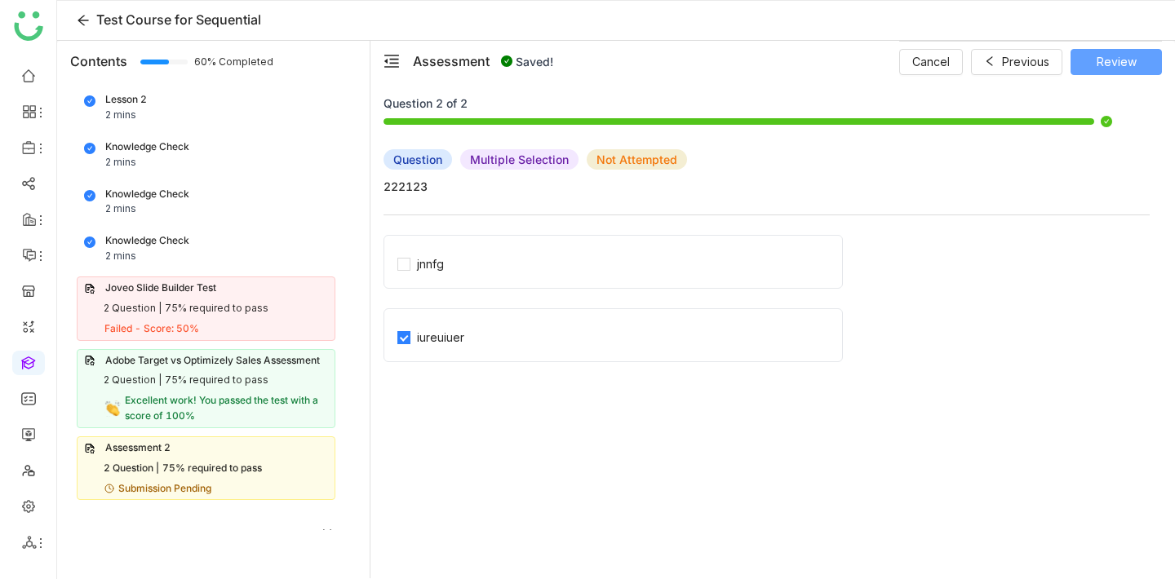
click at [1147, 51] on button "Review" at bounding box center [1115, 62] width 91 height 26
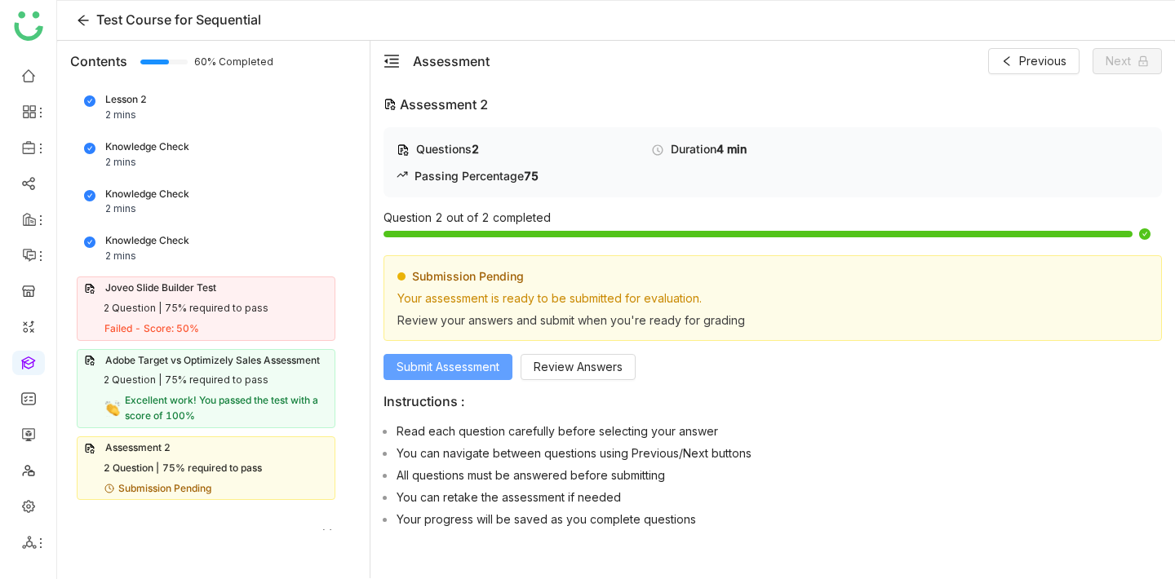
click at [450, 362] on span "Submit Assessment" at bounding box center [448, 367] width 103 height 18
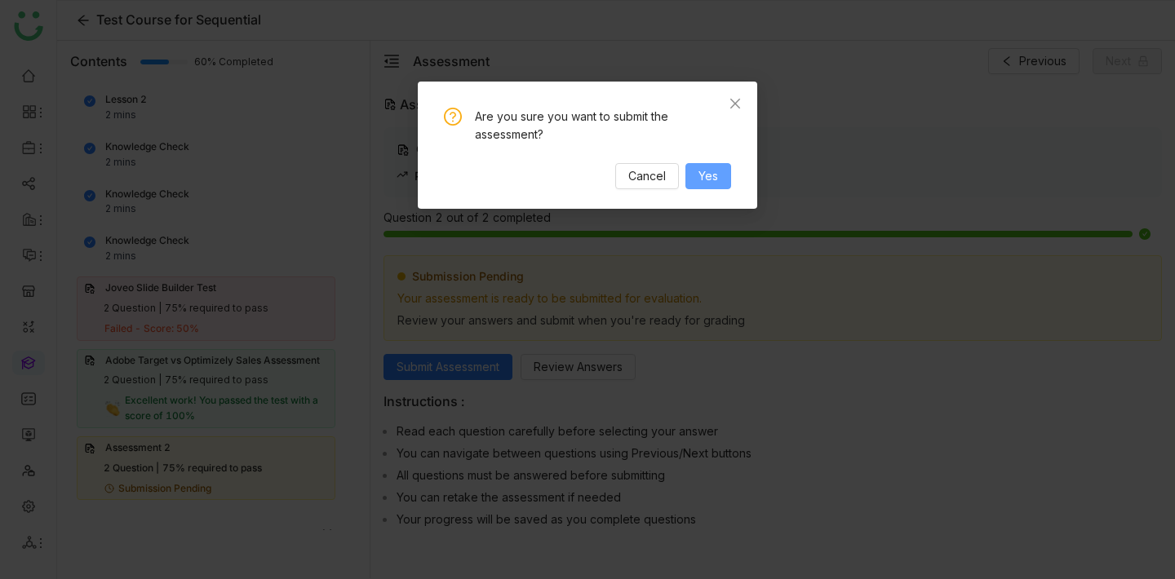
click at [713, 181] on span "Yes" at bounding box center [708, 176] width 20 height 18
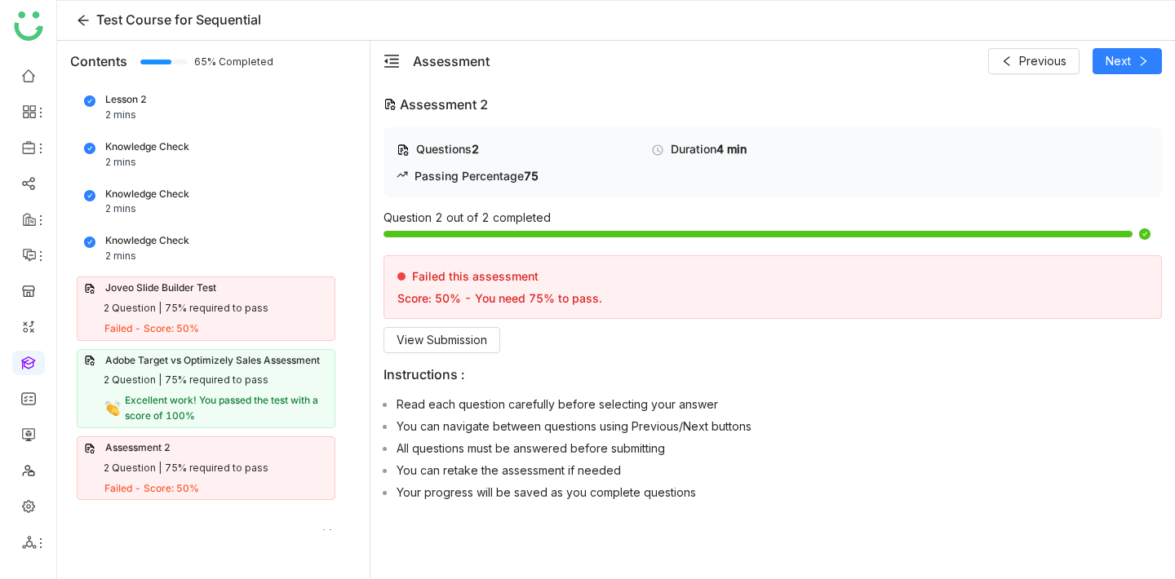
click at [215, 480] on div "Assessment 2 2 Question | 75% required to pass Failed - Score: 50%" at bounding box center [206, 469] width 259 height 64
